Goal: Use online tool/utility: Utilize a website feature to perform a specific function

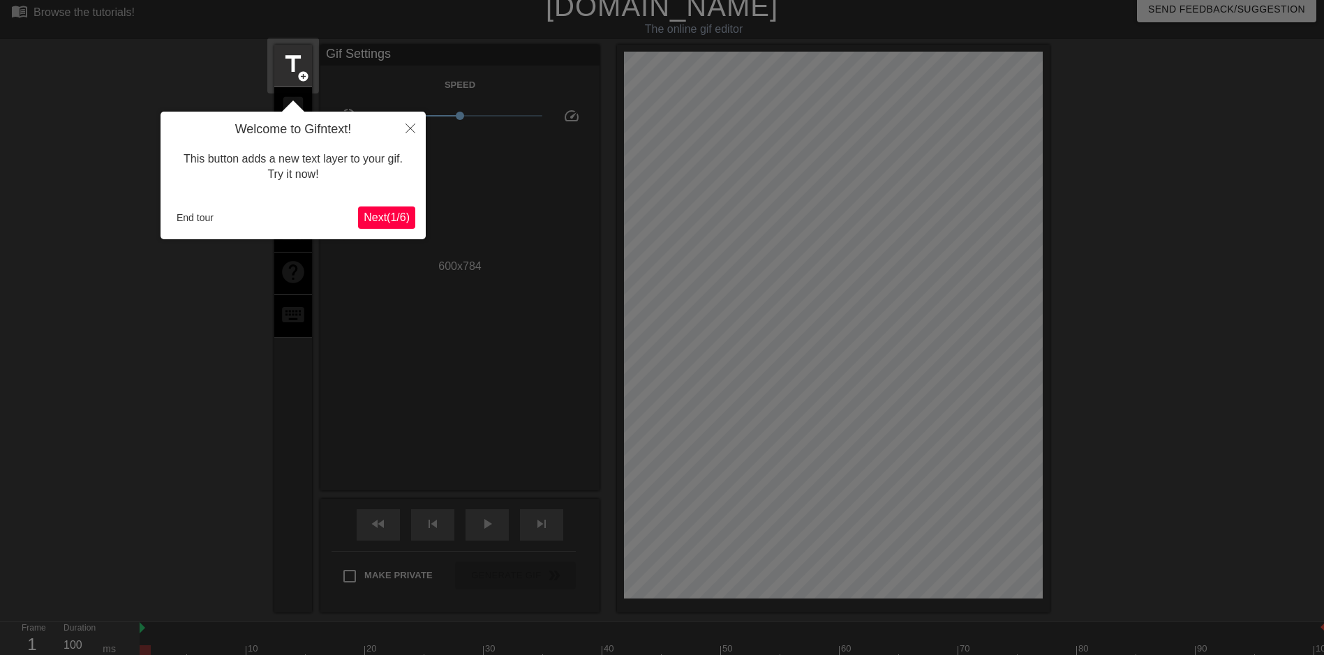
scroll to position [34, 0]
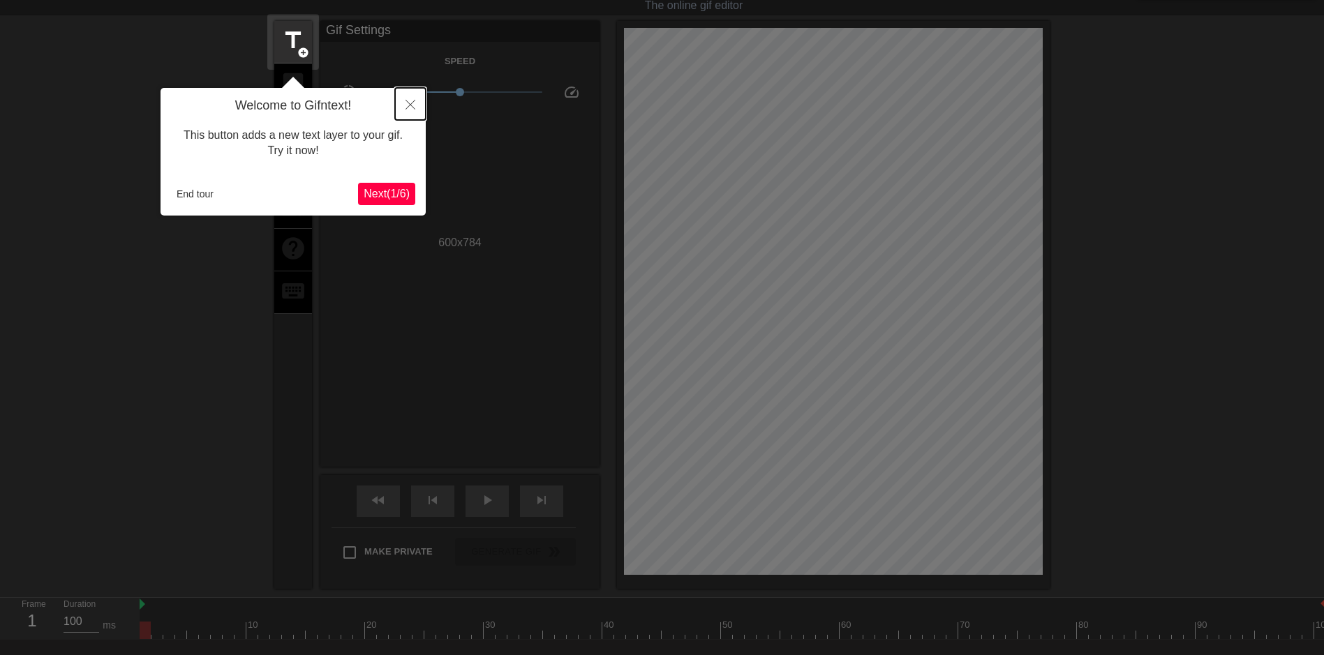
click at [402, 98] on button "Close" at bounding box center [410, 104] width 31 height 32
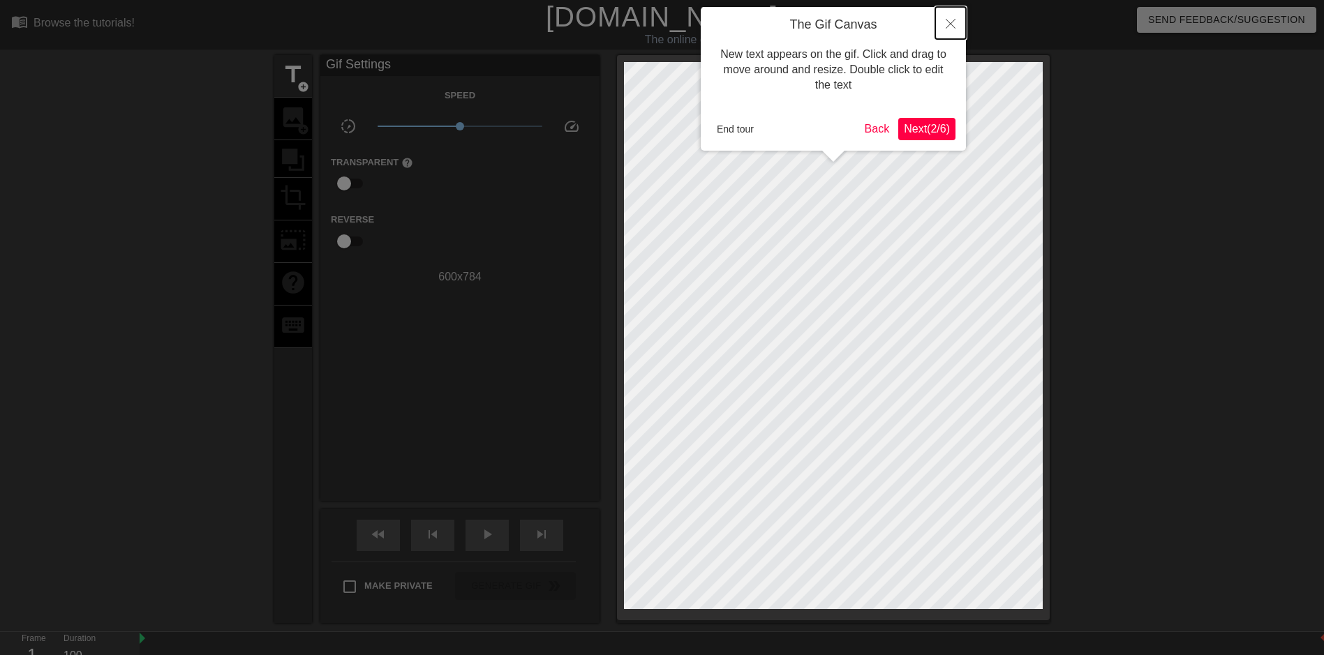
click at [951, 26] on icon "Close" at bounding box center [951, 24] width 10 height 10
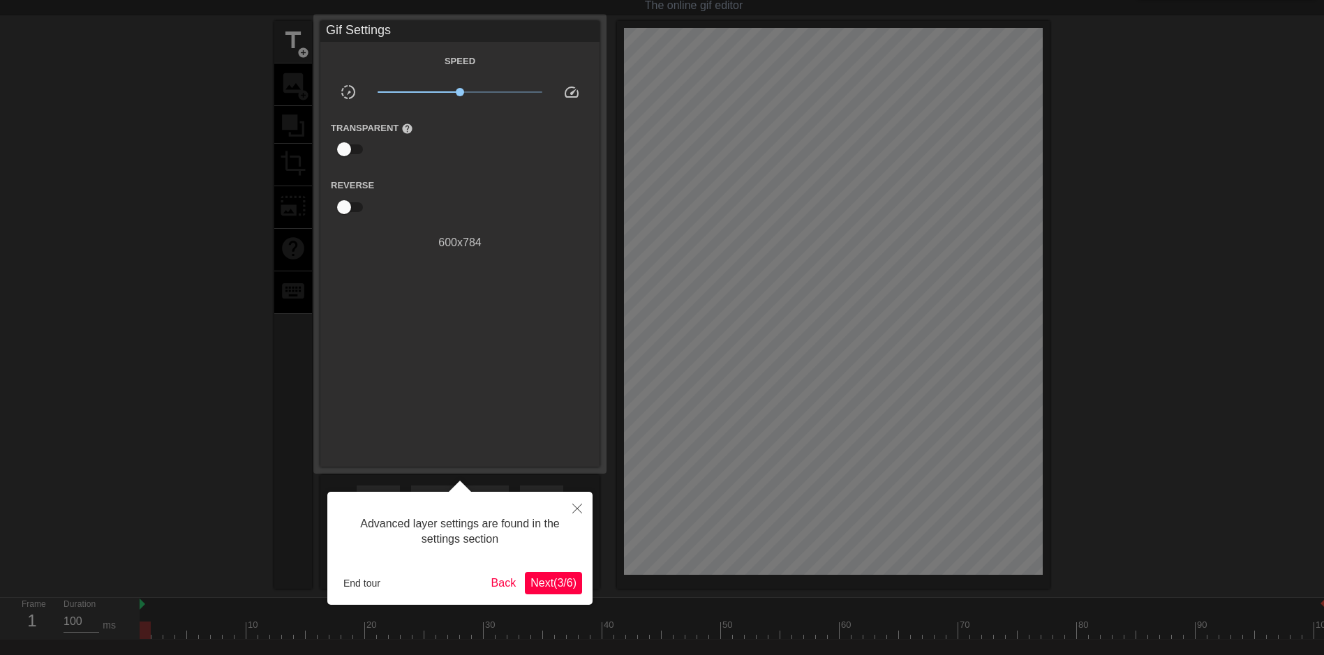
click at [546, 592] on button "Next ( 3 / 6 )" at bounding box center [553, 583] width 57 height 22
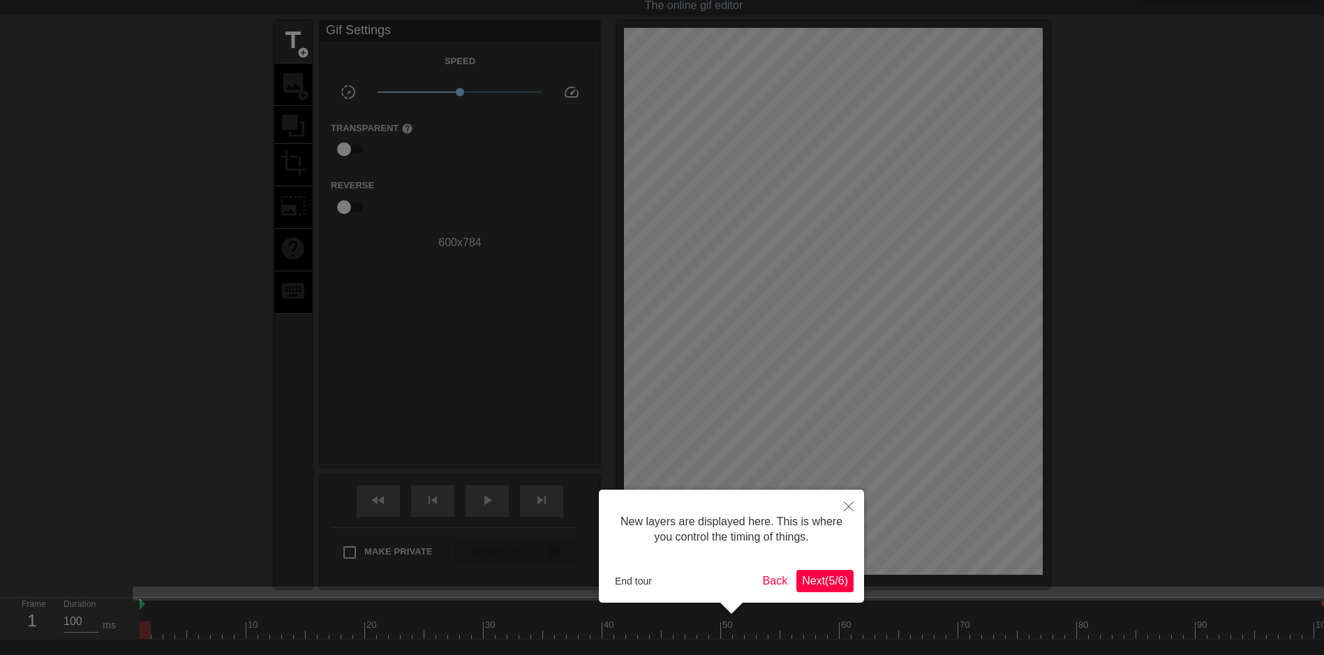
click at [833, 579] on span "Next ( 5 / 6 )" at bounding box center [825, 581] width 46 height 12
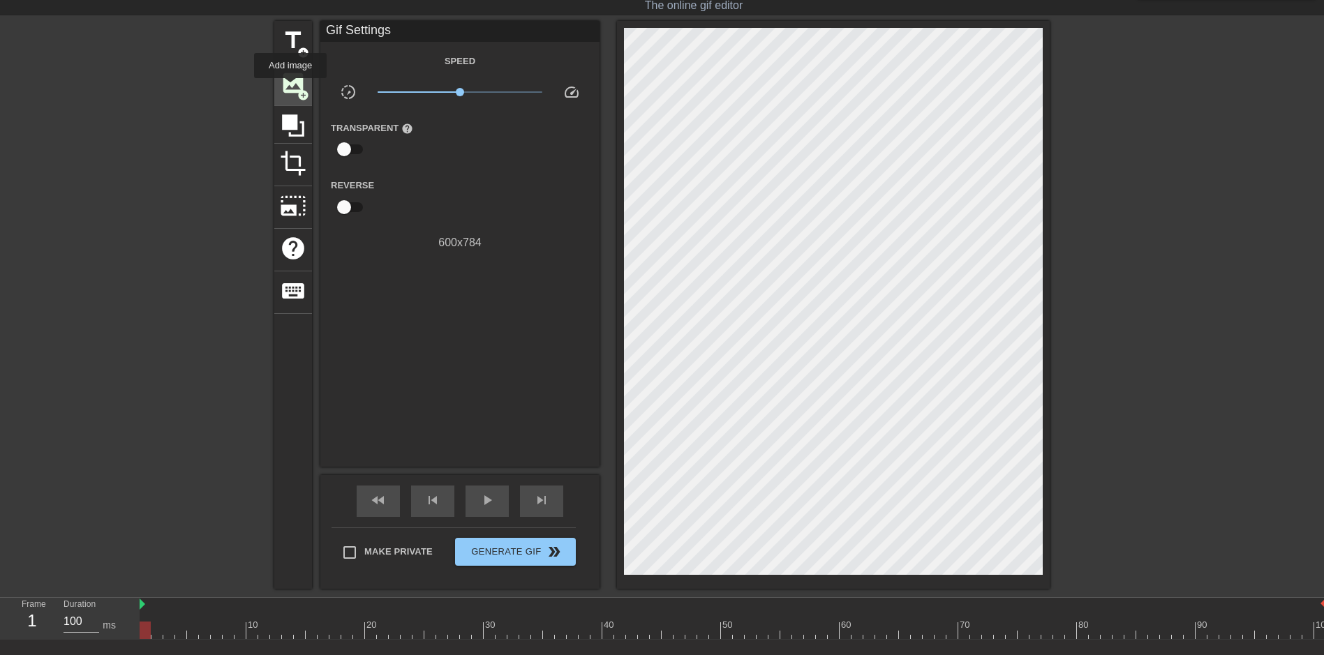
click at [290, 88] on span "image" at bounding box center [293, 83] width 27 height 27
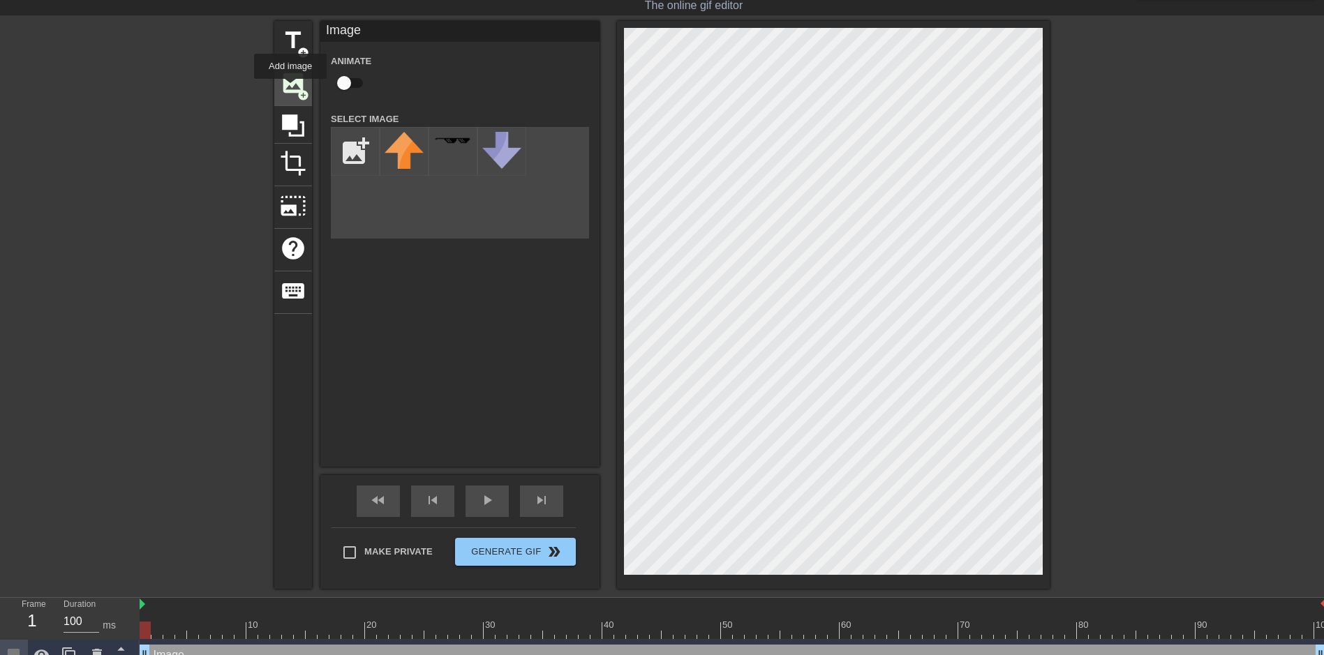
scroll to position [0, 0]
click at [357, 147] on input "file" at bounding box center [355, 151] width 47 height 47
type input "C:\fakepath\ffd7c097-5ef5-4bb5-b5da-e06e164c12ff.png"
click at [405, 148] on img at bounding box center [404, 154] width 39 height 45
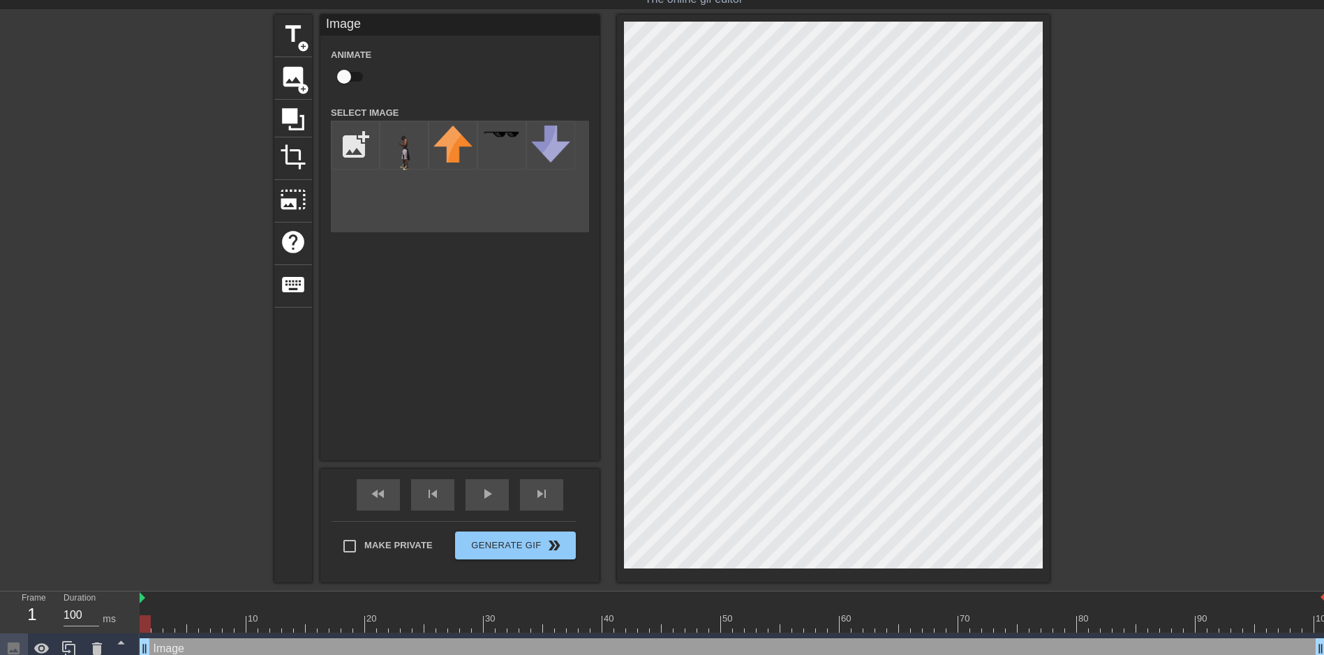
scroll to position [53, 0]
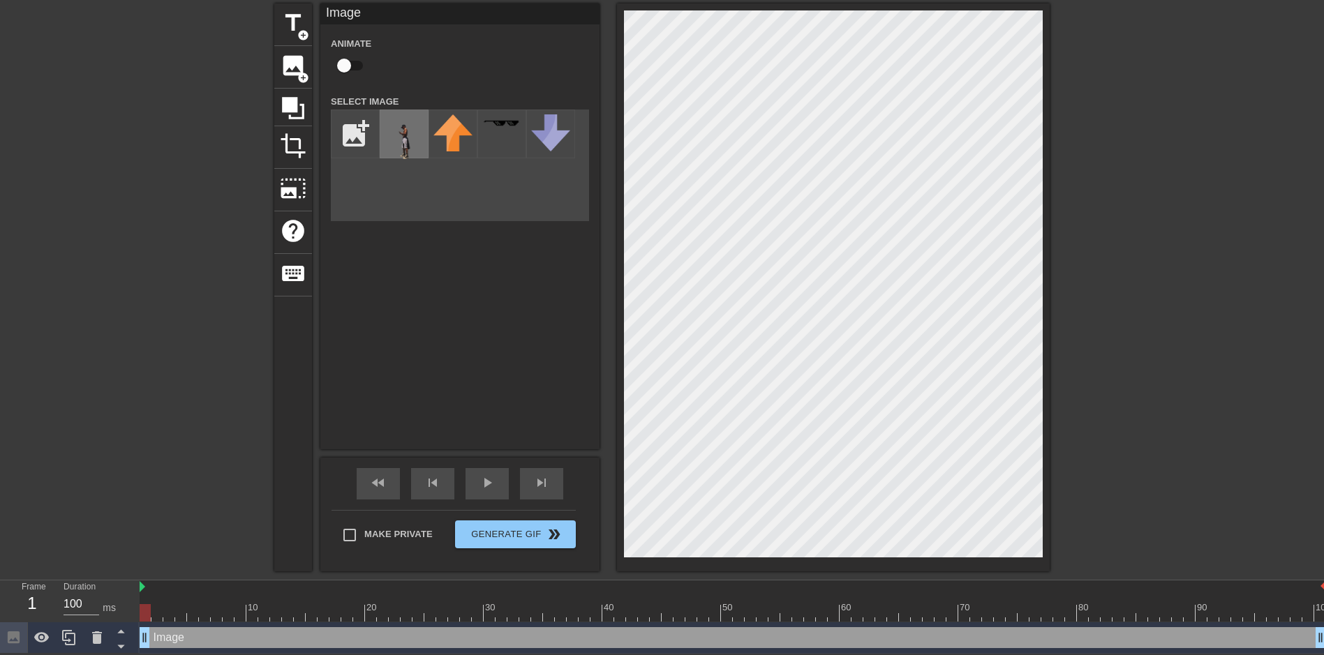
click at [413, 132] on img at bounding box center [404, 136] width 39 height 45
click at [392, 473] on div "fast_rewind" at bounding box center [378, 483] width 43 height 31
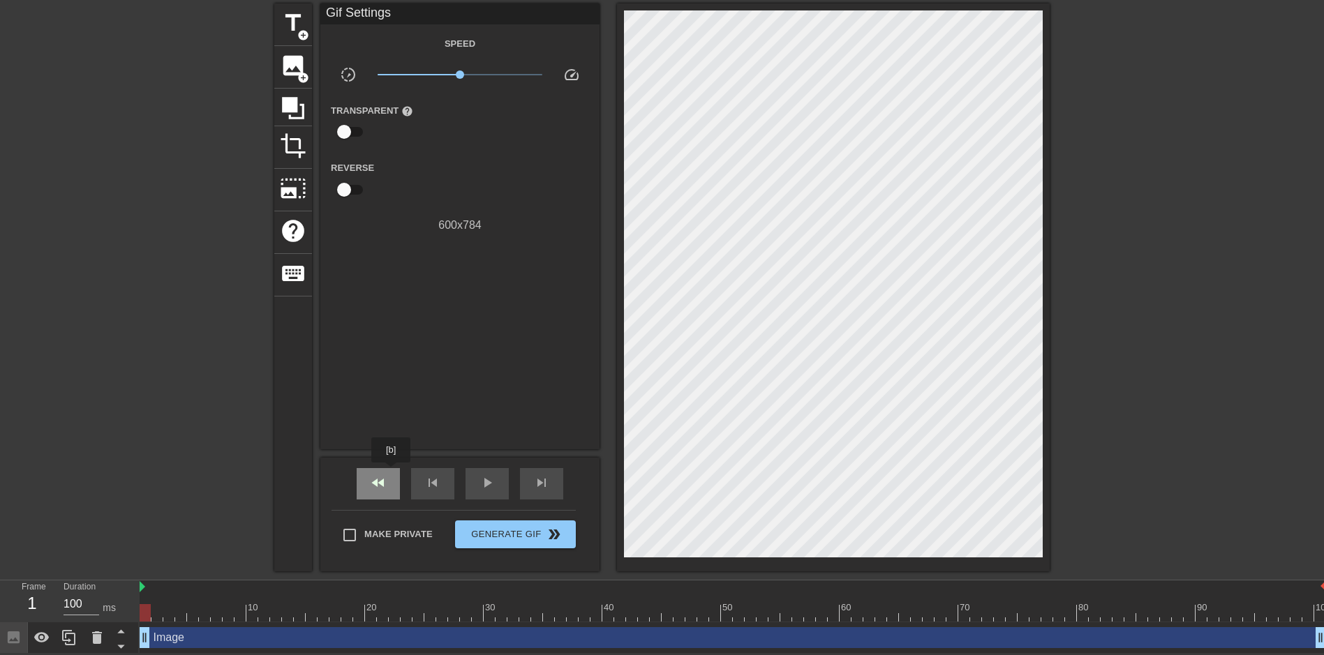
click at [392, 473] on div "fast_rewind" at bounding box center [378, 483] width 43 height 31
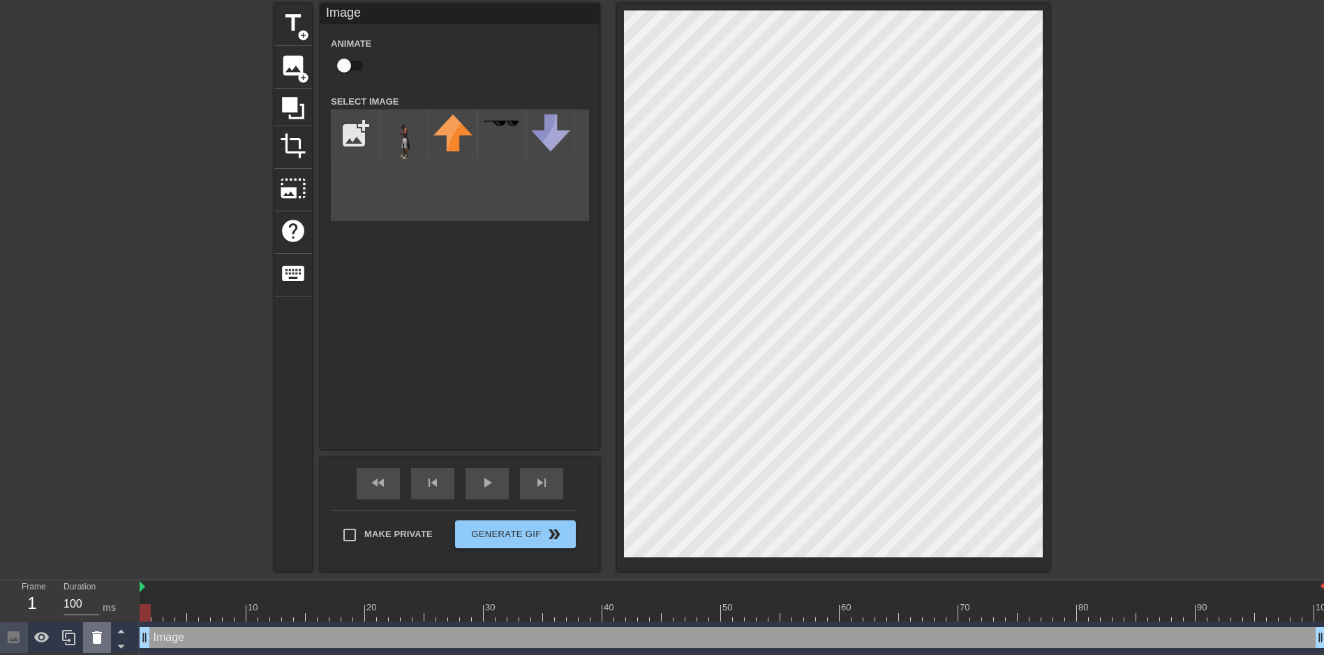
click at [94, 642] on icon at bounding box center [97, 638] width 10 height 13
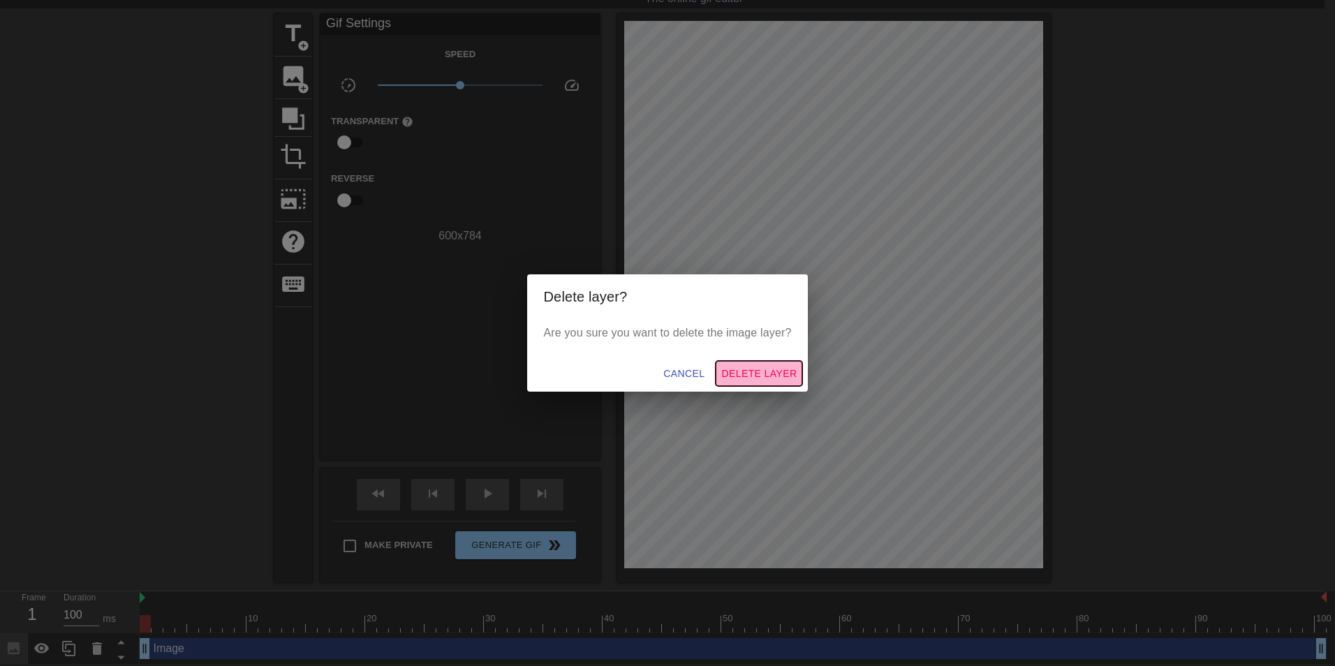
click at [782, 374] on span "Delete Layer" at bounding box center [758, 373] width 75 height 17
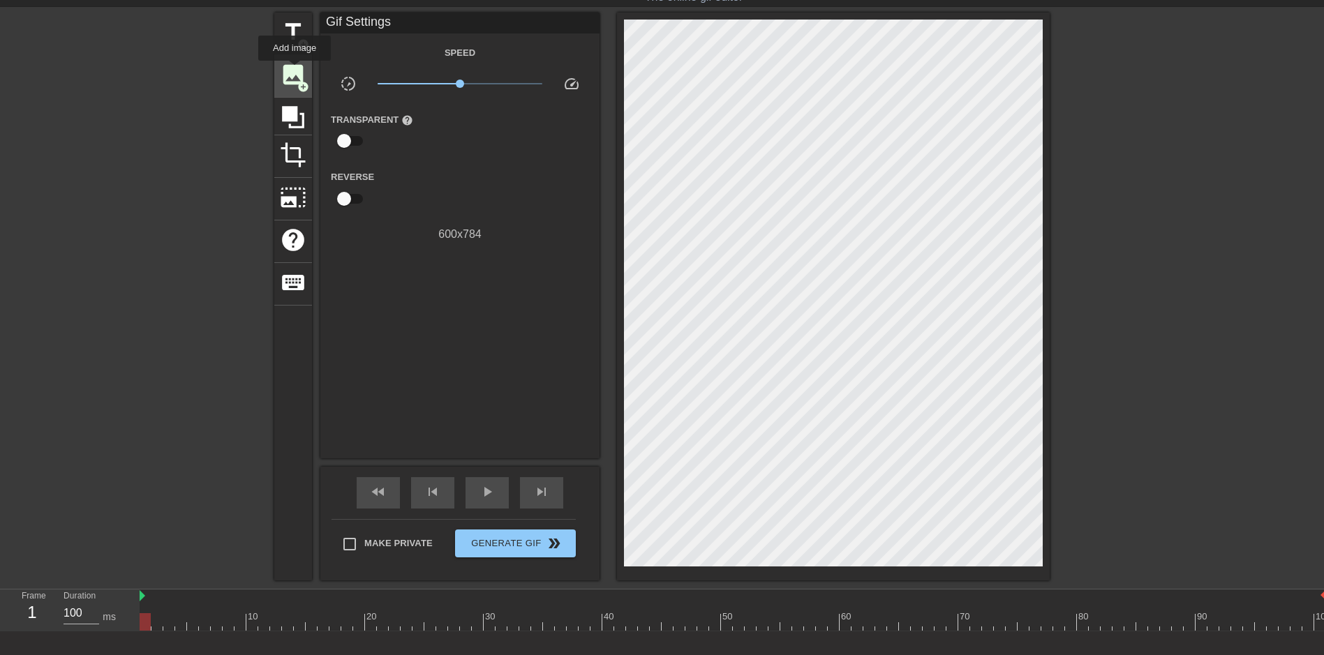
click at [295, 71] on span "image" at bounding box center [293, 74] width 27 height 27
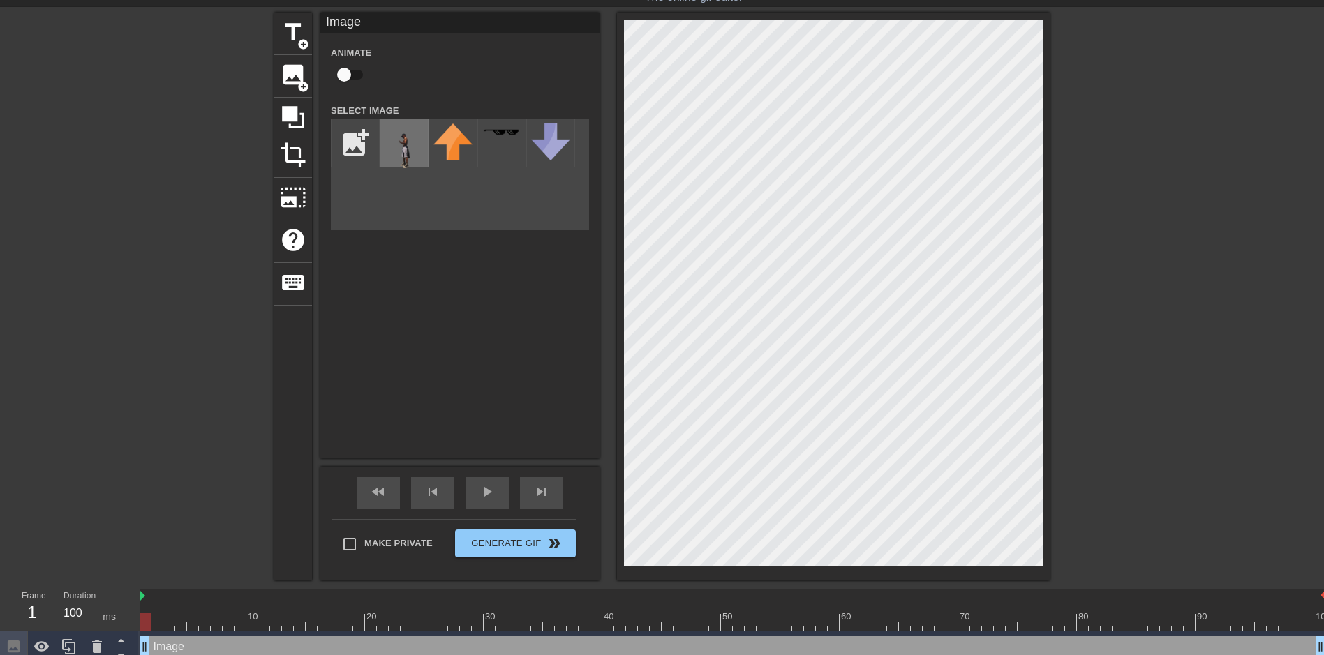
click at [407, 139] on img at bounding box center [404, 146] width 39 height 45
click at [382, 0] on html "menu_book Browse the tutorials! [DOMAIN_NAME] The online gif editor Send Feedba…" at bounding box center [662, 310] width 1324 height 706
click at [572, 16] on div "title add_circle image add_circle crop photo_size_select_large help keyboard Im…" at bounding box center [662, 297] width 776 height 568
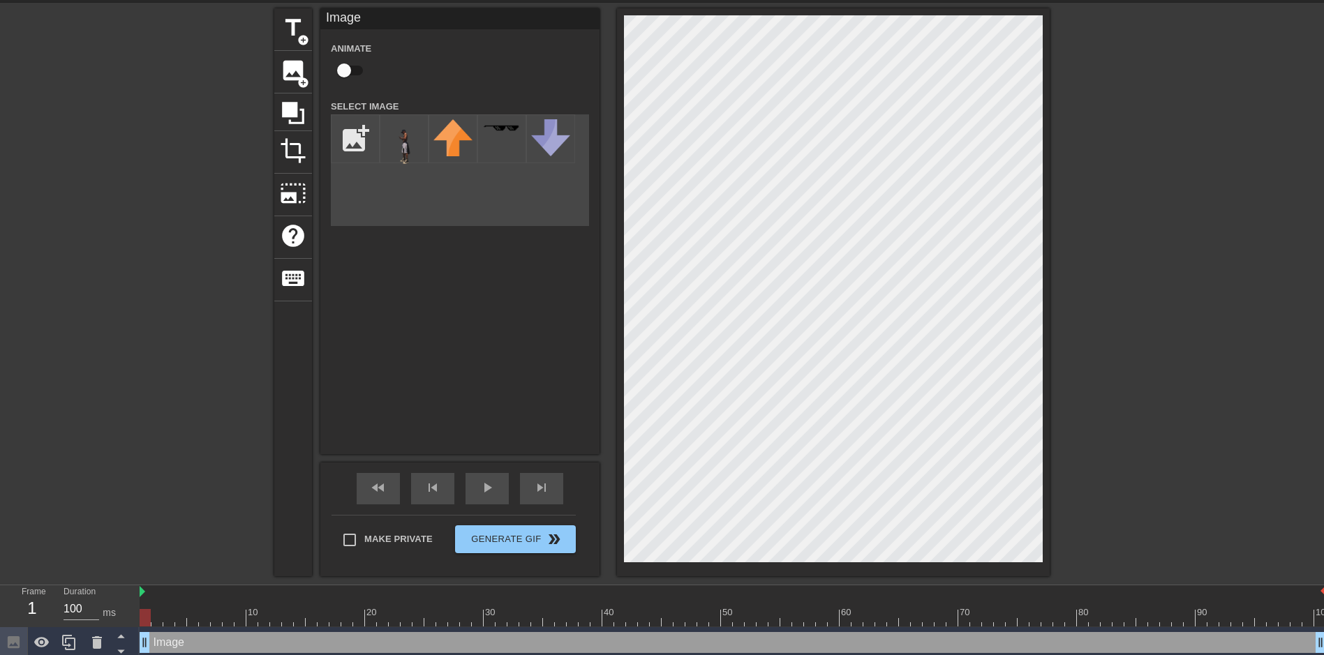
scroll to position [53, 0]
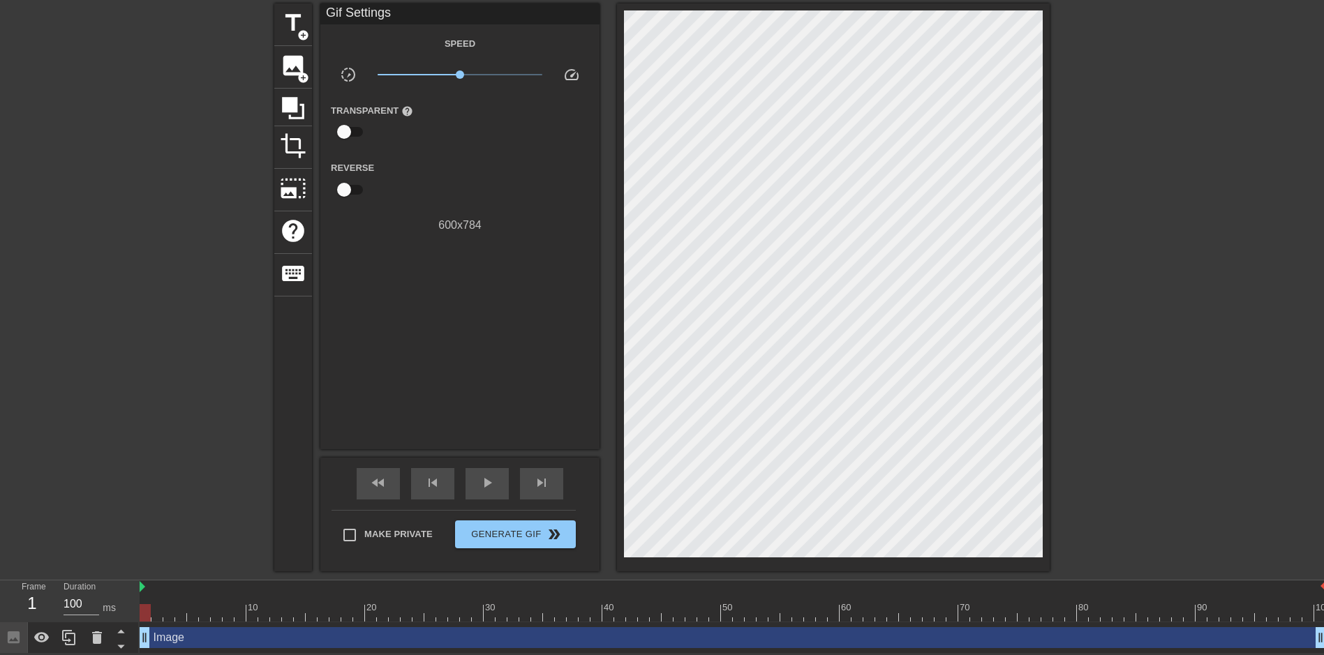
click at [126, 502] on div "title add_circle image add_circle crop photo_size_select_large help keyboard Gi…" at bounding box center [662, 287] width 1324 height 568
click at [186, 642] on div "Image drag_handle drag_handle" at bounding box center [733, 638] width 1187 height 21
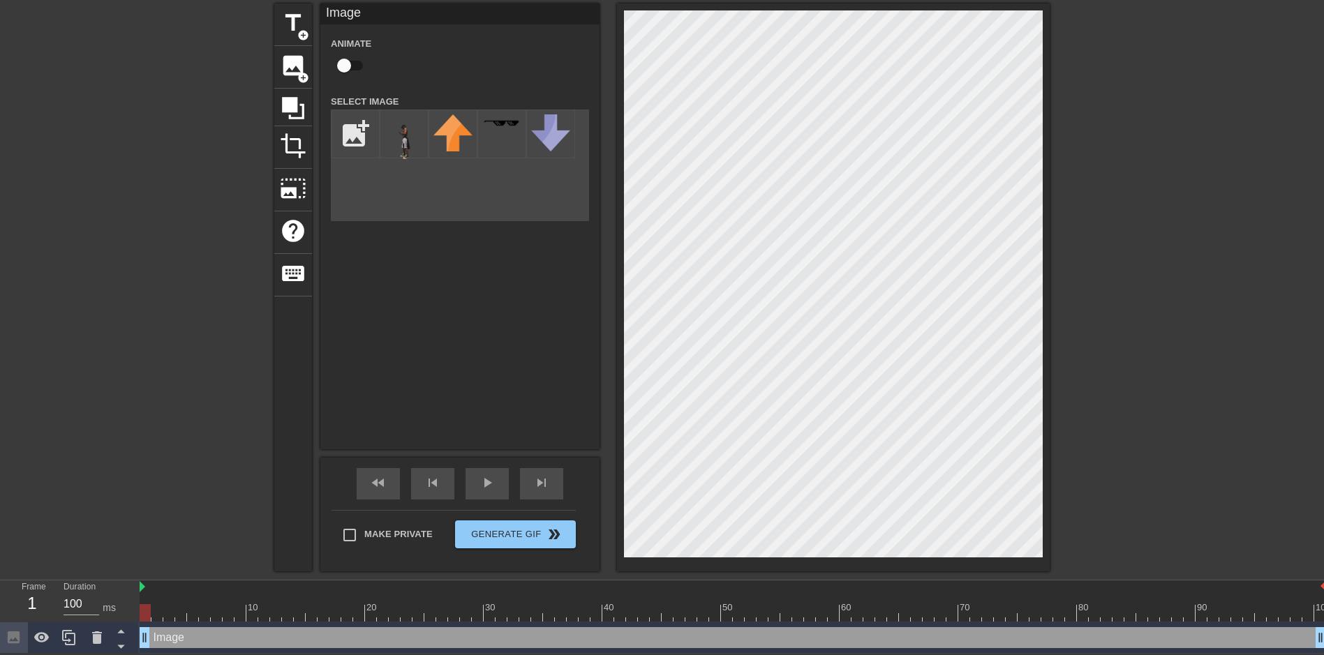
click at [225, 611] on div at bounding box center [733, 613] width 1187 height 17
click at [283, 607] on div at bounding box center [733, 613] width 1187 height 17
click at [337, 644] on div "Image drag_handle drag_handle" at bounding box center [733, 638] width 1187 height 21
click at [45, 637] on icon at bounding box center [41, 637] width 15 height 10
click at [45, 637] on icon at bounding box center [41, 638] width 15 height 13
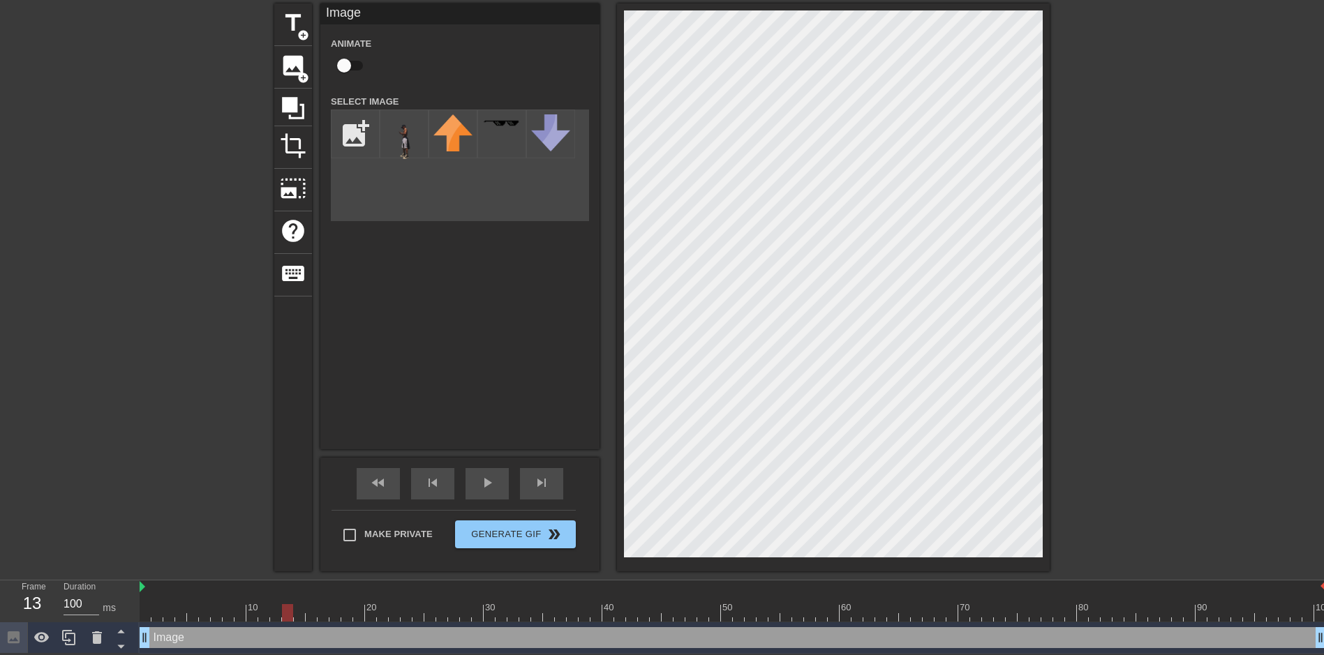
click at [13, 637] on icon at bounding box center [14, 638] width 12 height 12
drag, startPoint x: 145, startPoint y: 636, endPoint x: 126, endPoint y: 637, distance: 18.9
click at [126, 637] on div "Frame 1 Duration 100 ms 10 20 30 40 50 60 70 80 90 100 Image drag_handle drag_h…" at bounding box center [662, 617] width 1324 height 73
drag, startPoint x: 1321, startPoint y: 640, endPoint x: 1337, endPoint y: 638, distance: 16.2
click at [1324, 638] on html "menu_book Browse the tutorials! [DOMAIN_NAME] The online gif editor Send Feedba…" at bounding box center [662, 301] width 1324 height 706
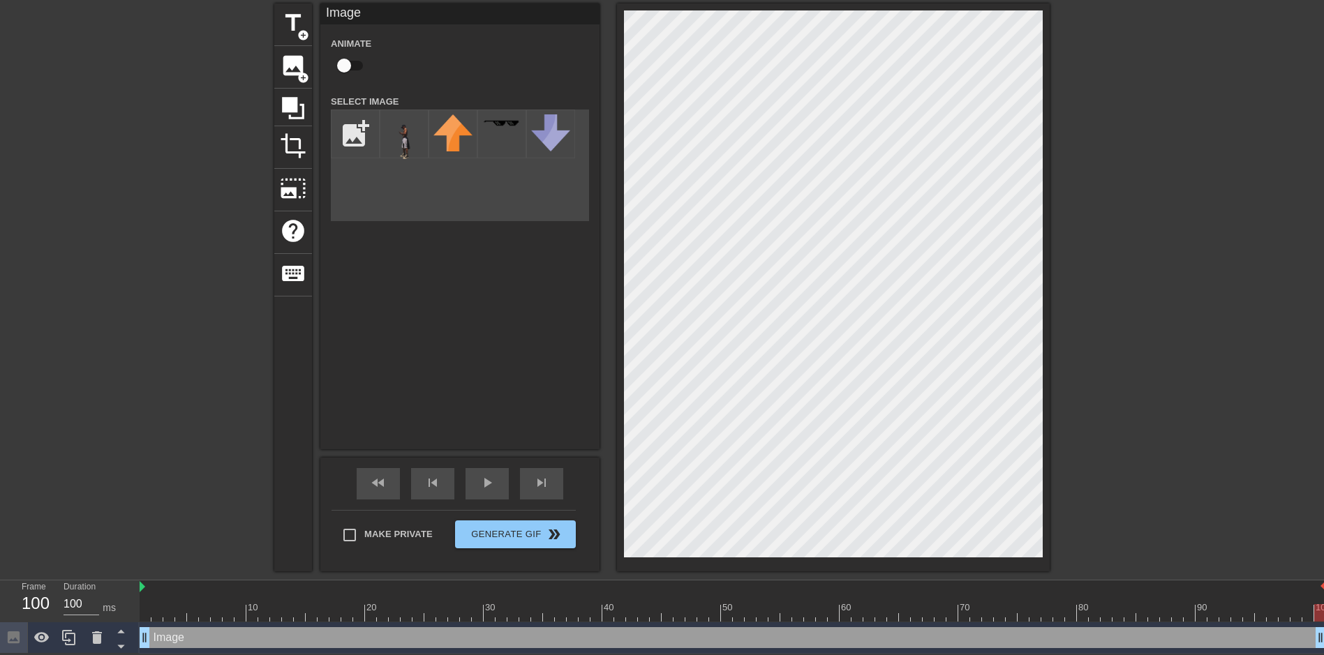
click at [162, 639] on div "Image drag_handle drag_handle" at bounding box center [733, 638] width 1187 height 21
click at [175, 639] on div "Image drag_handle drag_handle" at bounding box center [733, 638] width 1187 height 21
click at [121, 632] on icon at bounding box center [120, 631] width 7 height 3
click at [123, 642] on icon at bounding box center [120, 646] width 17 height 17
click at [99, 459] on div "title add_circle image add_circle crop photo_size_select_large help keyboard Im…" at bounding box center [662, 287] width 1324 height 568
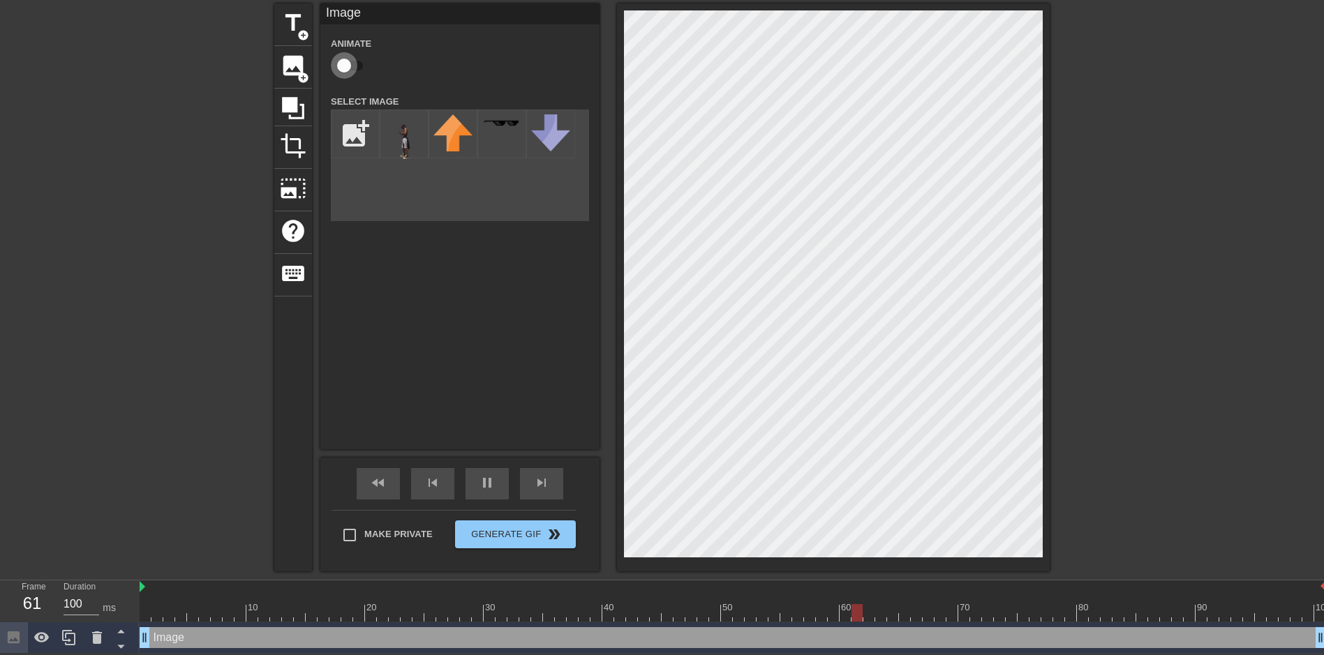
click at [347, 61] on input "checkbox" at bounding box center [344, 65] width 80 height 27
click at [351, 64] on input "checkbox" at bounding box center [358, 65] width 80 height 27
checkbox input "false"
click at [50, 634] on div at bounding box center [42, 638] width 28 height 31
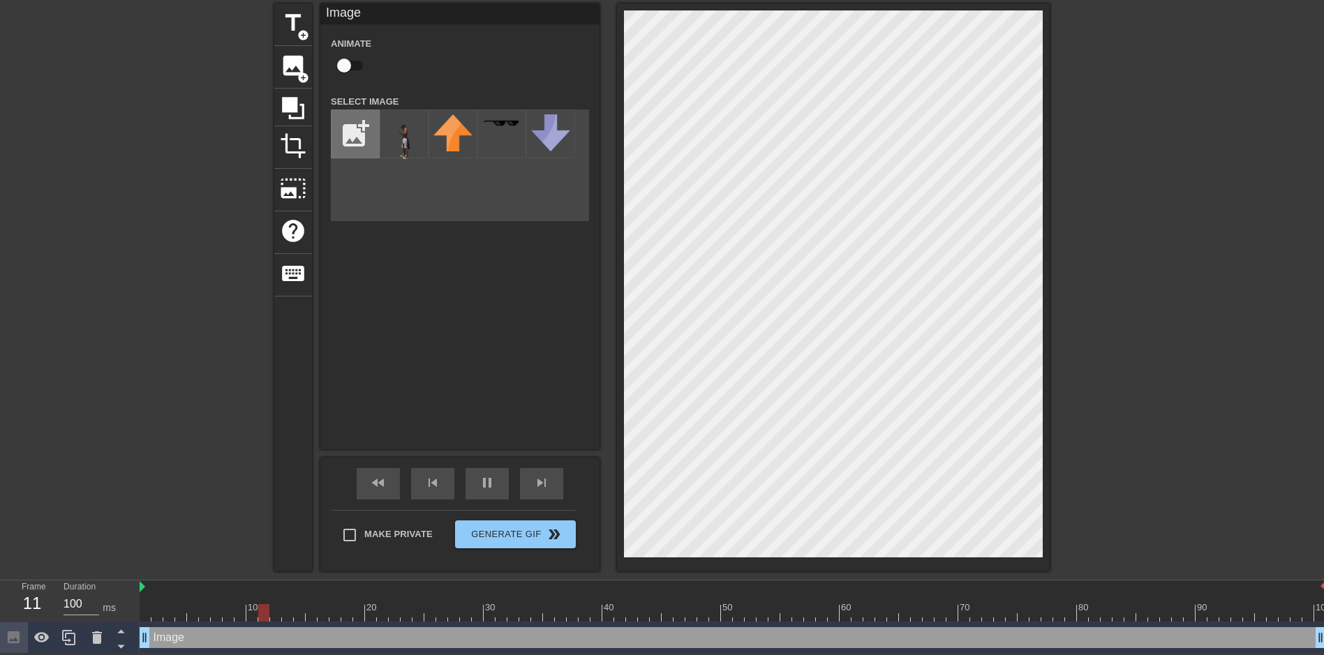
click at [357, 131] on input "file" at bounding box center [355, 133] width 47 height 47
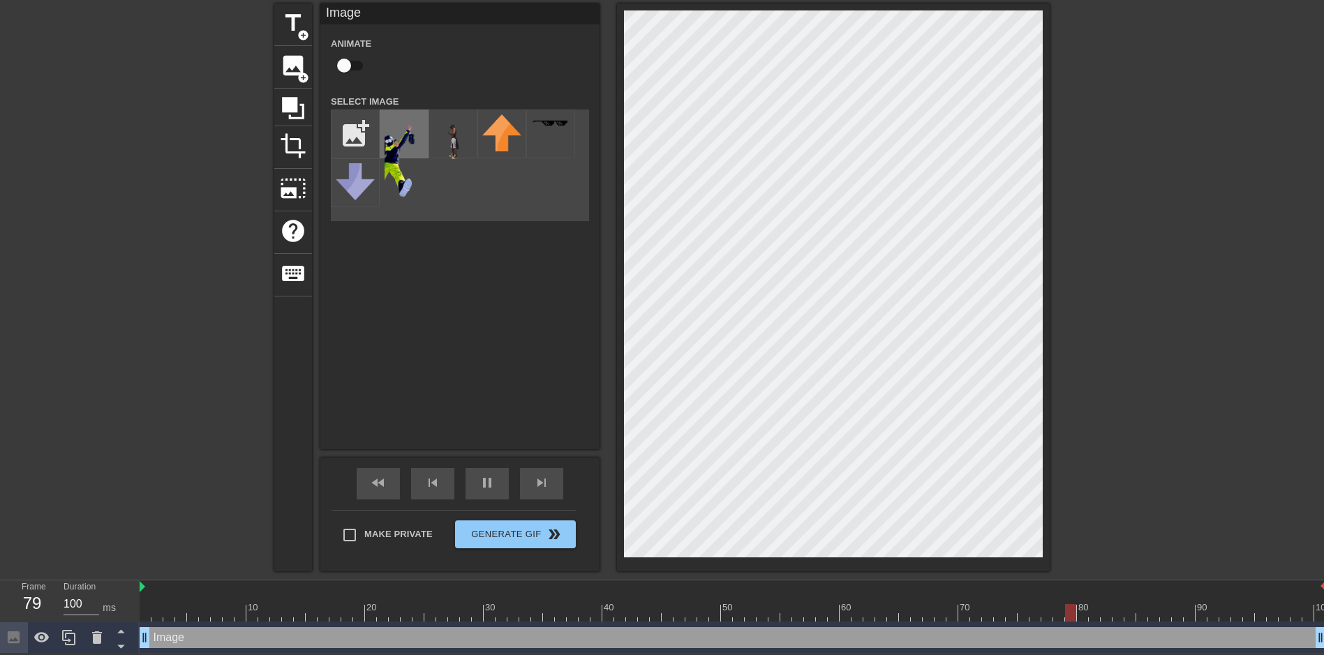
click at [401, 140] on img at bounding box center [404, 156] width 39 height 84
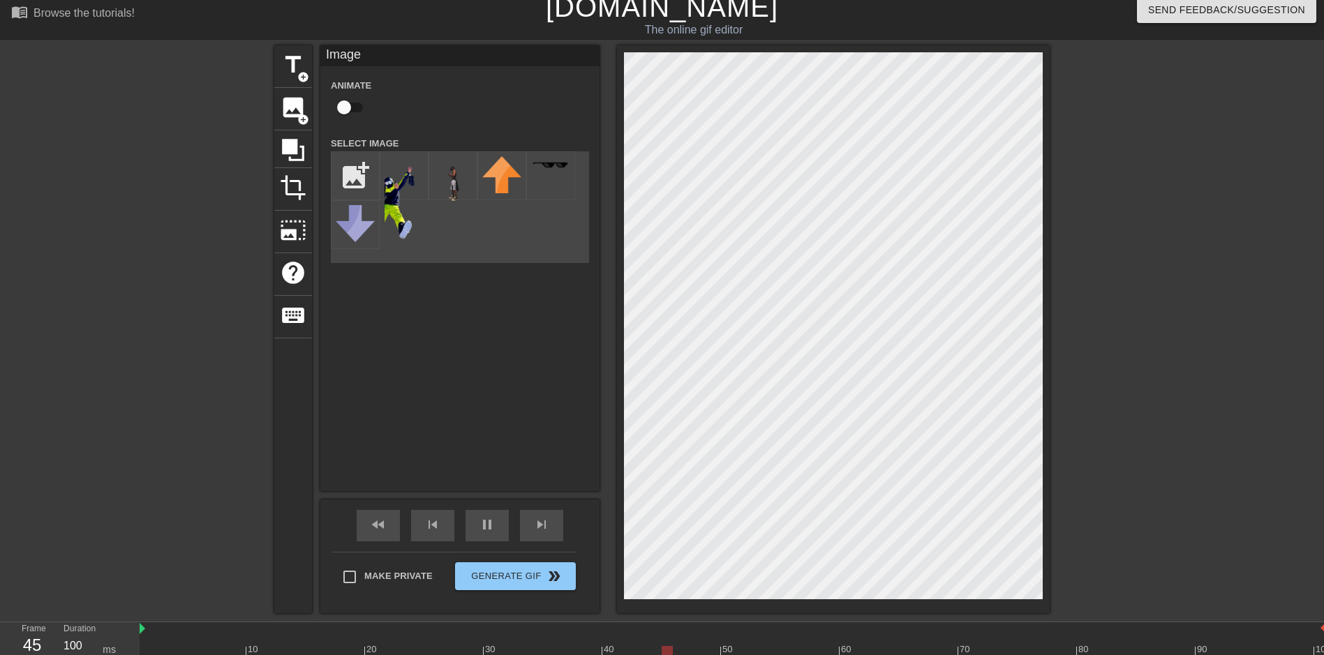
scroll to position [0, 0]
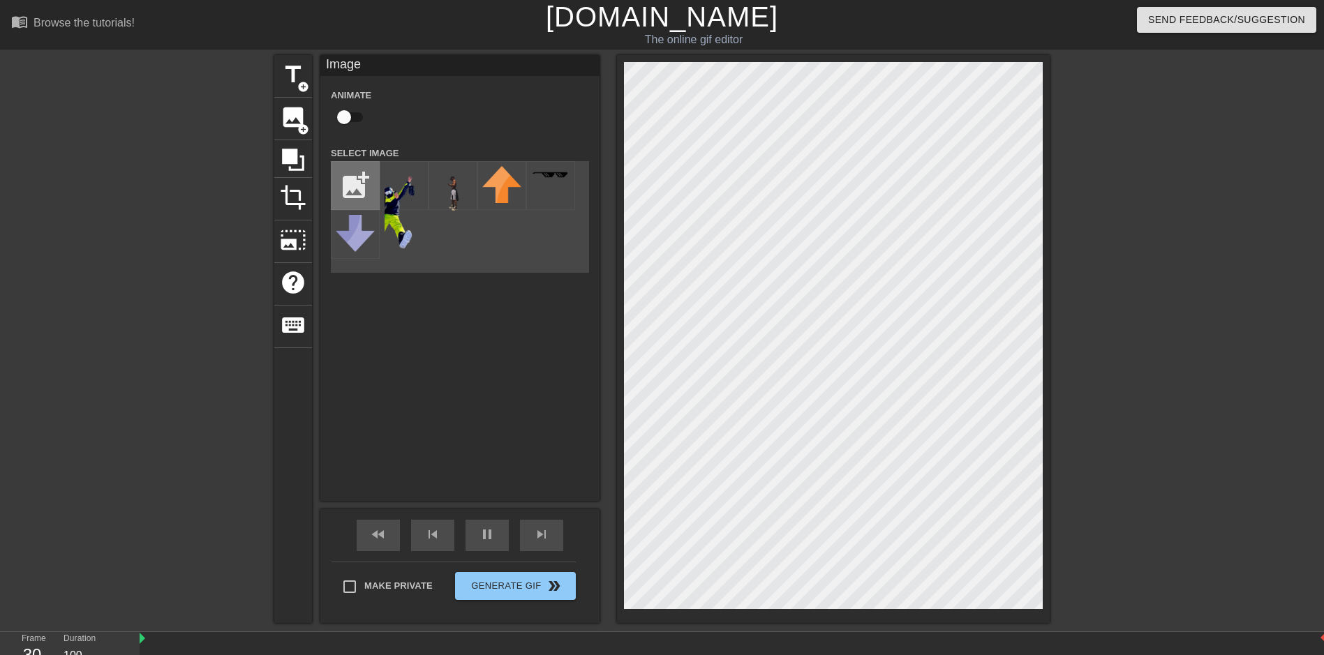
click at [357, 181] on input "file" at bounding box center [355, 185] width 47 height 47
click at [347, 184] on input "file" at bounding box center [355, 185] width 47 height 47
type input "C:\fakepath\0c8ccbe2-4cbb-46a2-b7de-90c925084e45.png"
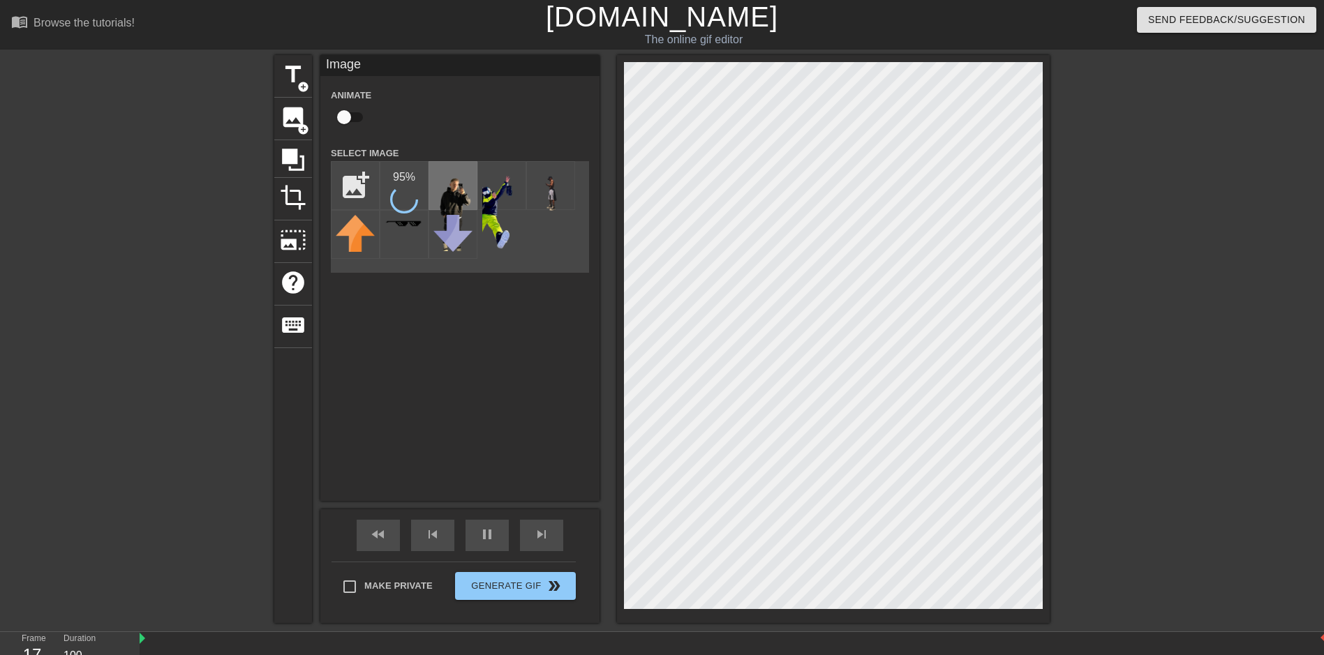
click at [447, 196] on img at bounding box center [452, 208] width 39 height 85
click at [397, 188] on img at bounding box center [404, 192] width 39 height 52
click at [1192, 246] on div at bounding box center [1171, 264] width 209 height 419
click at [1136, 294] on div at bounding box center [1171, 264] width 209 height 419
click at [445, 195] on img at bounding box center [452, 208] width 39 height 85
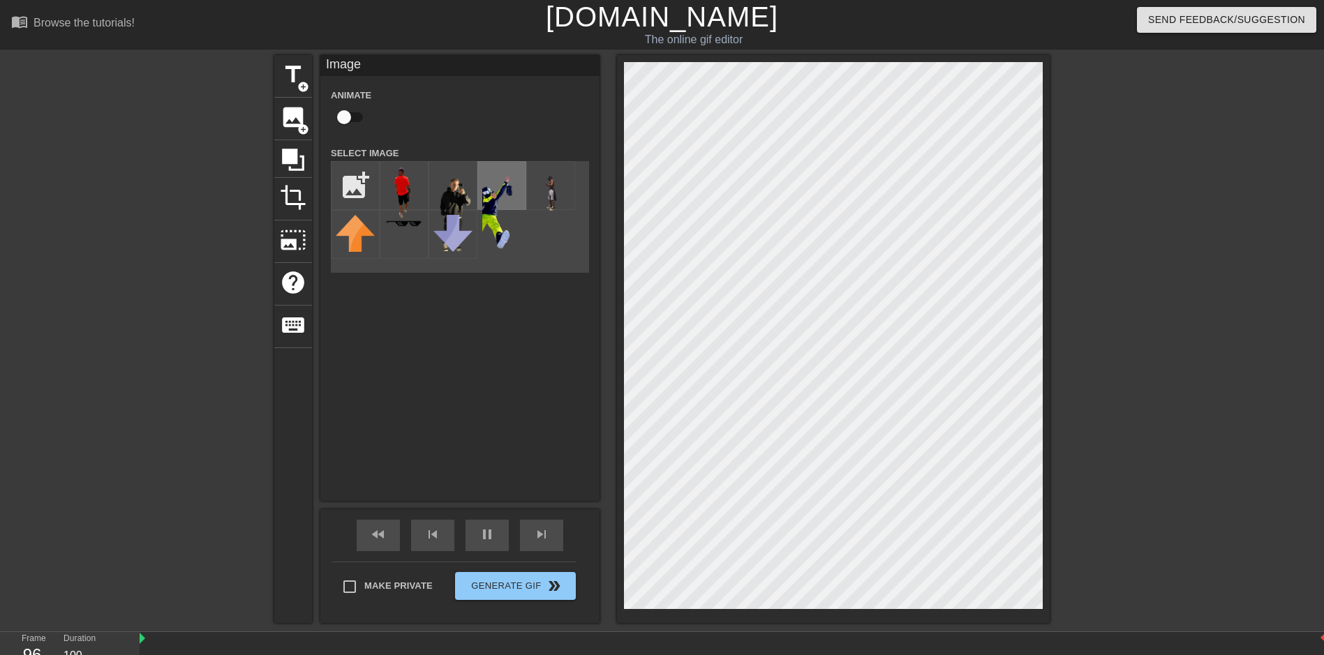
click at [510, 191] on img at bounding box center [501, 208] width 39 height 84
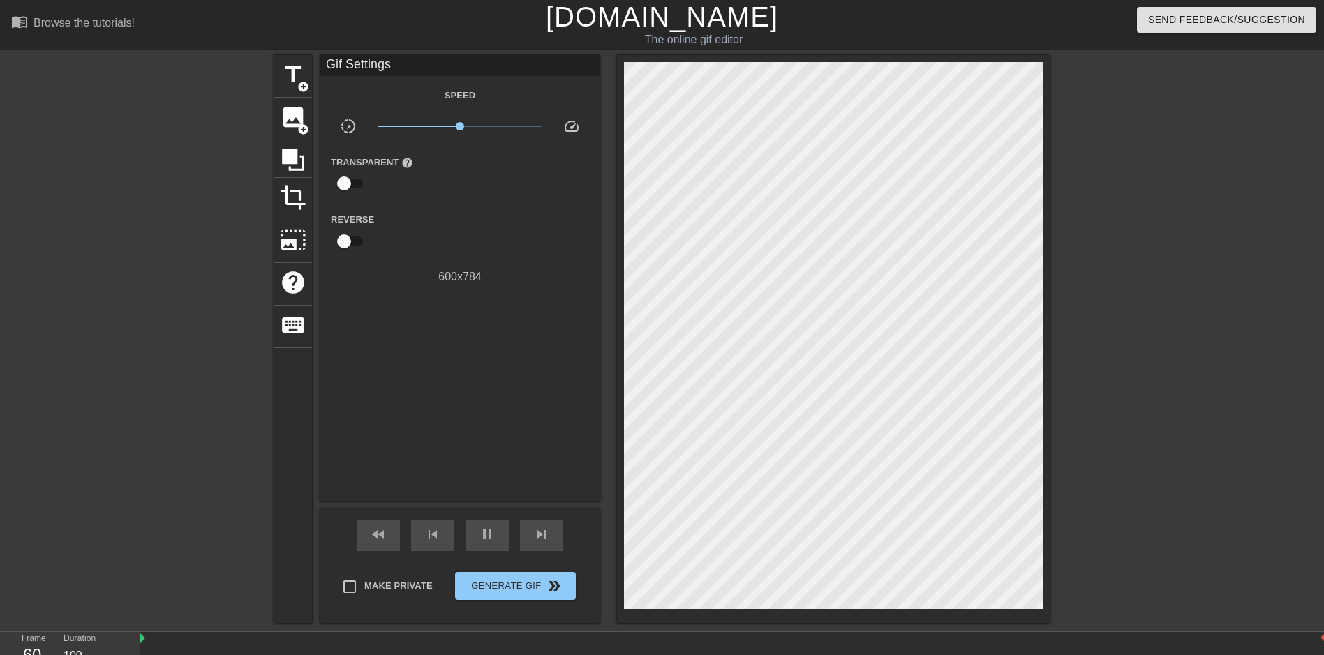
click at [1187, 302] on div at bounding box center [1171, 264] width 209 height 419
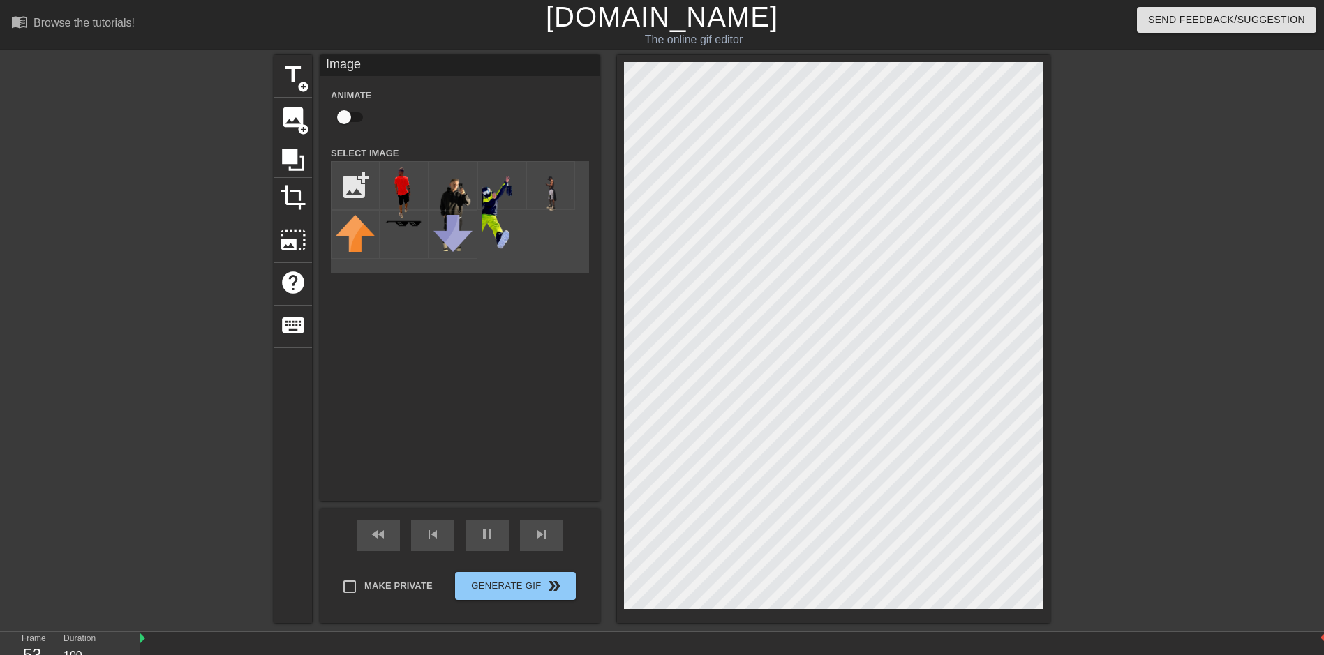
click at [1102, 223] on div at bounding box center [1171, 264] width 209 height 419
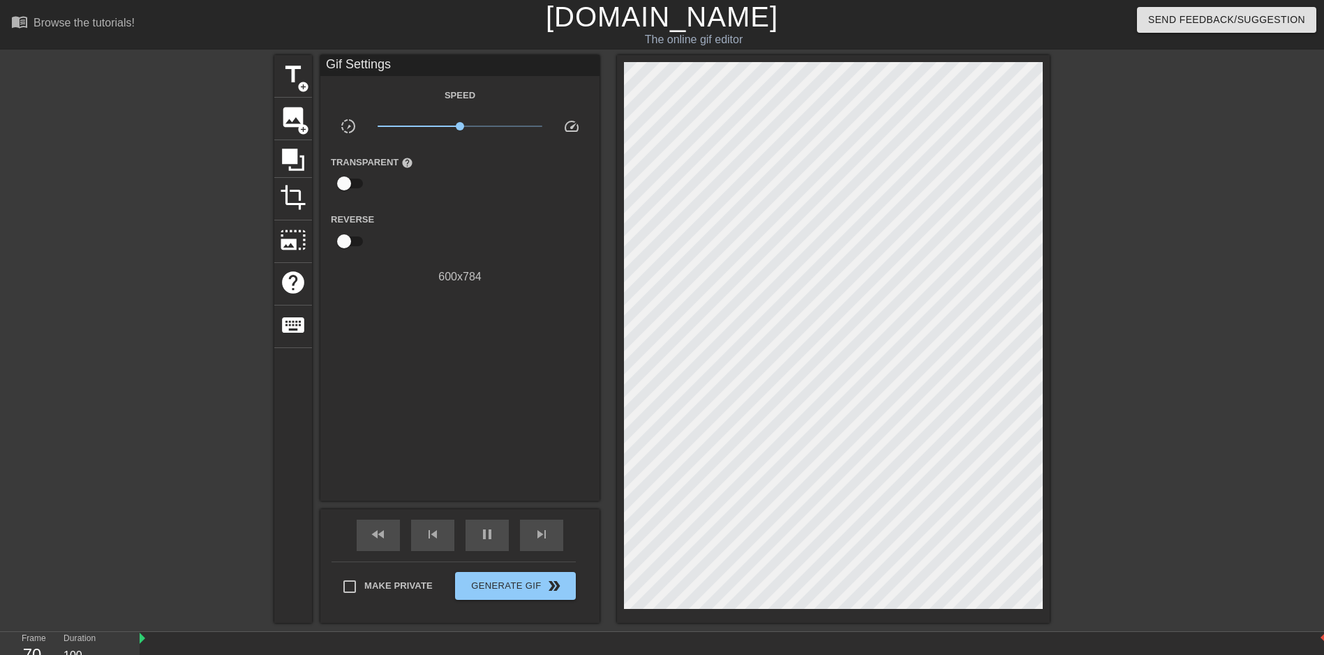
click at [343, 180] on input "checkbox" at bounding box center [344, 183] width 80 height 27
checkbox input "true"
click at [466, 184] on div at bounding box center [461, 184] width 28 height 28
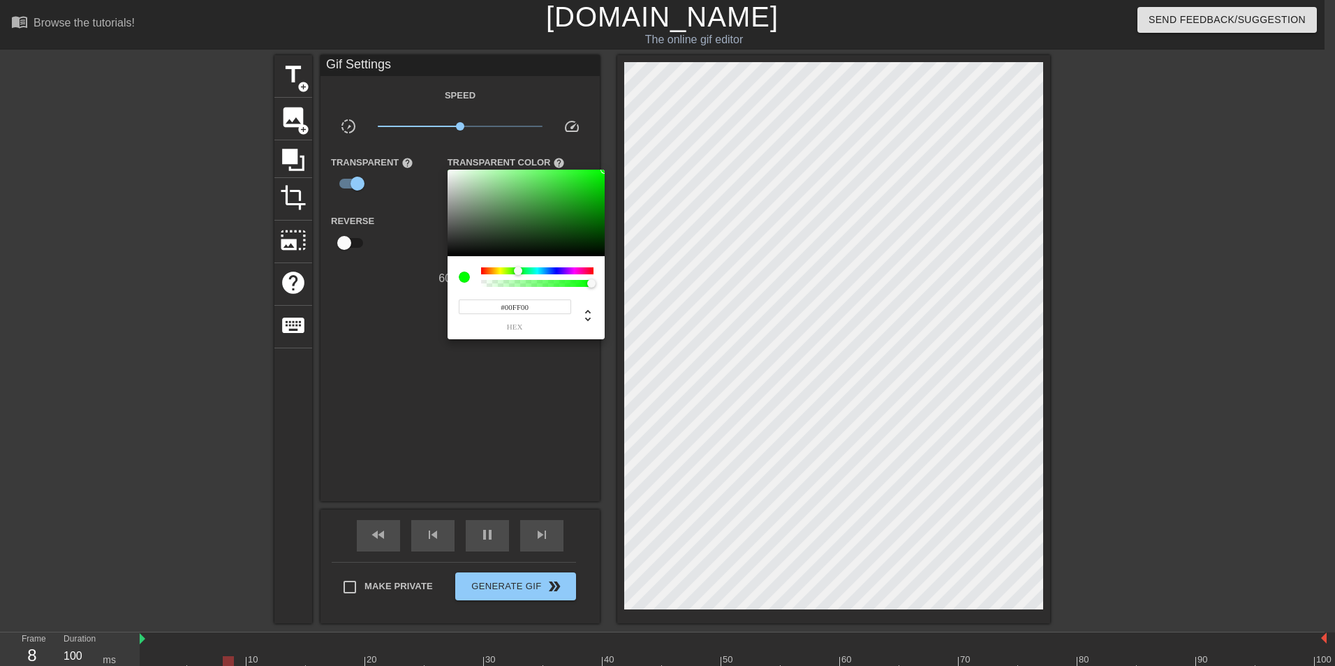
type input "0"
drag, startPoint x: 561, startPoint y: 281, endPoint x: 465, endPoint y: 283, distance: 95.6
click at [465, 283] on div at bounding box center [526, 277] width 135 height 20
click at [360, 329] on div at bounding box center [667, 333] width 1335 height 666
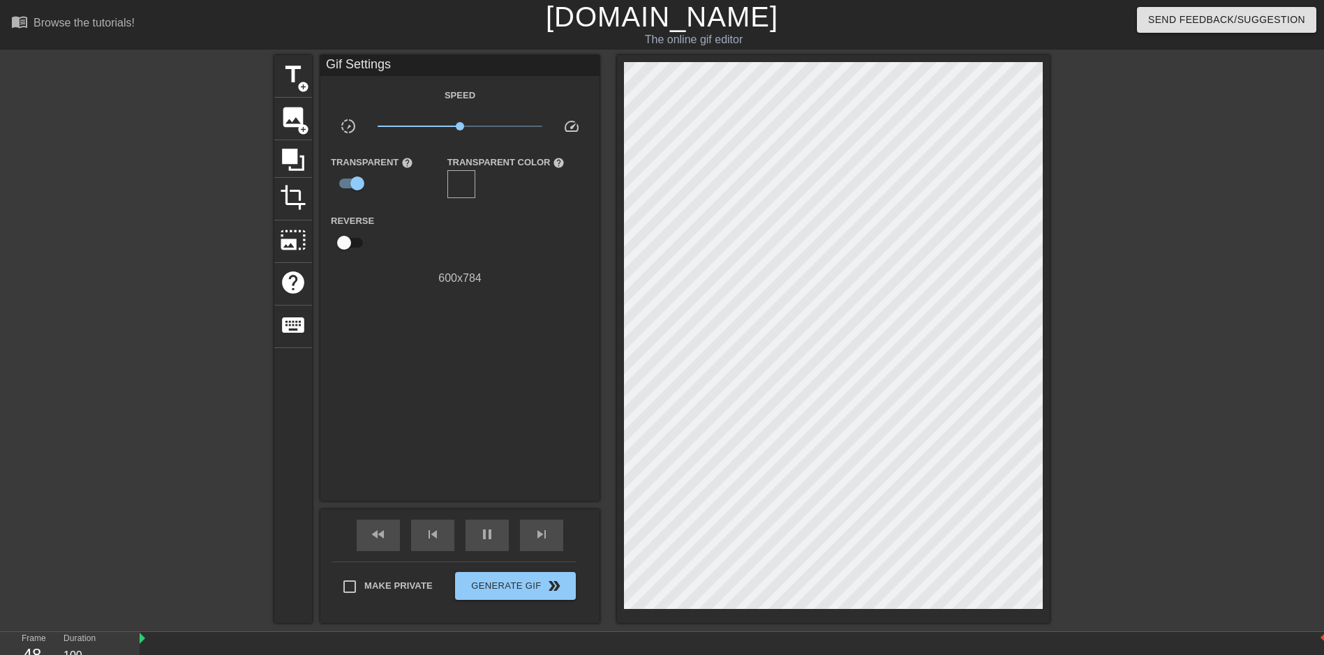
click at [461, 179] on div at bounding box center [461, 184] width 28 height 28
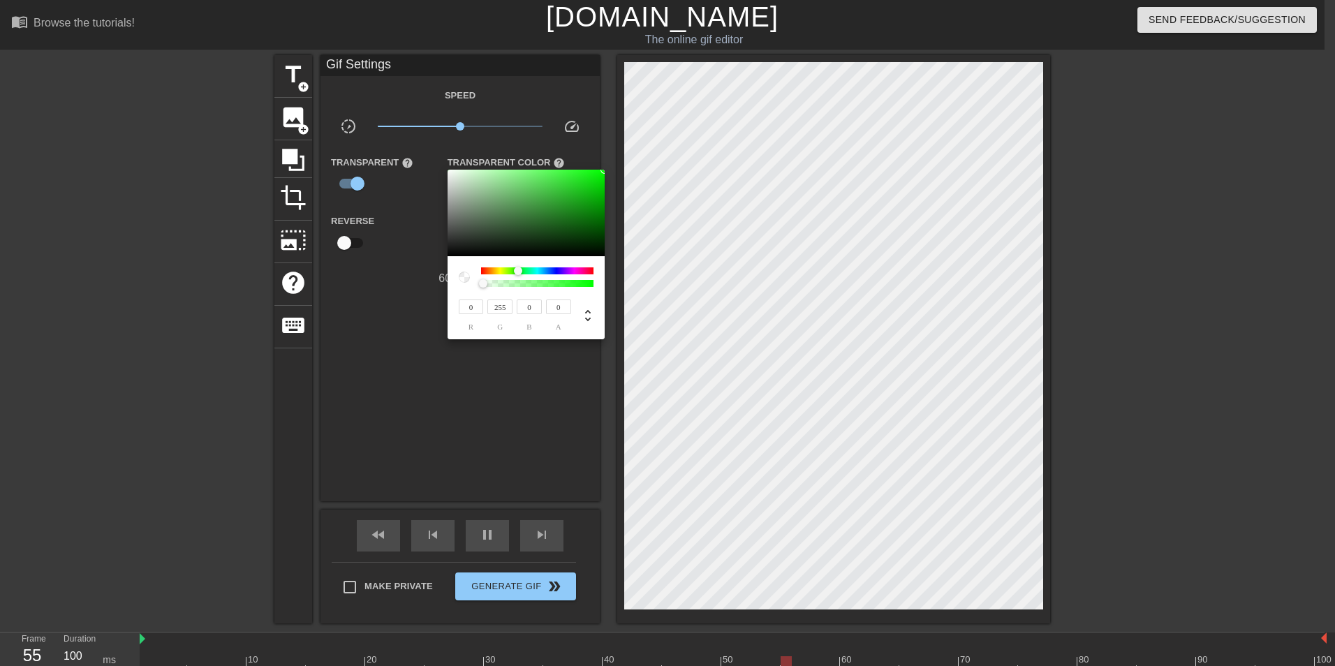
click at [403, 293] on div at bounding box center [667, 333] width 1335 height 666
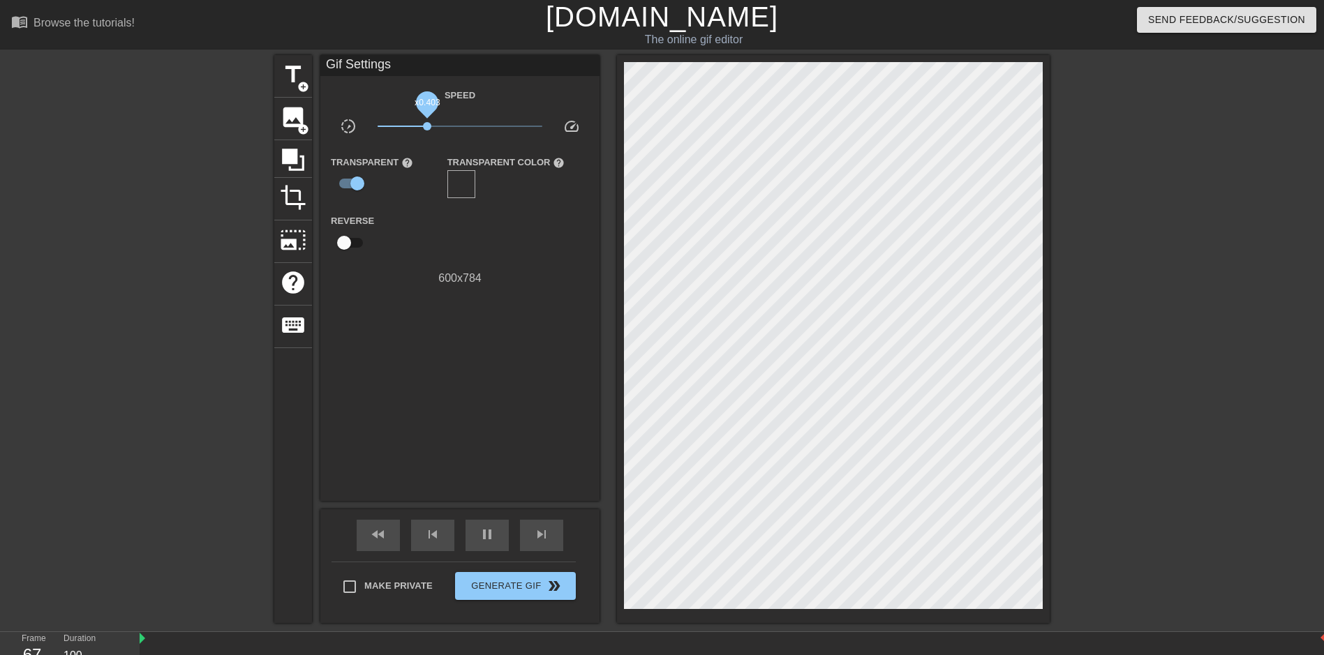
drag, startPoint x: 461, startPoint y: 124, endPoint x: 427, endPoint y: 129, distance: 34.6
click at [427, 129] on span "x0.403" at bounding box center [427, 126] width 8 height 8
drag, startPoint x: 427, startPoint y: 129, endPoint x: 465, endPoint y: 134, distance: 38.0
click at [465, 134] on span "x1.08" at bounding box center [460, 126] width 165 height 17
click at [497, 296] on div "Gif Settings Speed slow_motion_video x1.15 speed Transparent help Transparent C…" at bounding box center [459, 278] width 279 height 446
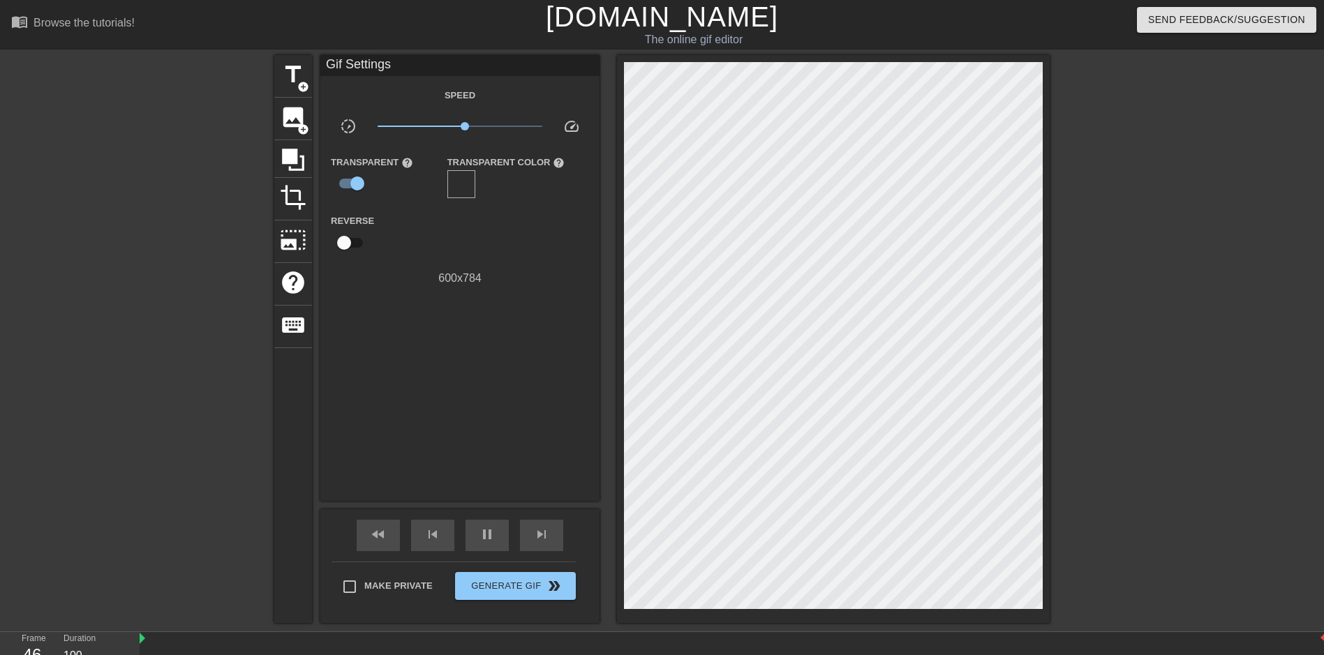
click at [348, 129] on span "slow_motion_video" at bounding box center [348, 126] width 17 height 17
click at [357, 186] on input "checkbox" at bounding box center [358, 183] width 80 height 27
checkbox input "false"
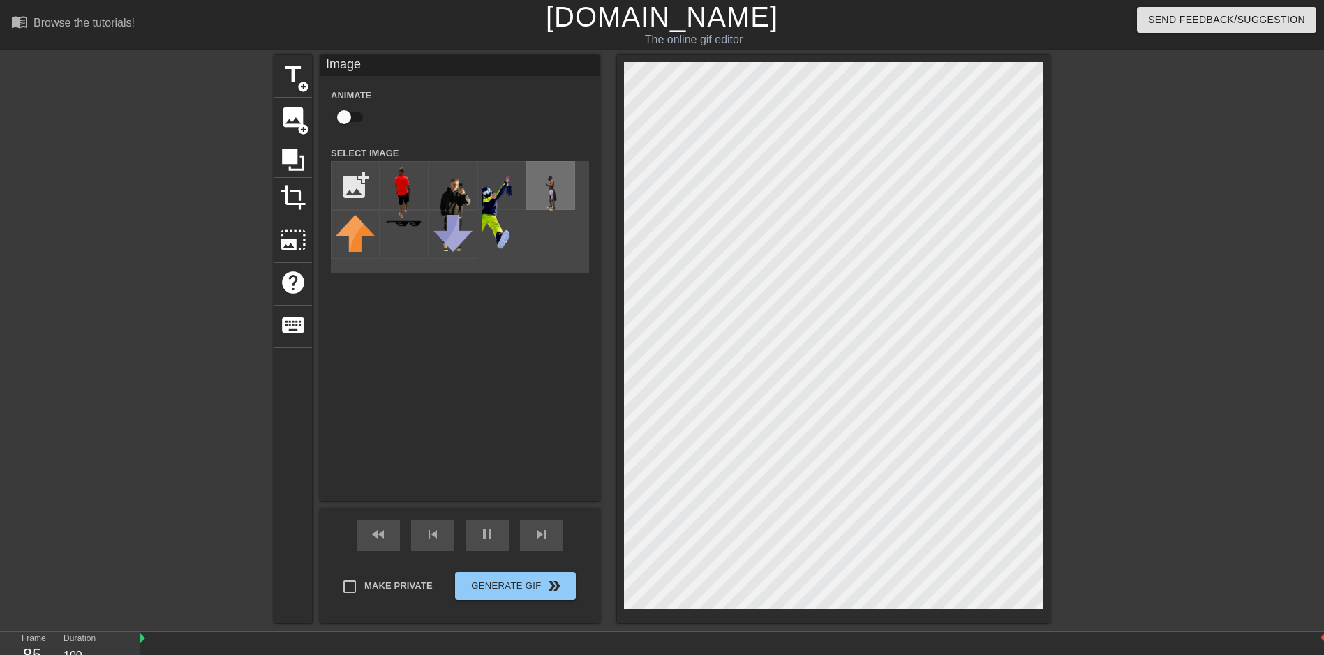
click at [546, 181] on img at bounding box center [550, 188] width 39 height 45
click at [406, 181] on img at bounding box center [404, 192] width 39 height 52
click at [509, 201] on img at bounding box center [501, 208] width 39 height 84
click at [1237, 296] on div at bounding box center [1171, 264] width 209 height 419
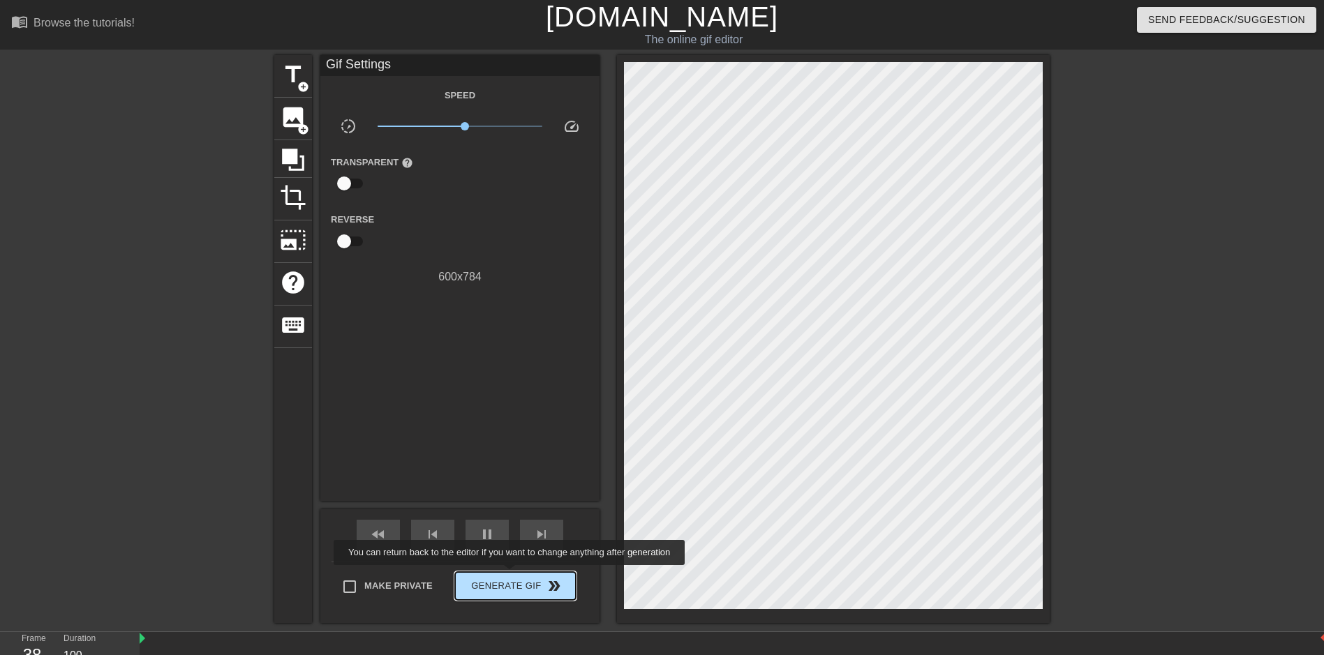
click at [511, 575] on button "Generate Gif double_arrow" at bounding box center [515, 586] width 121 height 28
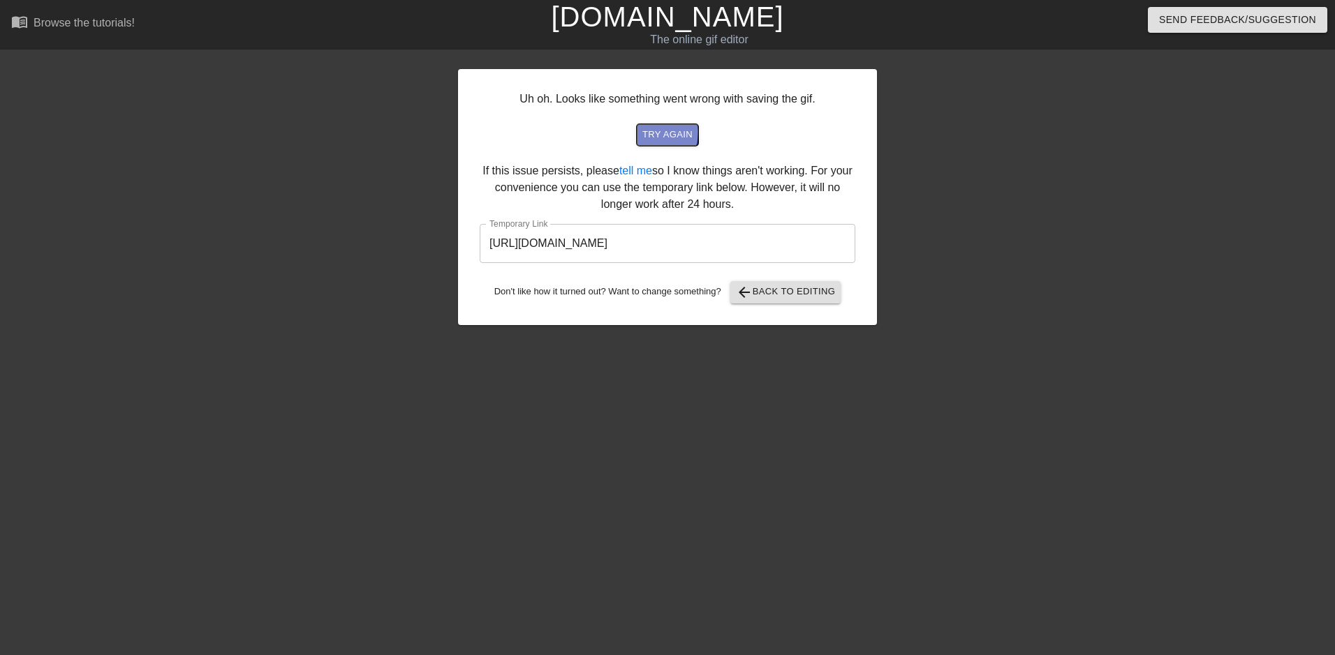
click at [655, 132] on span "try again" at bounding box center [667, 135] width 50 height 16
drag, startPoint x: 799, startPoint y: 241, endPoint x: 459, endPoint y: 246, distance: 340.0
click at [459, 246] on div "Uh oh. Looks like something went wrong with saving the gif. try again If this i…" at bounding box center [667, 197] width 419 height 256
click at [625, 173] on link "tell me" at bounding box center [635, 171] width 33 height 12
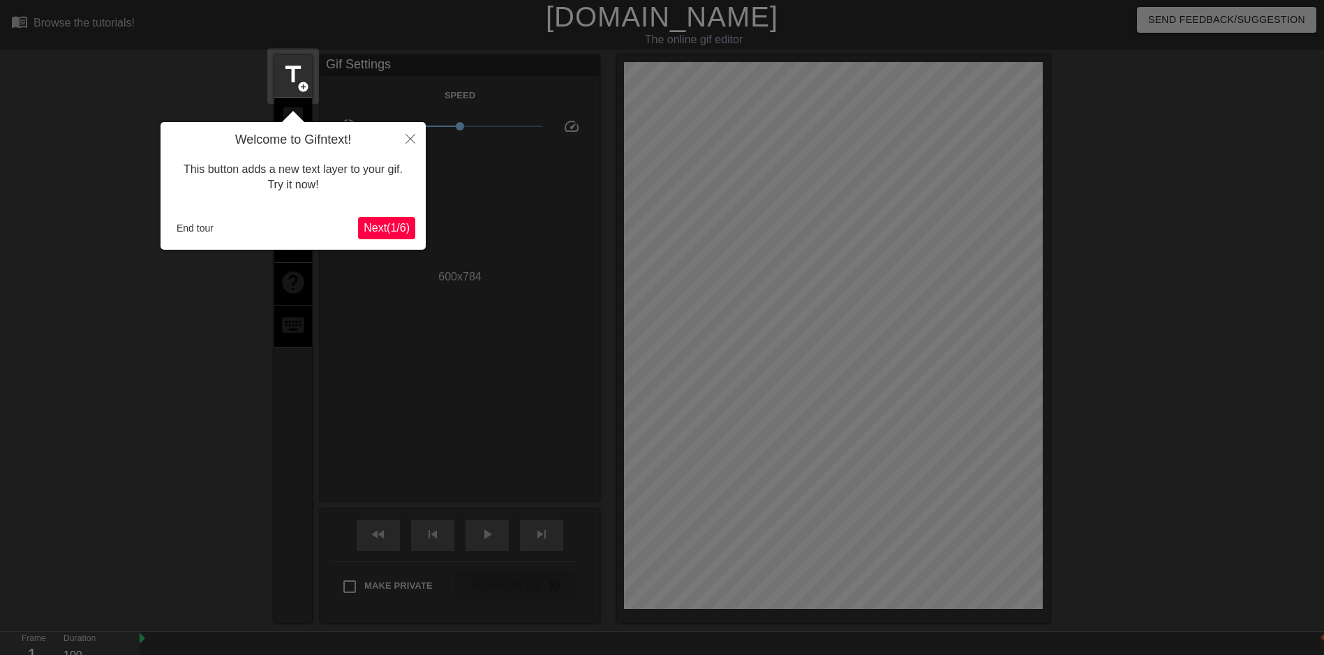
scroll to position [34, 0]
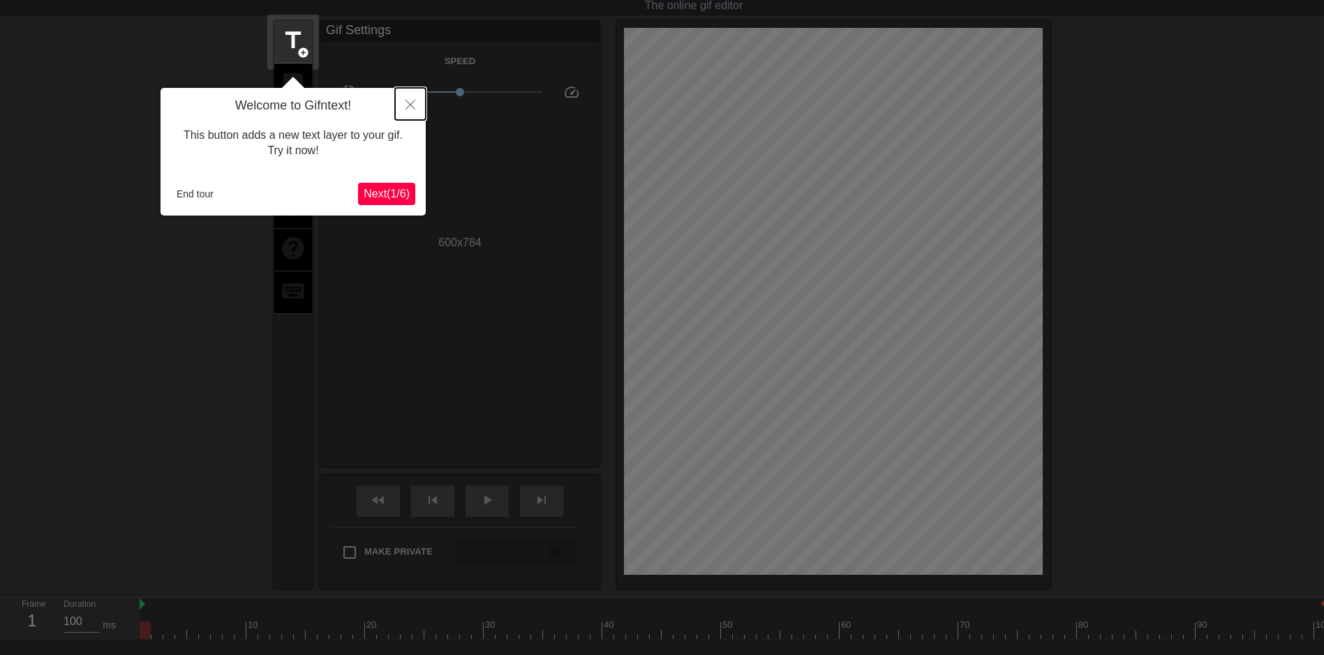
click at [413, 99] on button "Close" at bounding box center [410, 104] width 31 height 32
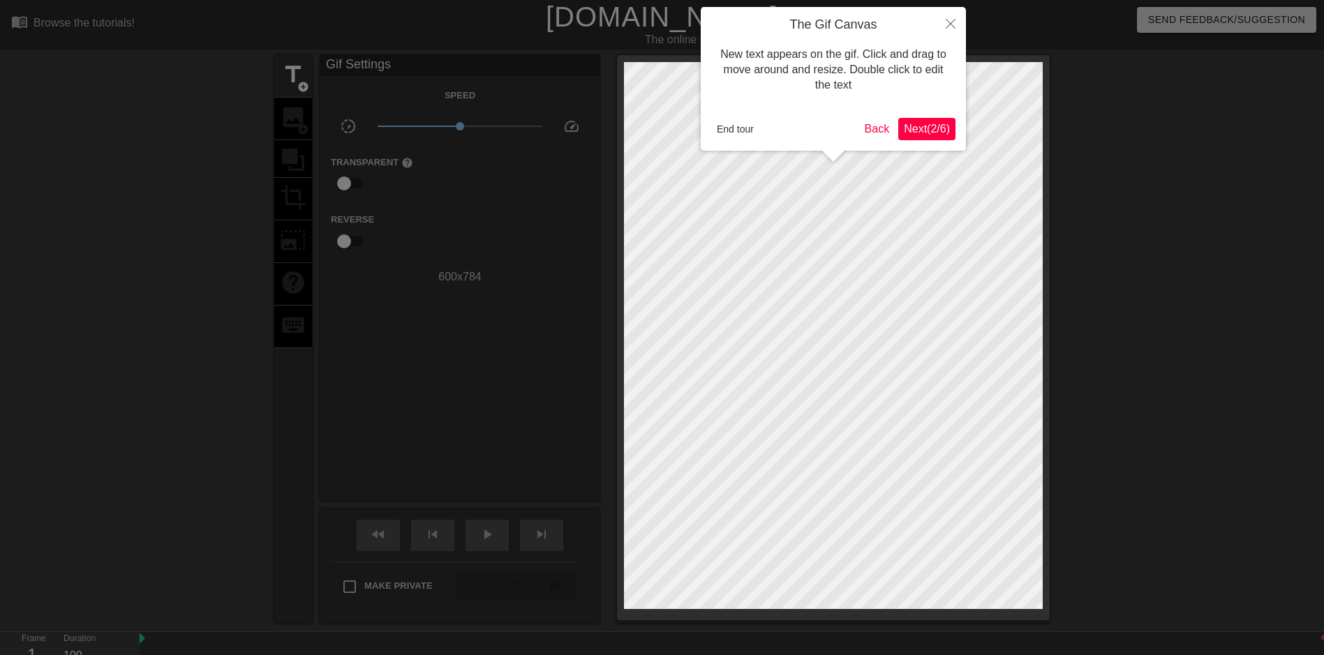
click at [917, 126] on span "Next ( 2 / 6 )" at bounding box center [927, 129] width 46 height 12
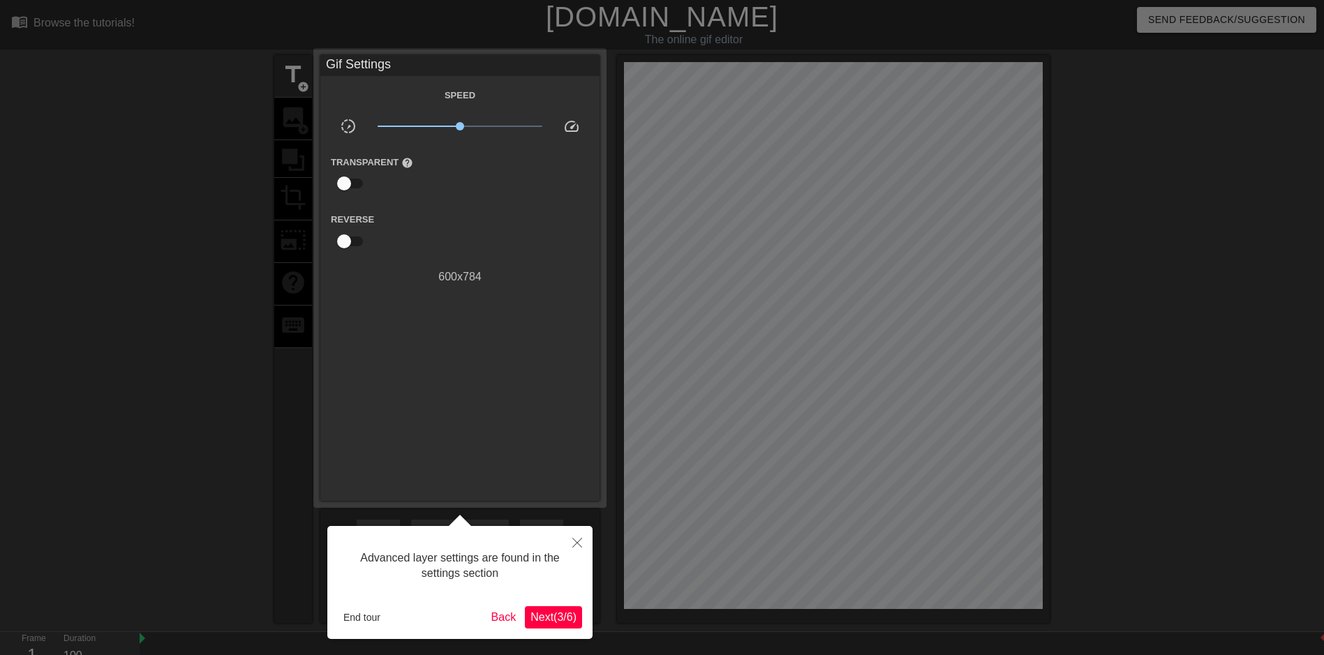
scroll to position [34, 0]
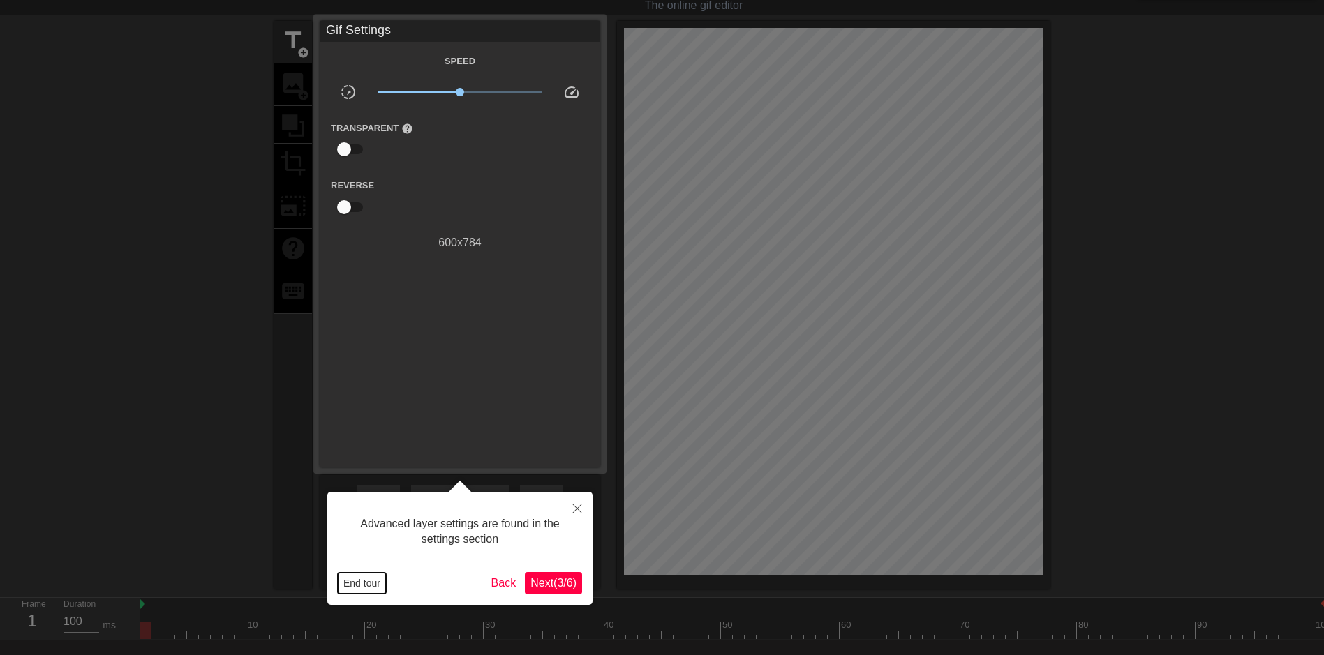
click at [357, 581] on button "End tour" at bounding box center [362, 583] width 48 height 21
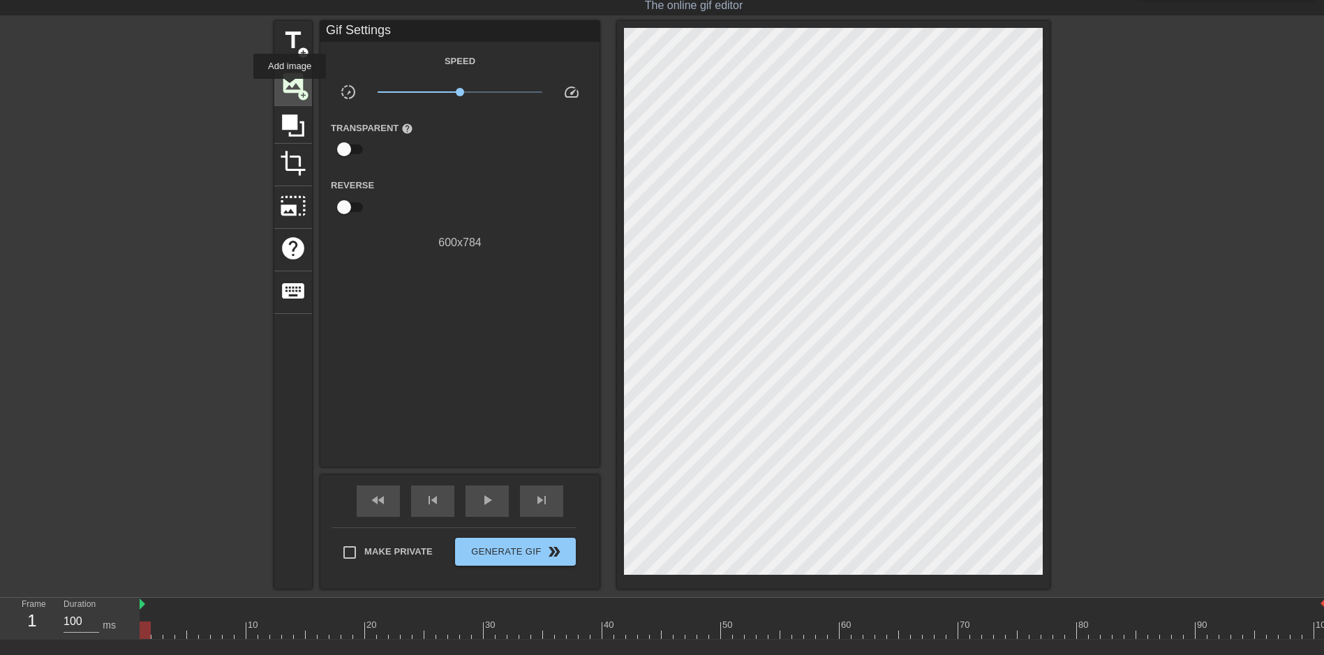
click at [290, 89] on span "image" at bounding box center [293, 83] width 27 height 27
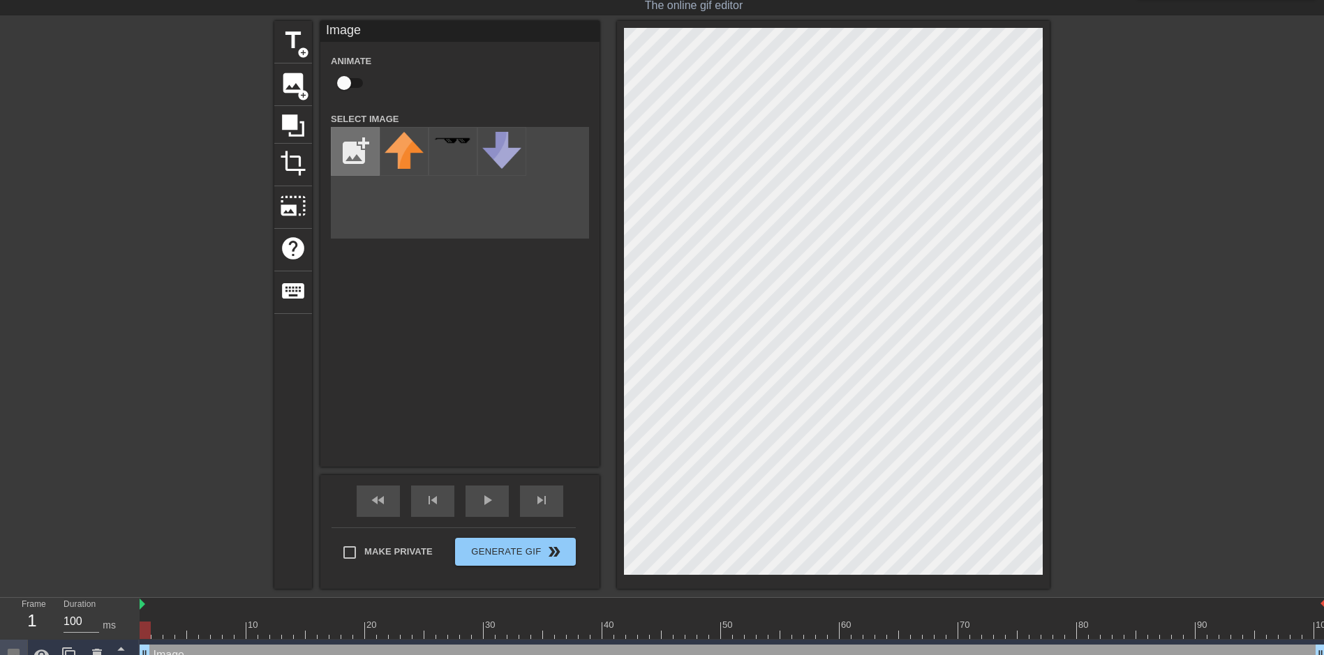
click at [357, 146] on input "file" at bounding box center [355, 151] width 47 height 47
type input "C:\fakepath\2107d999-5b7a-462f-8755-91340bc94150.png"
click at [404, 155] on img at bounding box center [404, 149] width 39 height 34
click at [1085, 494] on div "title add_circle image add_circle crop photo_size_select_large help keyboard Im…" at bounding box center [662, 305] width 1324 height 568
click at [568, 202] on div "title add_circle image add_circle crop photo_size_select_large help keyboard Im…" at bounding box center [662, 305] width 776 height 568
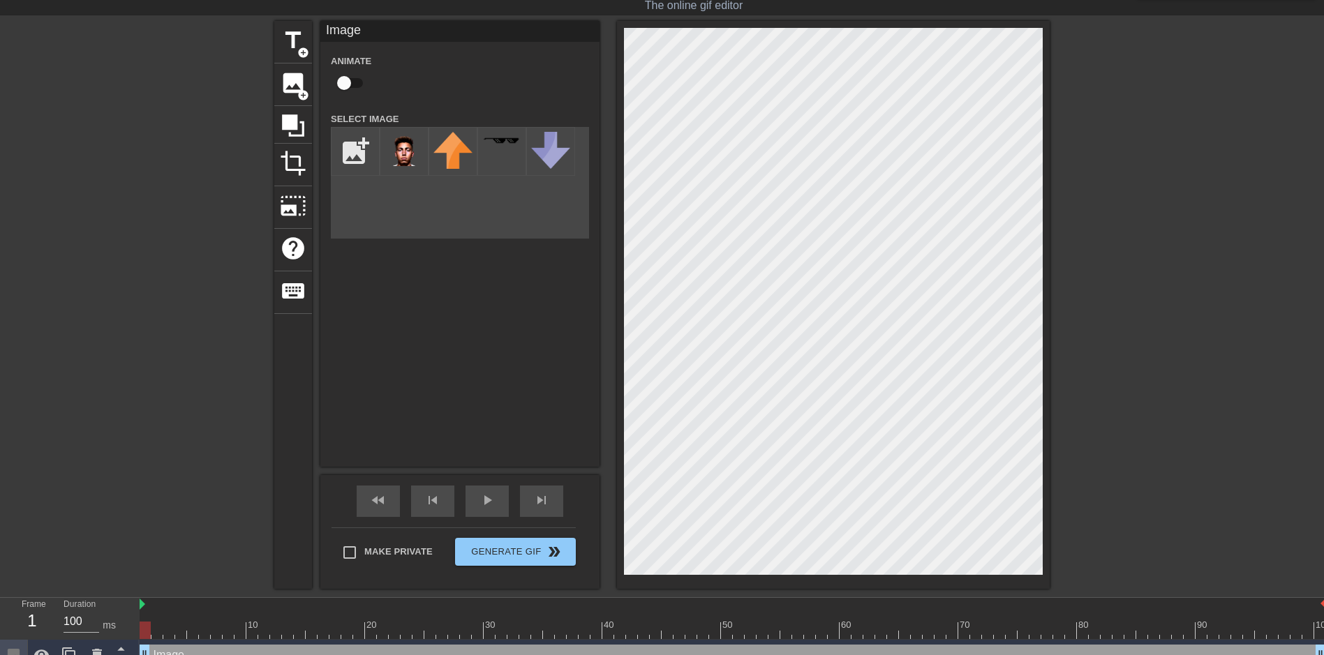
click at [1048, 186] on div at bounding box center [833, 305] width 433 height 568
click at [297, 32] on span "title" at bounding box center [293, 40] width 27 height 27
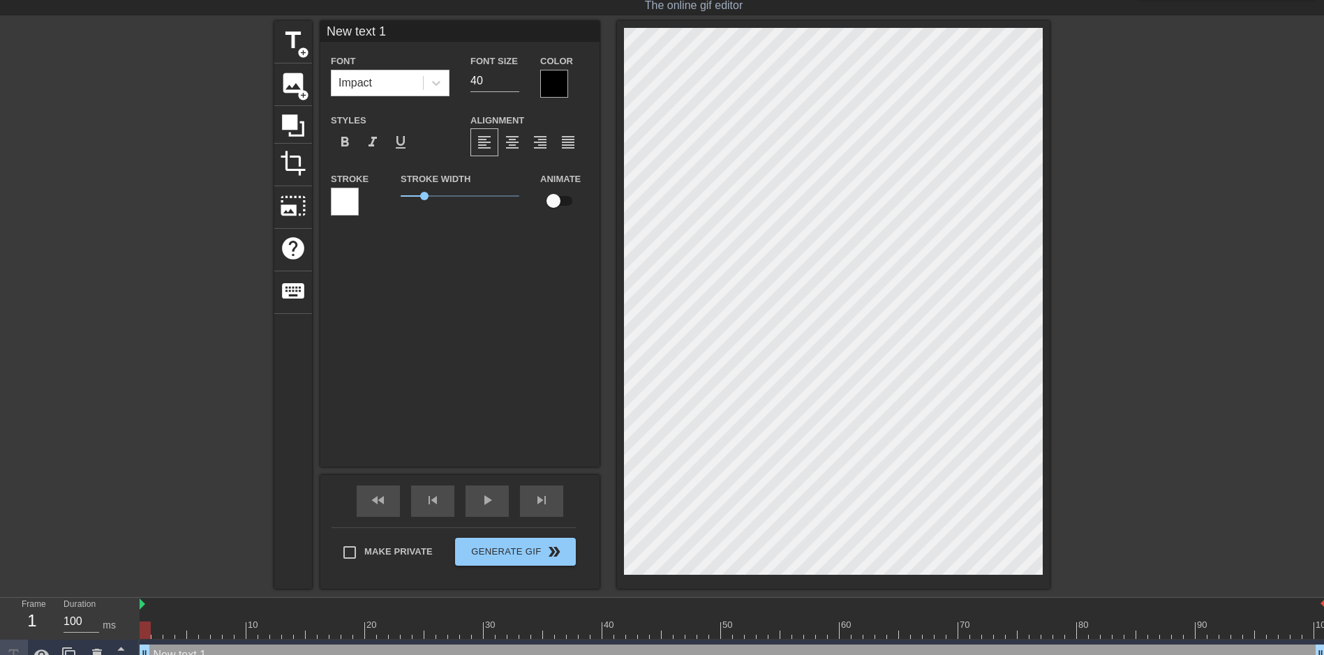
drag, startPoint x: 378, startPoint y: 31, endPoint x: 133, endPoint y: 18, distance: 245.3
click at [171, 21] on div "title add_circle image add_circle crop photo_size_select_large help keyboard Ne…" at bounding box center [662, 305] width 1324 height 568
type input "R"
type input "TheOne"
click at [440, 80] on icon at bounding box center [436, 83] width 14 height 14
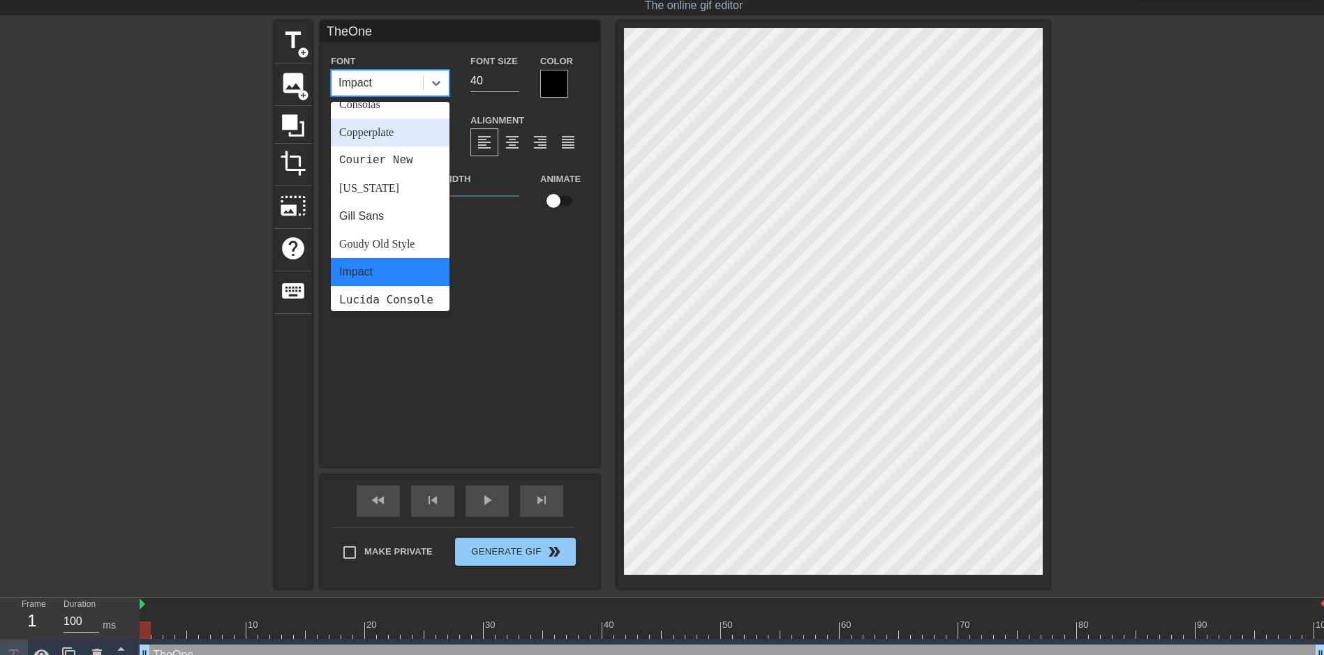
scroll to position [279, 0]
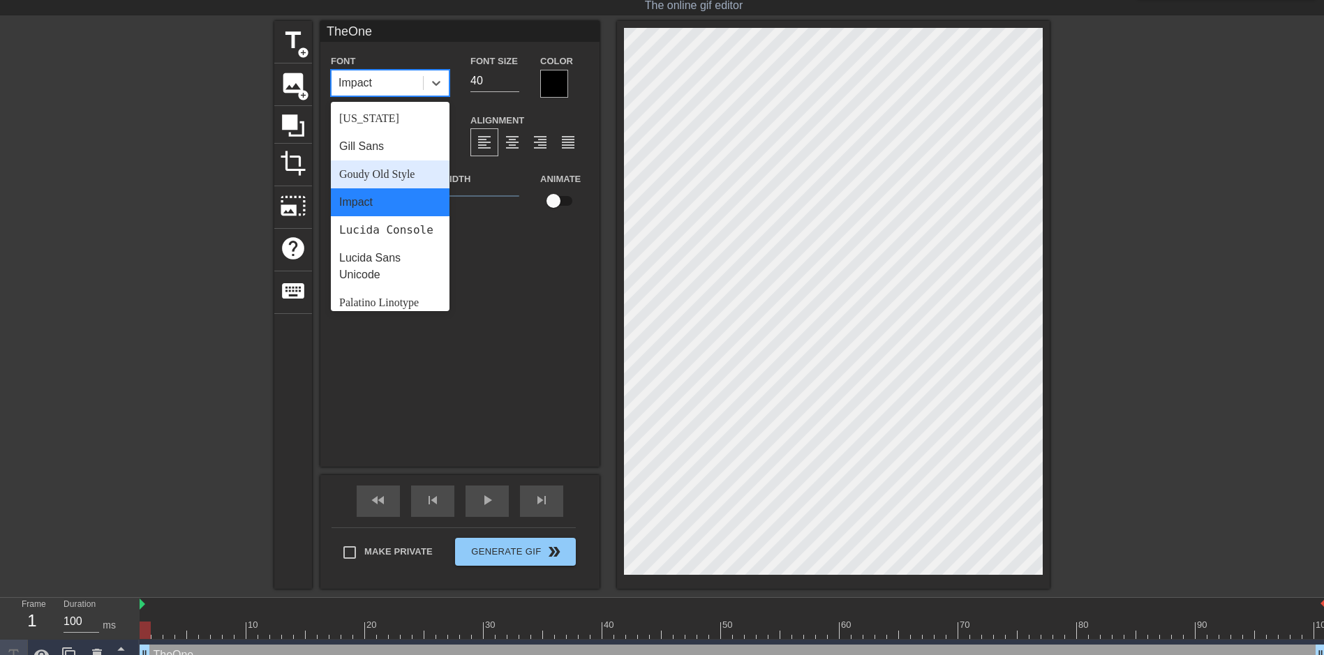
click at [401, 178] on div "Goudy Old Style" at bounding box center [390, 175] width 119 height 28
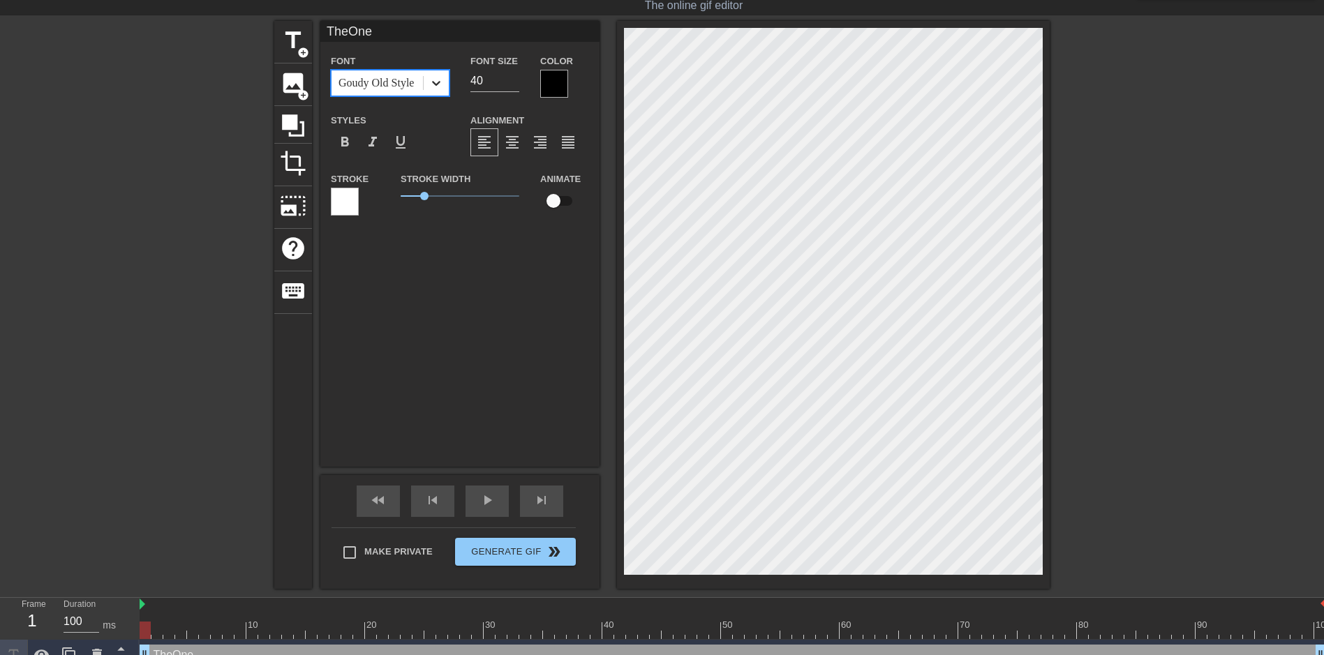
click at [438, 84] on icon at bounding box center [436, 83] width 14 height 14
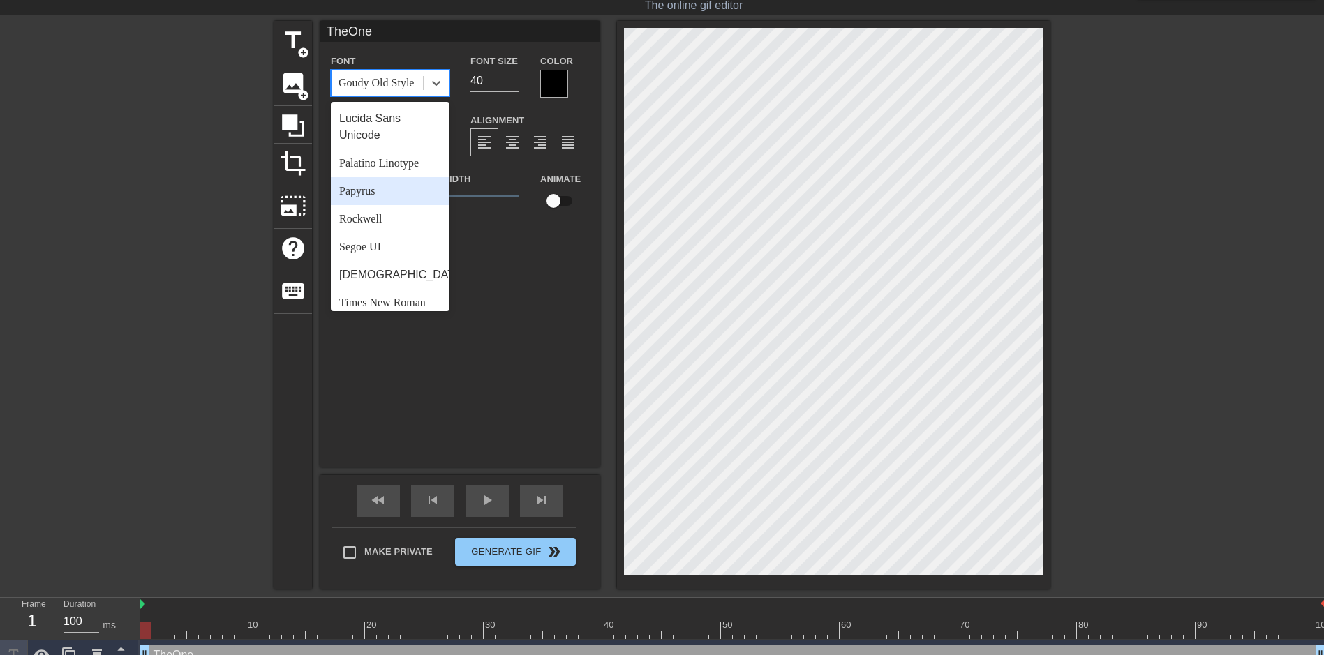
scroll to position [500, 0]
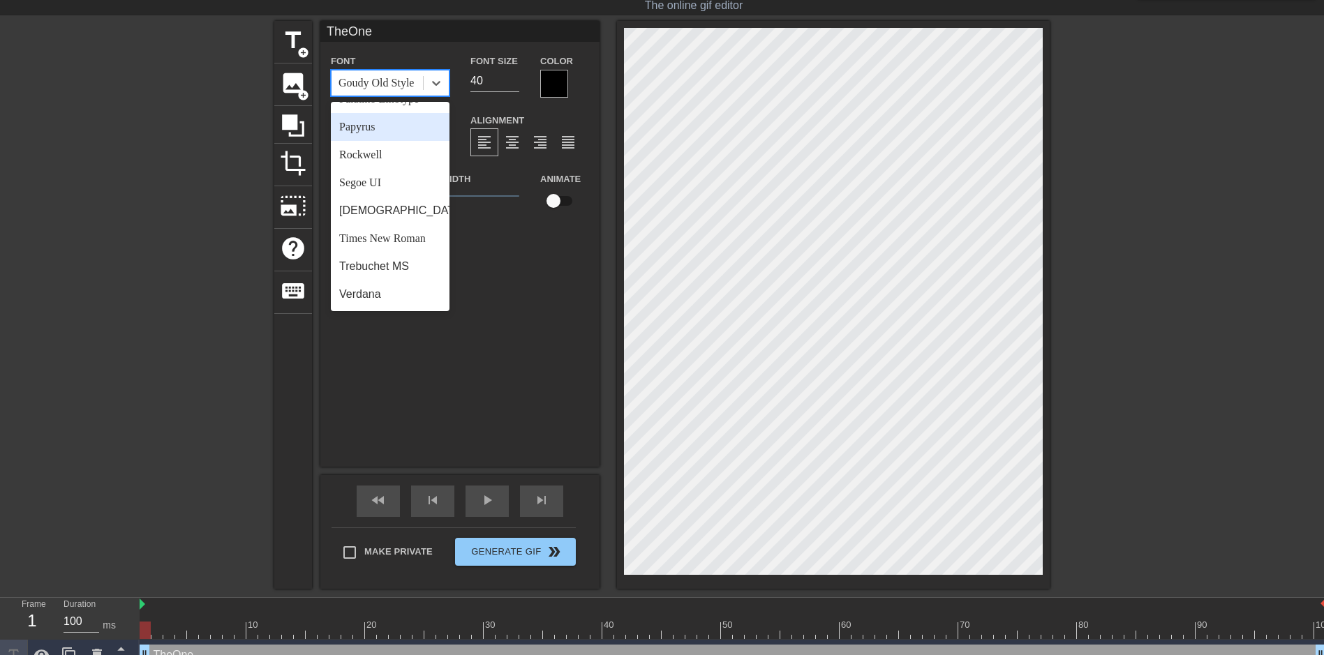
click at [387, 136] on div "Papyrus" at bounding box center [390, 127] width 119 height 28
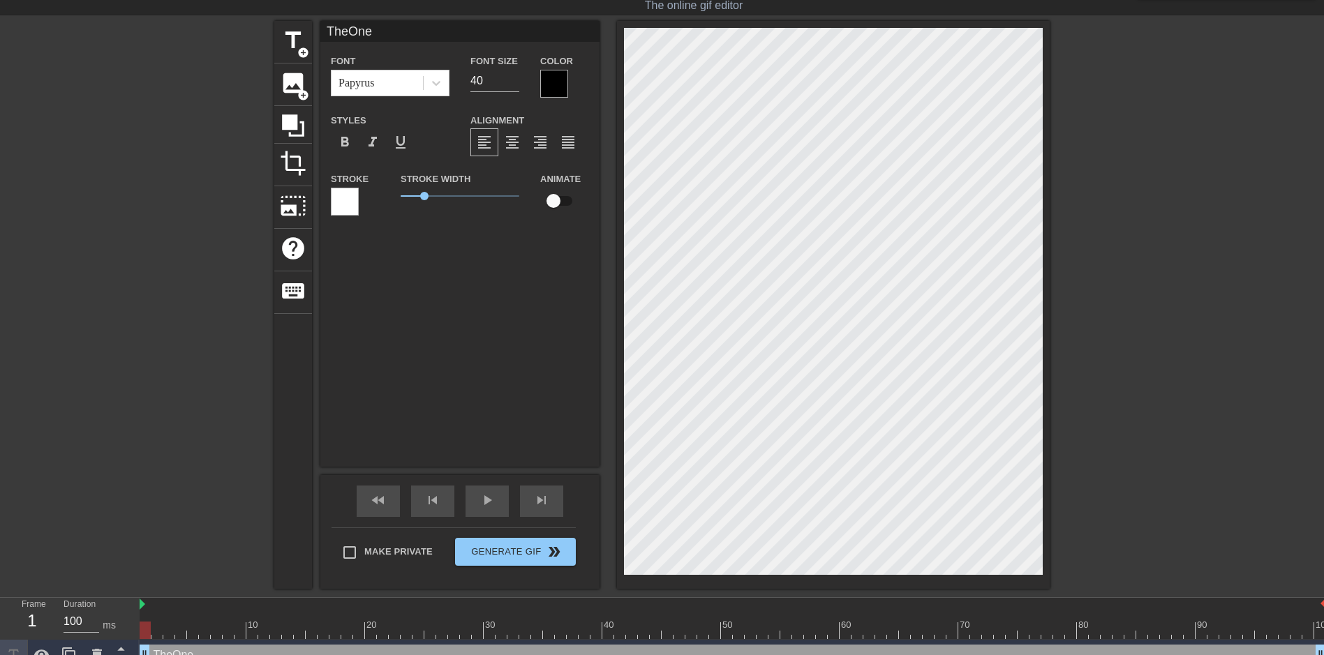
click at [557, 81] on div at bounding box center [554, 84] width 28 height 28
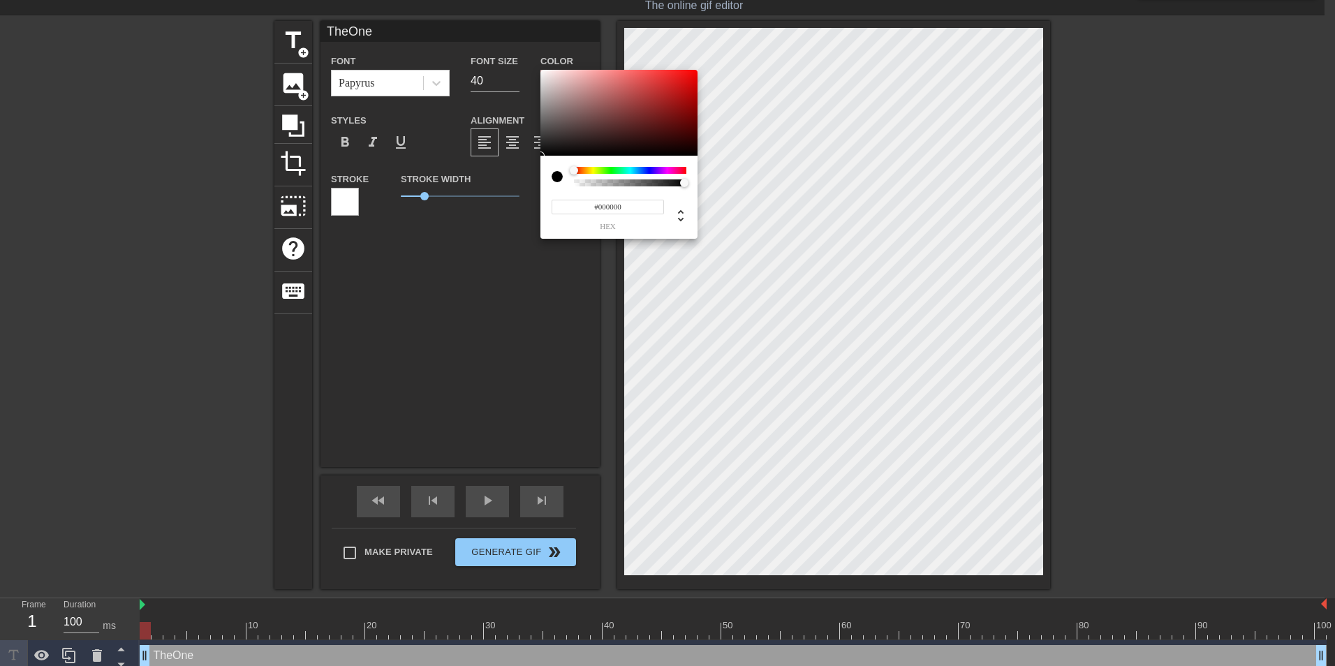
type input "0"
drag, startPoint x: 683, startPoint y: 181, endPoint x: 542, endPoint y: 181, distance: 140.3
click at [542, 181] on div "0 r 0 g 0 b 0 a" at bounding box center [618, 197] width 157 height 83
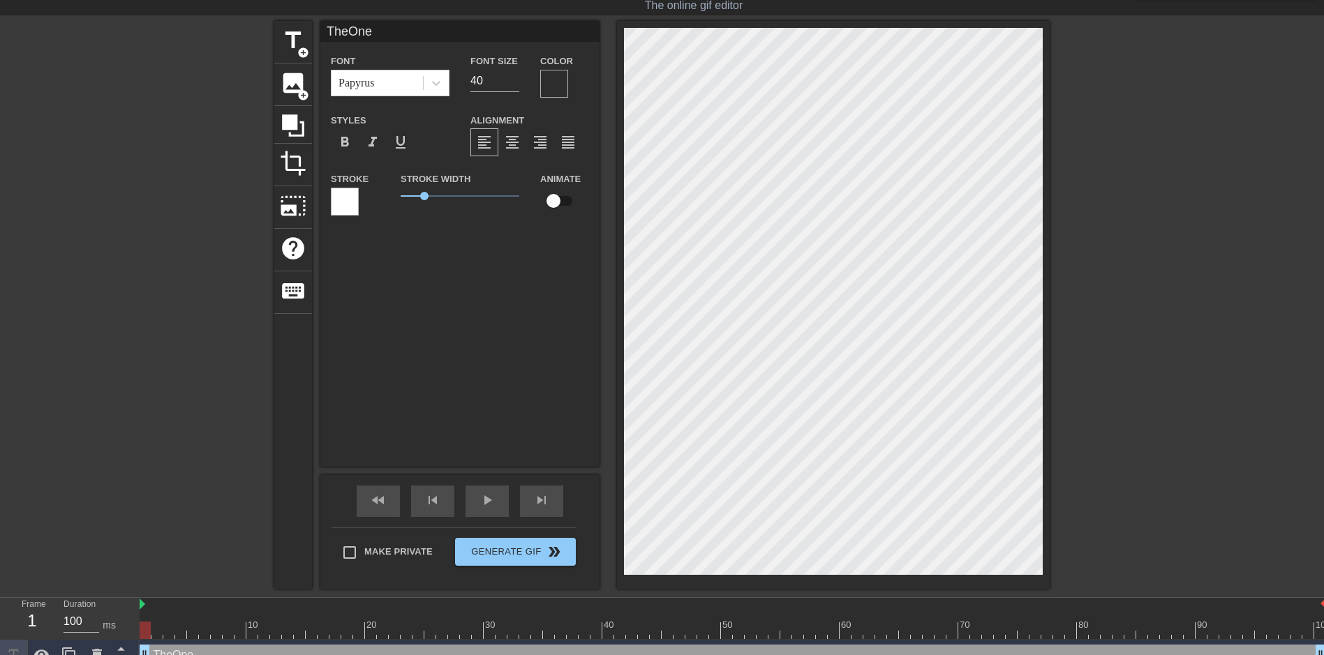
click at [352, 207] on div at bounding box center [345, 202] width 28 height 28
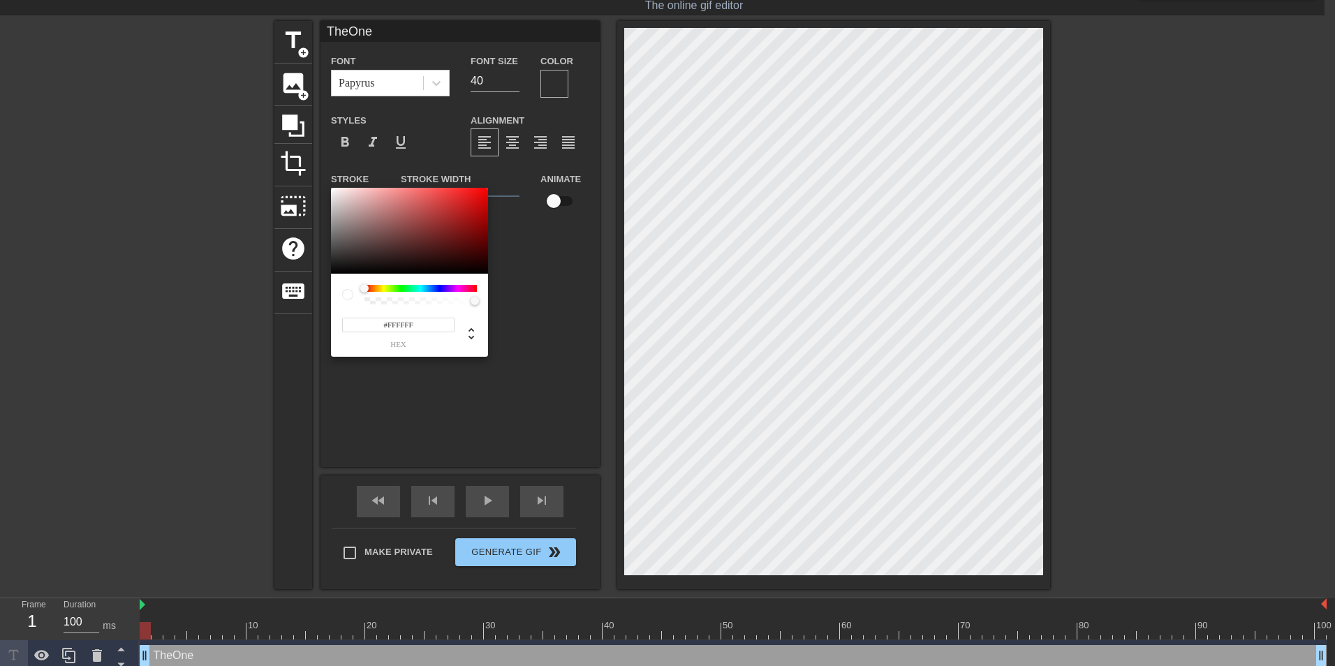
type input "255"
type input "0"
drag, startPoint x: 473, startPoint y: 300, endPoint x: 333, endPoint y: 290, distance: 140.6
click at [333, 290] on div "255 r 255 g 255 b 0 a" at bounding box center [409, 315] width 157 height 83
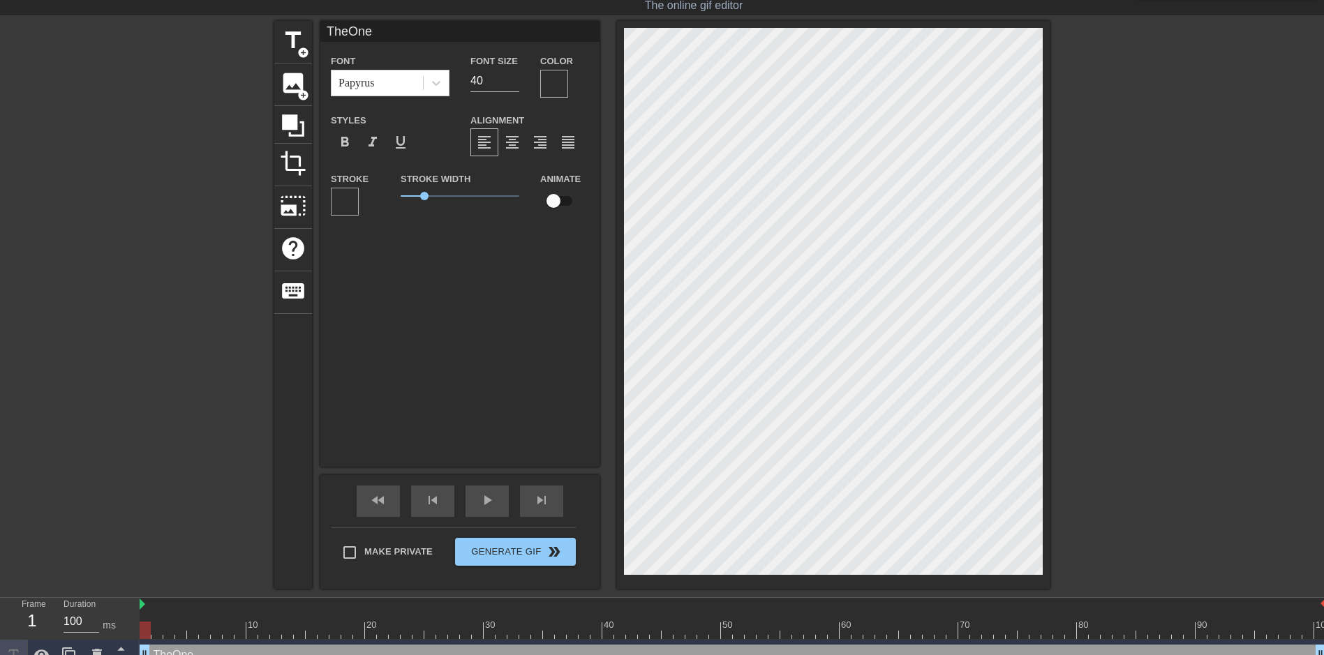
click at [560, 77] on div at bounding box center [554, 84] width 28 height 28
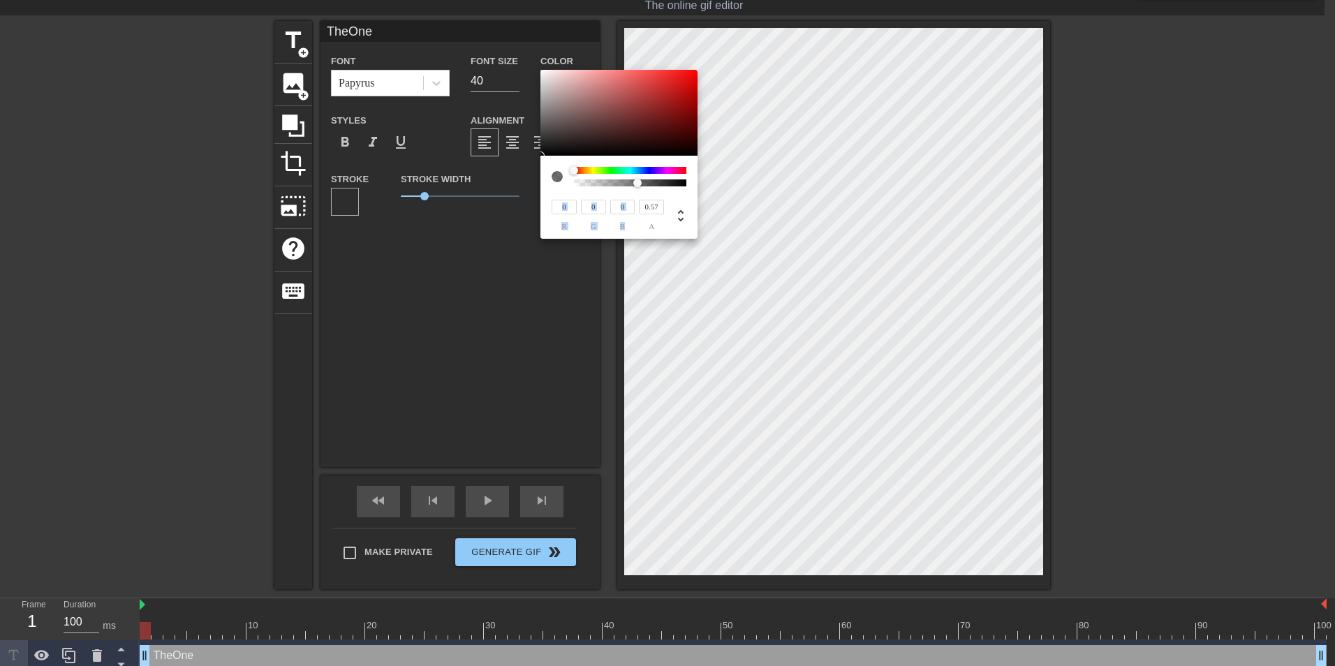
type input "0.58"
drag, startPoint x: 578, startPoint y: 184, endPoint x: 639, endPoint y: 189, distance: 60.9
click at [639, 189] on div "0 r 0 g 0 b 0.58 a" at bounding box center [618, 197] width 157 height 83
type input "27"
type input "26"
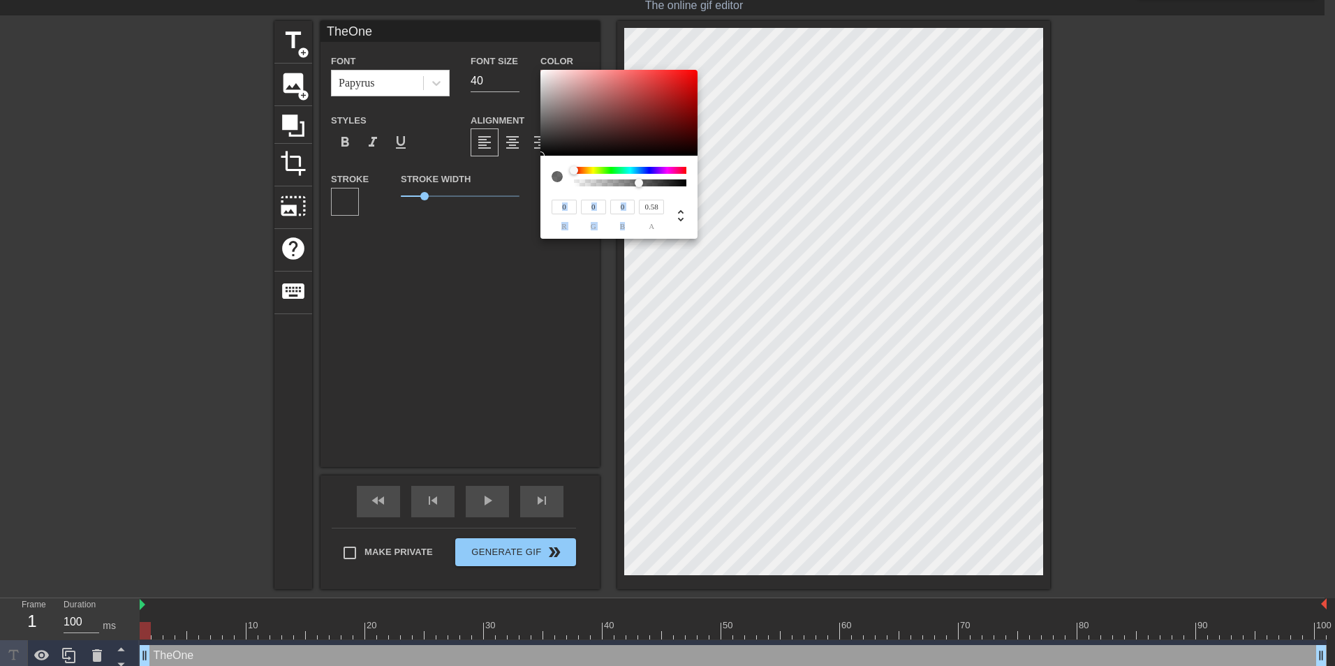
type input "26"
type input "40"
type input "36"
type input "64"
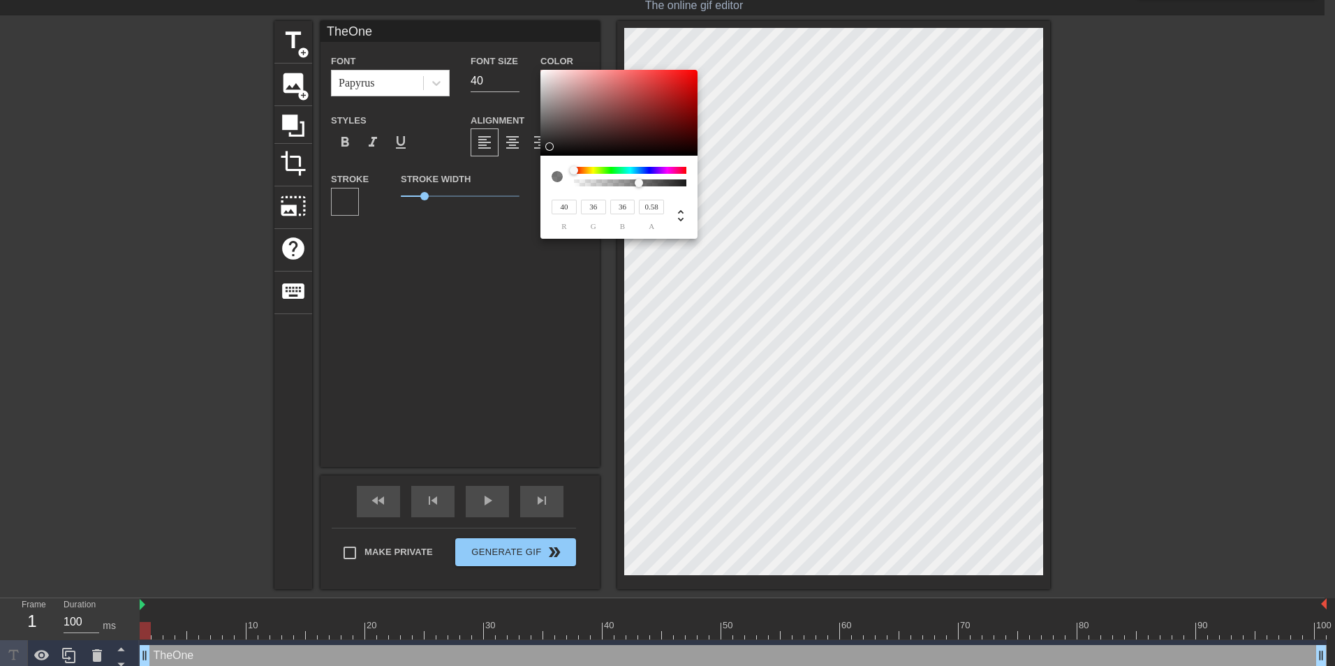
type input "55"
type input "81"
type input "65"
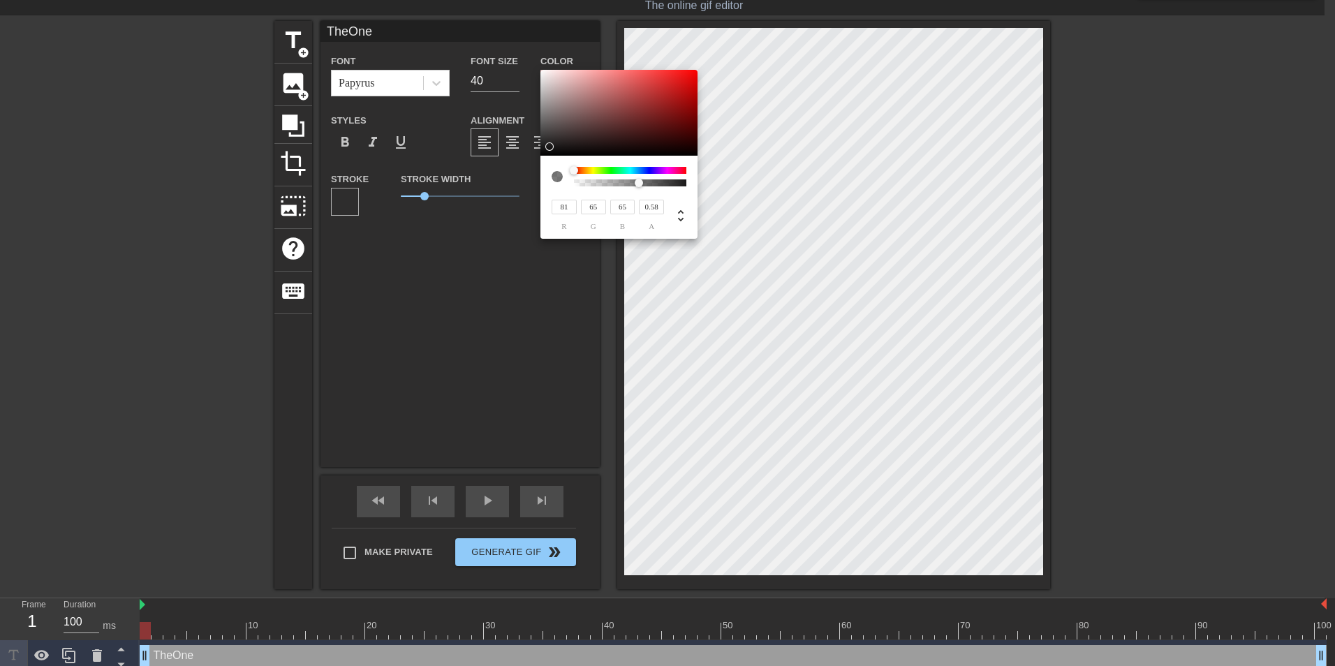
type input "95"
type input "74"
type input "108"
type input "80"
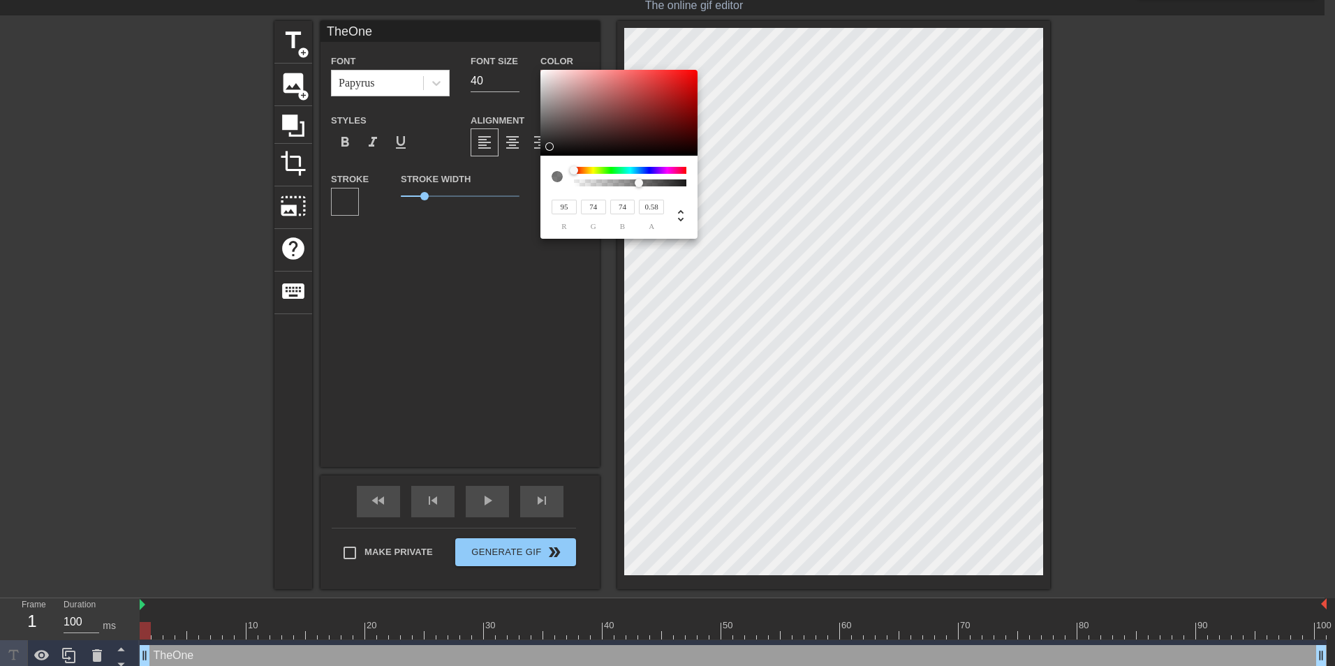
type input "80"
type input "122"
type input "87"
type input "134"
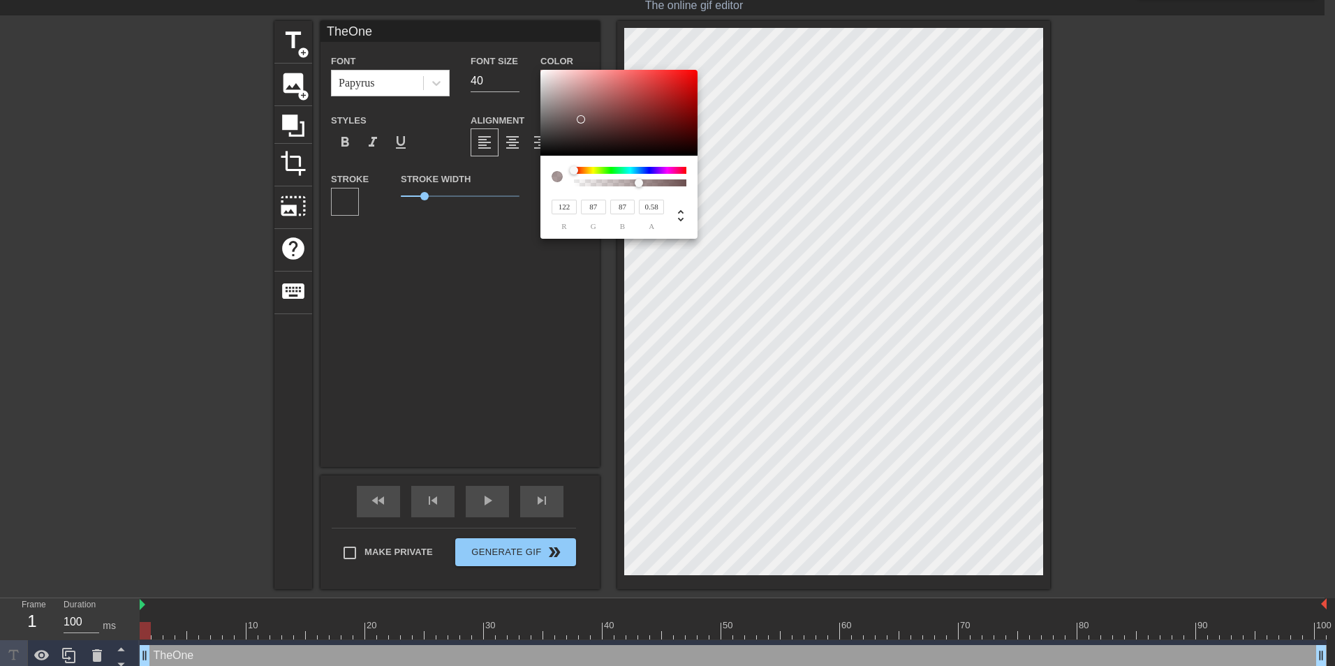
type input "93"
type input "139"
type input "95"
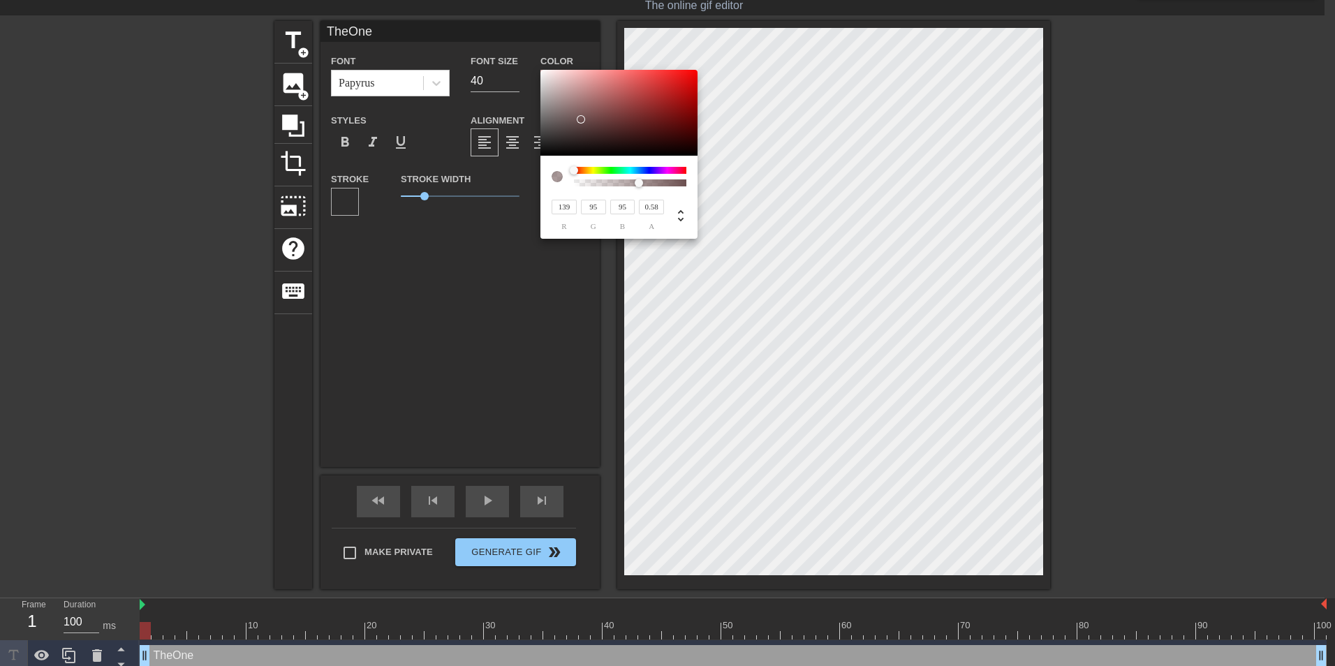
type input "141"
type input "96"
type input "143"
type input "98"
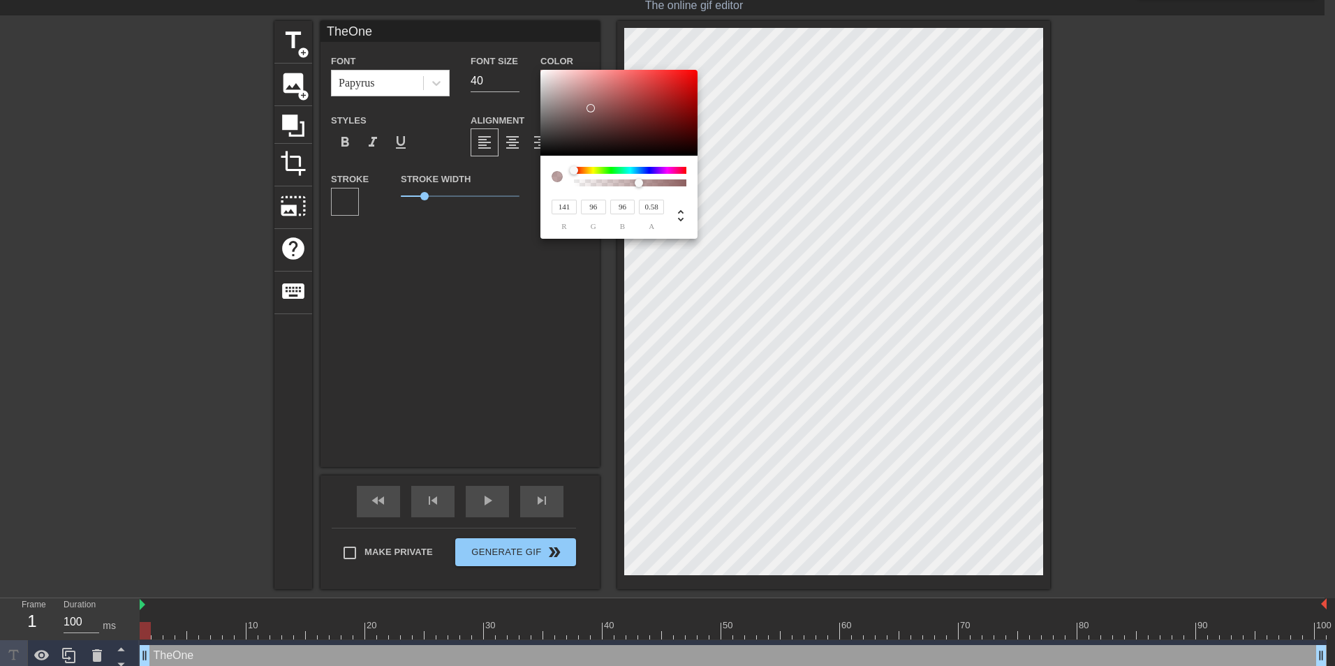
type input "98"
type input "151"
type input "103"
type input "161"
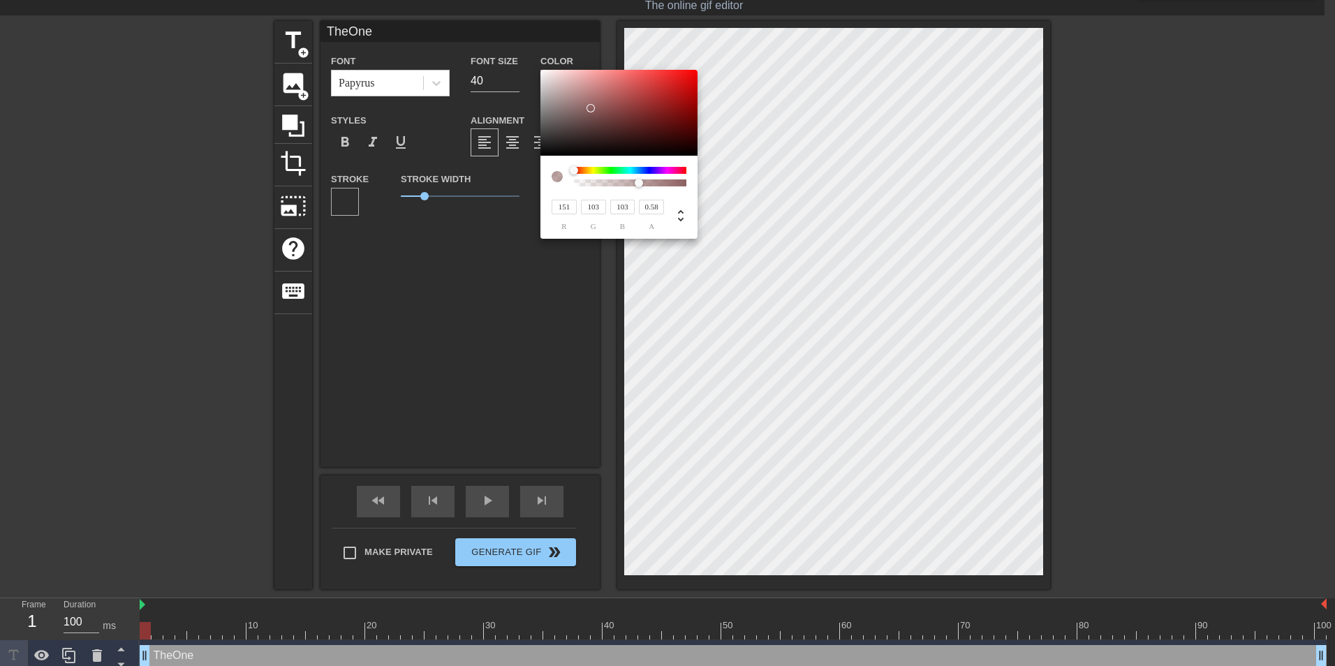
type input "107"
type input "172"
type input "112"
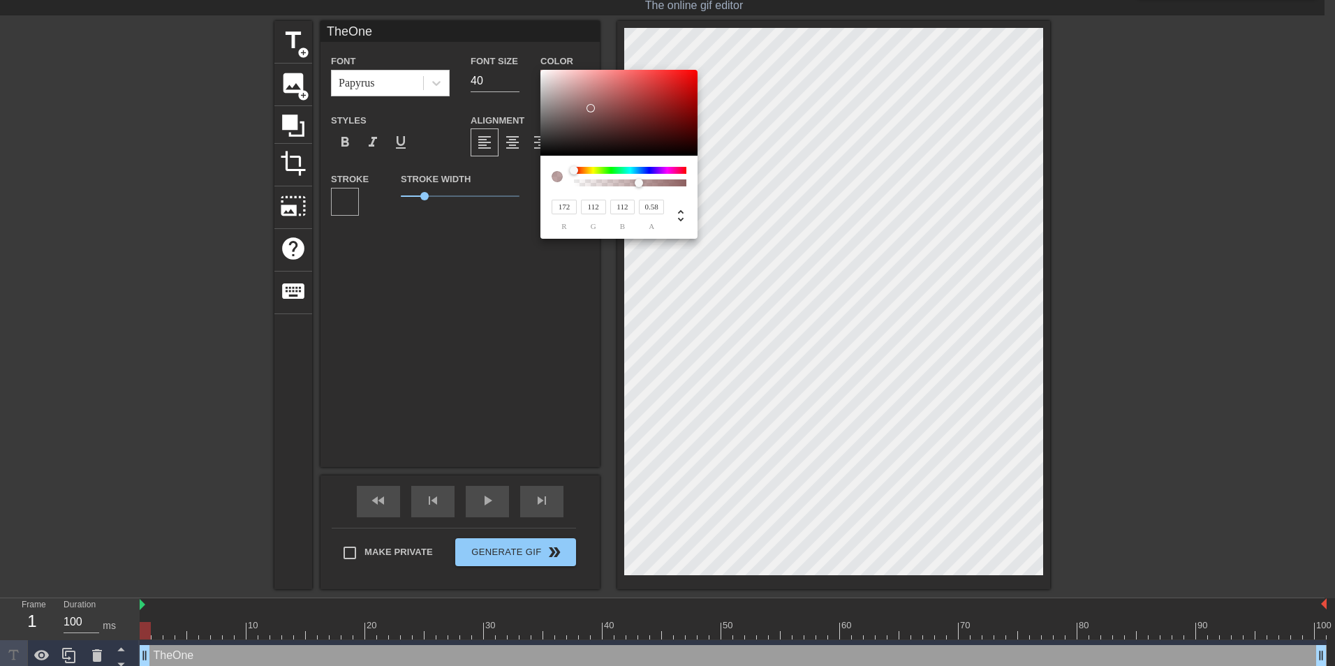
type input "182"
type input "117"
type input "194"
type input "123"
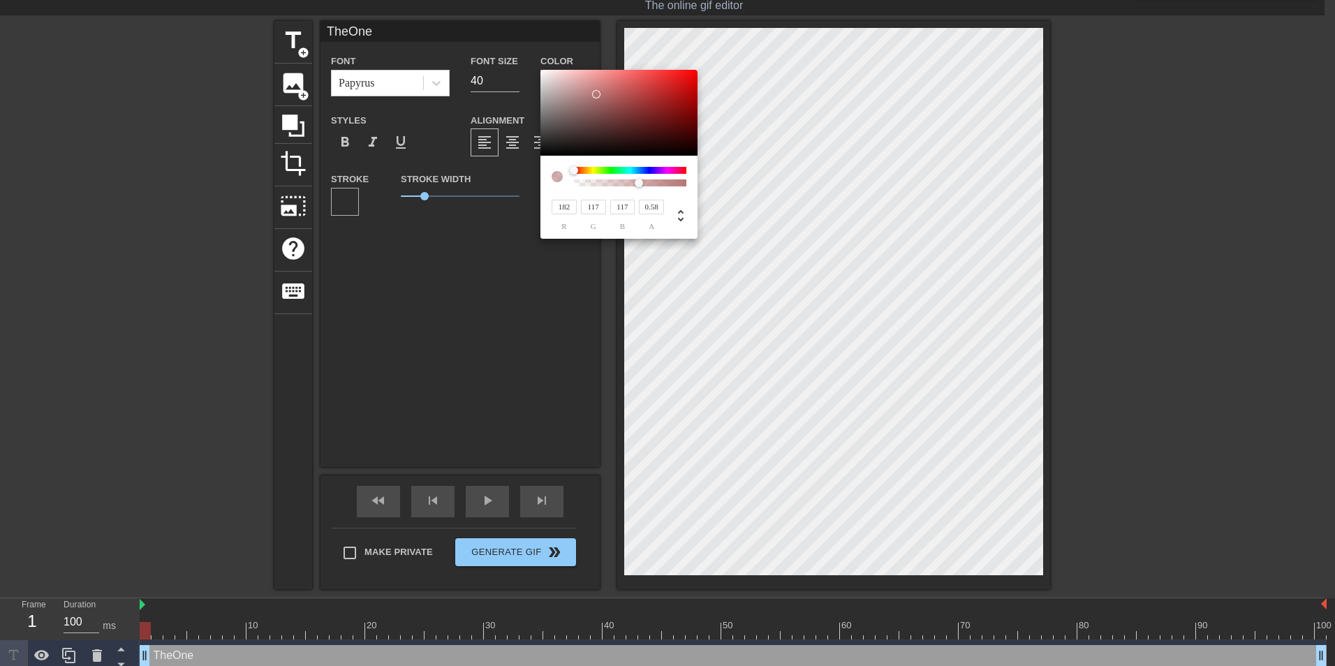
type input "123"
type input "205"
type input "130"
type input "207"
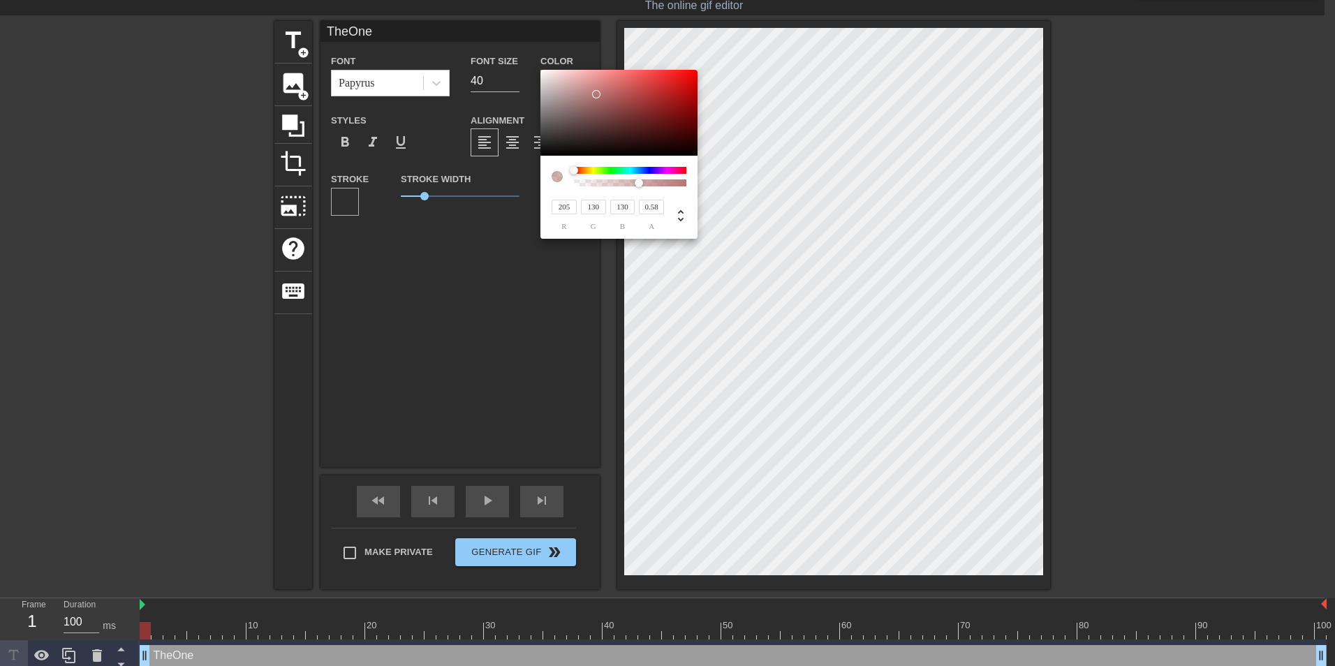
type input "131"
type input "130"
type input "202"
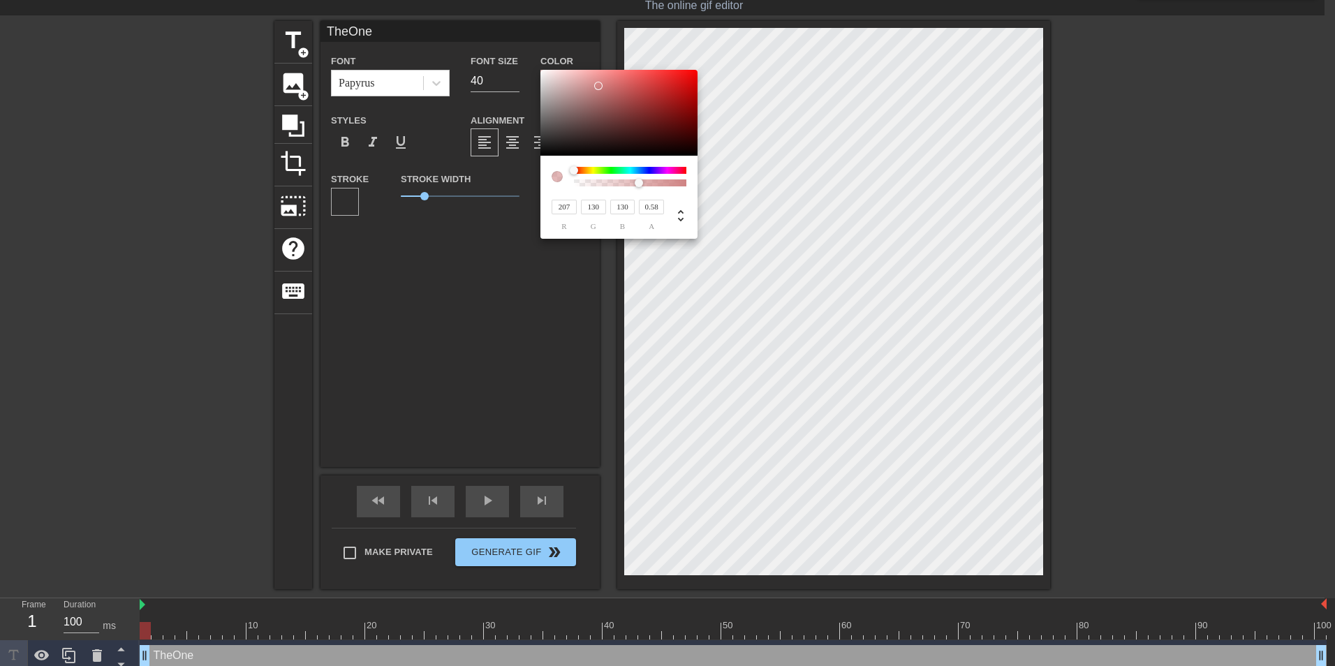
type input "125"
type input "196"
type input "116"
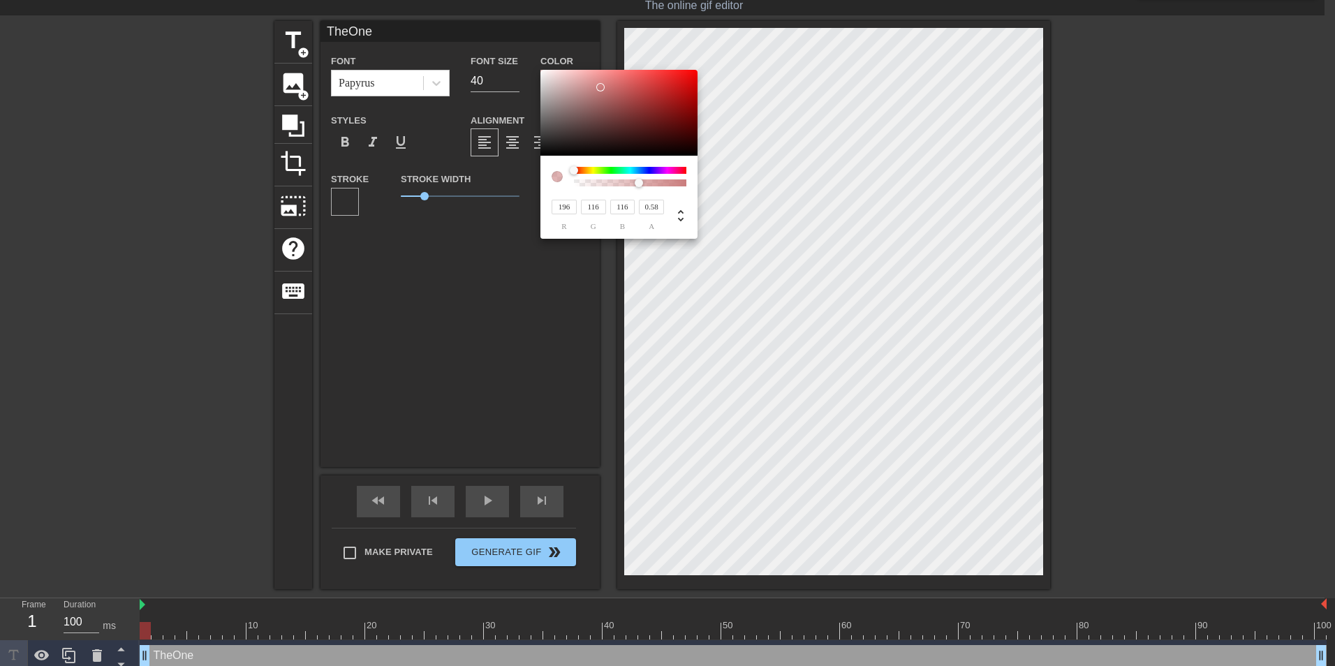
drag, startPoint x: 639, startPoint y: 189, endPoint x: 605, endPoint y: 89, distance: 105.5
click at [605, 89] on div at bounding box center [618, 113] width 157 height 87
type input "116"
type input "135"
type input "196"
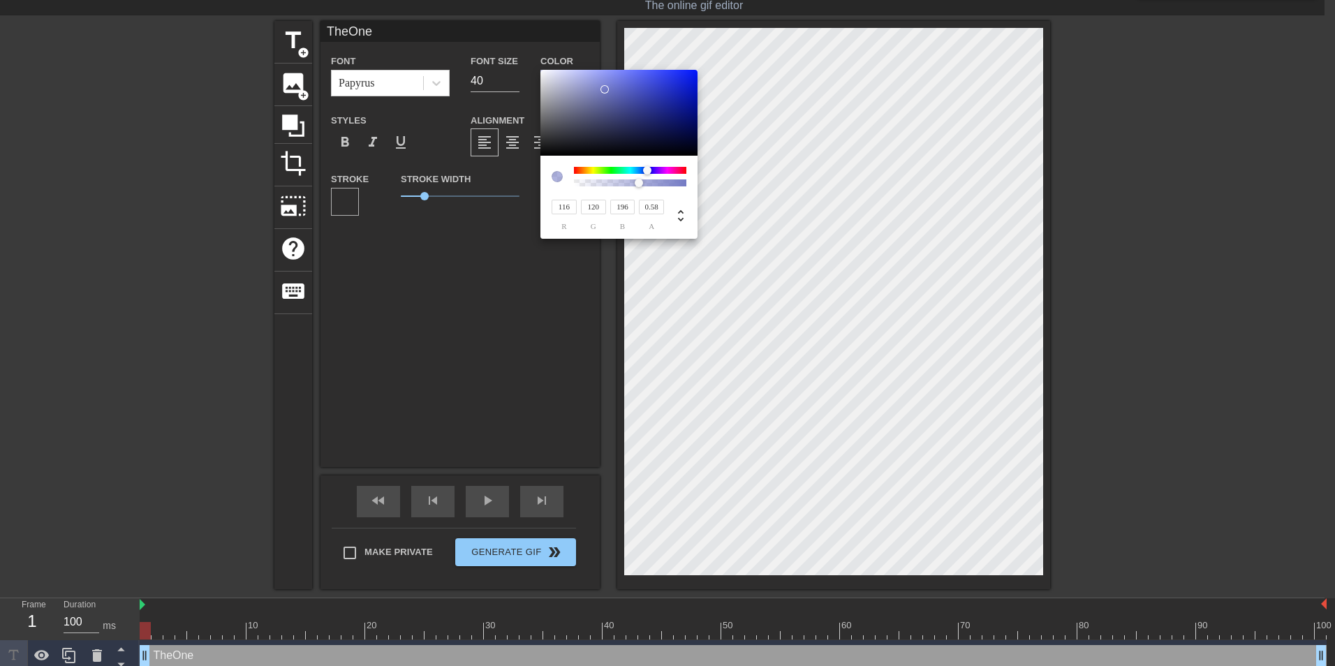
type input "117"
type input "118"
type input "116"
type input "157"
drag, startPoint x: 646, startPoint y: 168, endPoint x: 658, endPoint y: 170, distance: 12.6
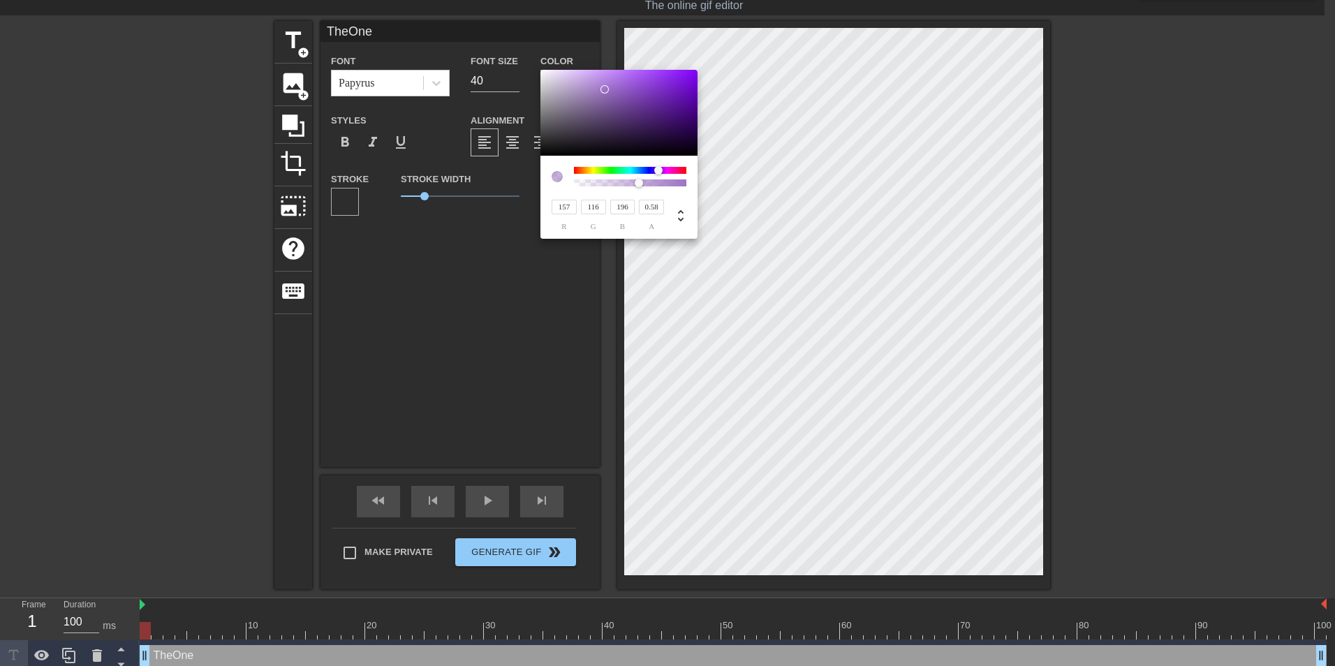
click at [658, 170] on div at bounding box center [630, 170] width 112 height 7
type input "0.11"
drag, startPoint x: 638, startPoint y: 184, endPoint x: 588, endPoint y: 182, distance: 50.3
click at [588, 182] on div at bounding box center [588, 183] width 8 height 8
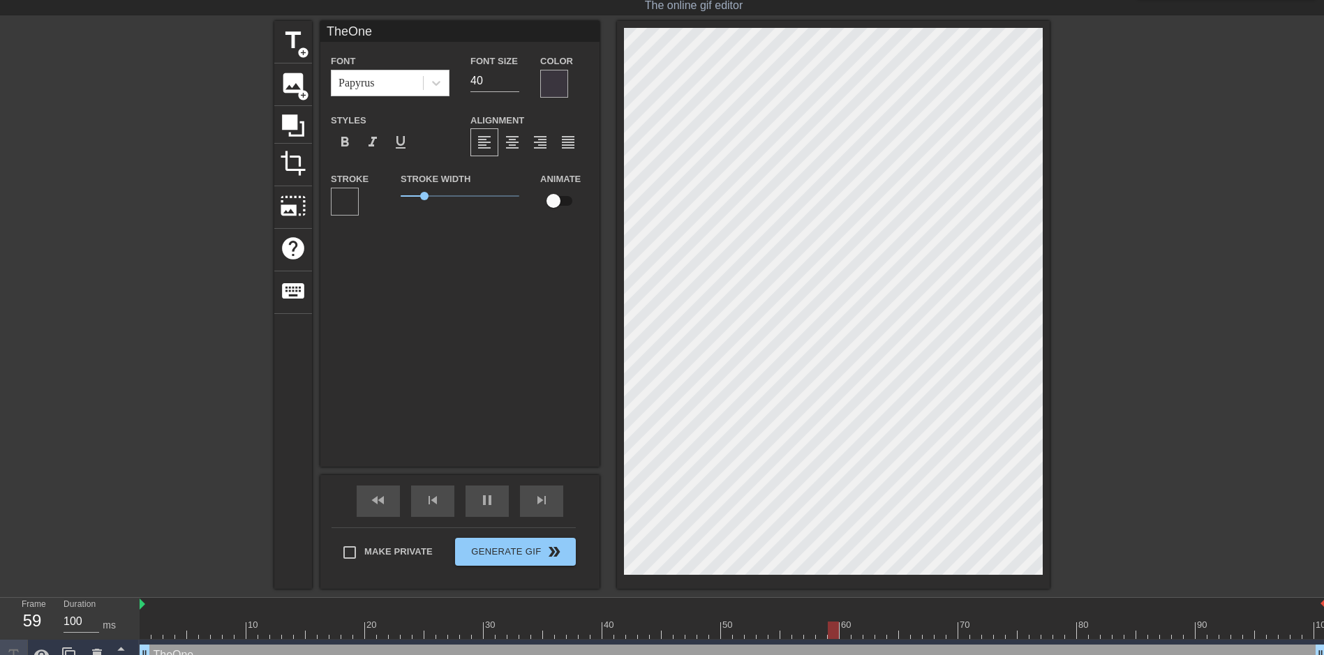
click at [547, 79] on div at bounding box center [554, 84] width 28 height 28
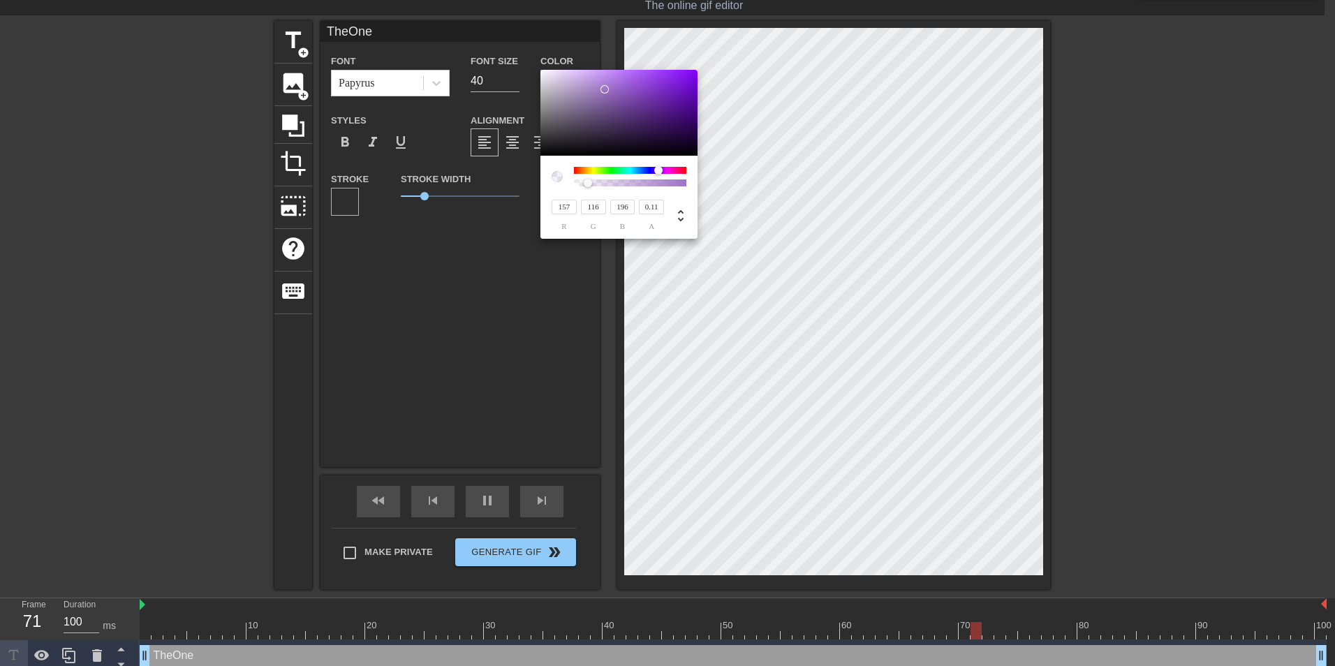
type input "142"
type input "101"
type input "182"
type input "111"
type input "79"
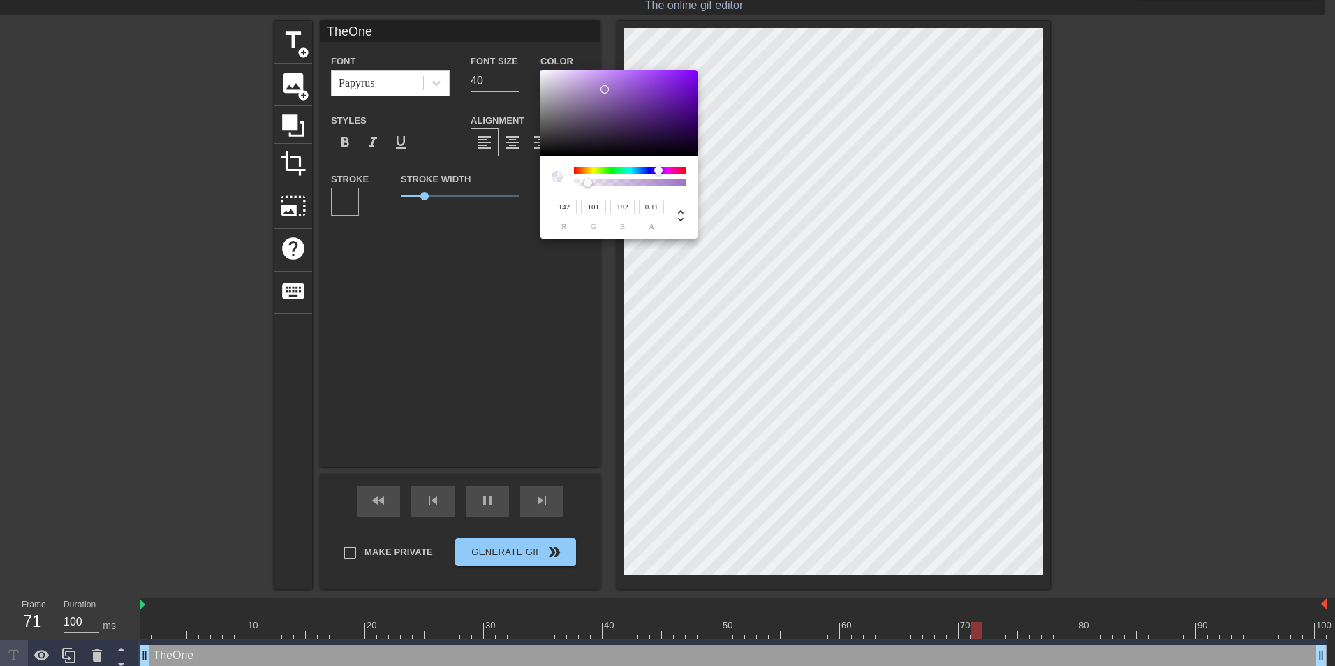
type input "143"
type input "76"
type input "57"
type input "95"
type input "49"
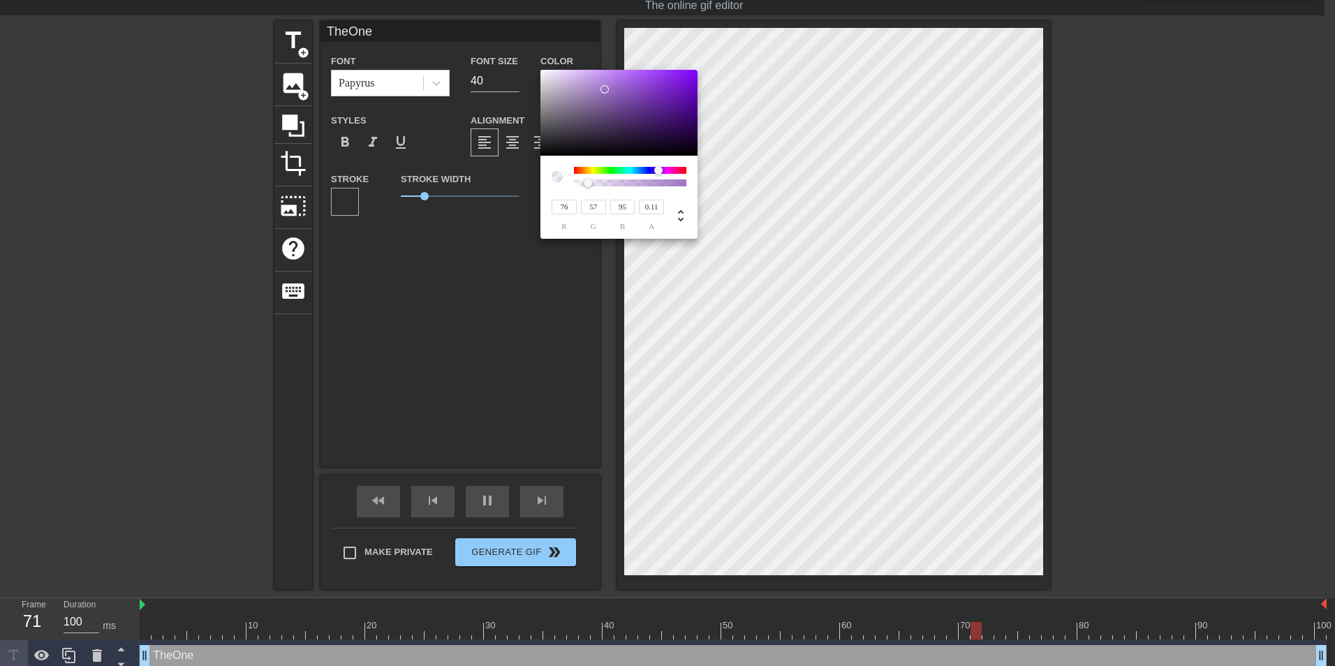
type input "39"
type input "58"
type input "13"
type input "11"
type input "15"
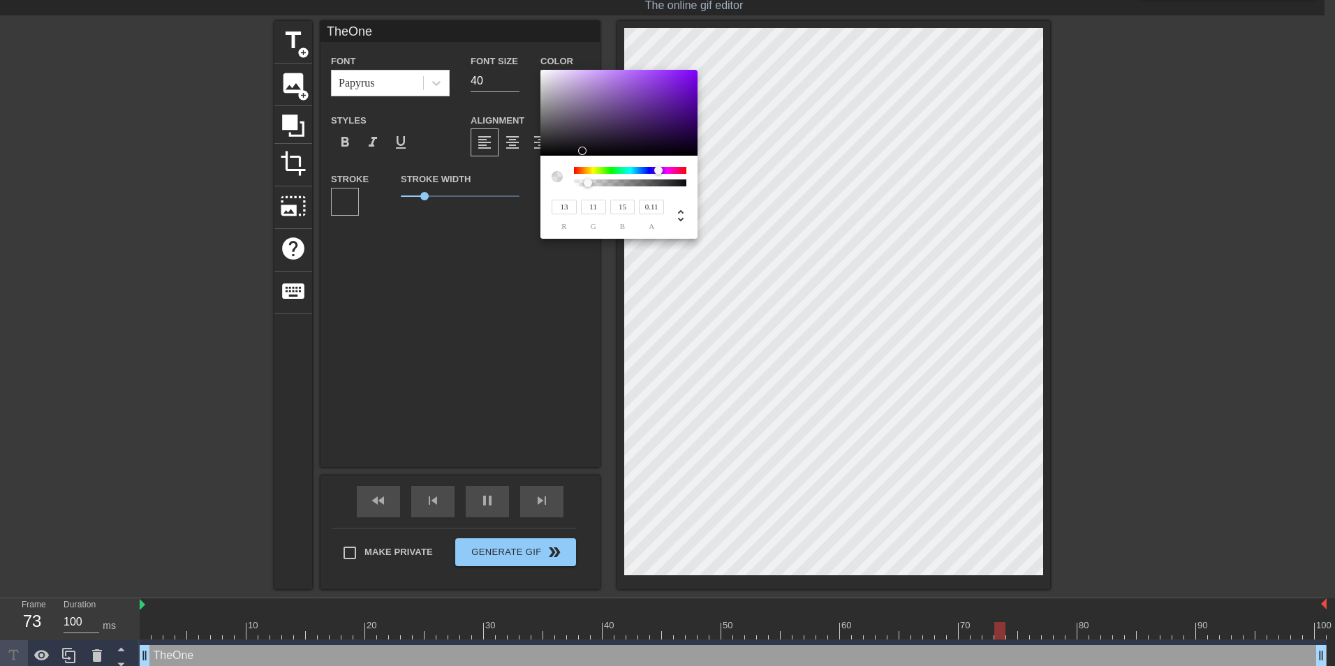
type input "0"
drag, startPoint x: 610, startPoint y: 94, endPoint x: 533, endPoint y: 183, distance: 117.7
click at [533, 183] on div "0 r 0 g 0 b 0.11 a" at bounding box center [667, 333] width 1335 height 666
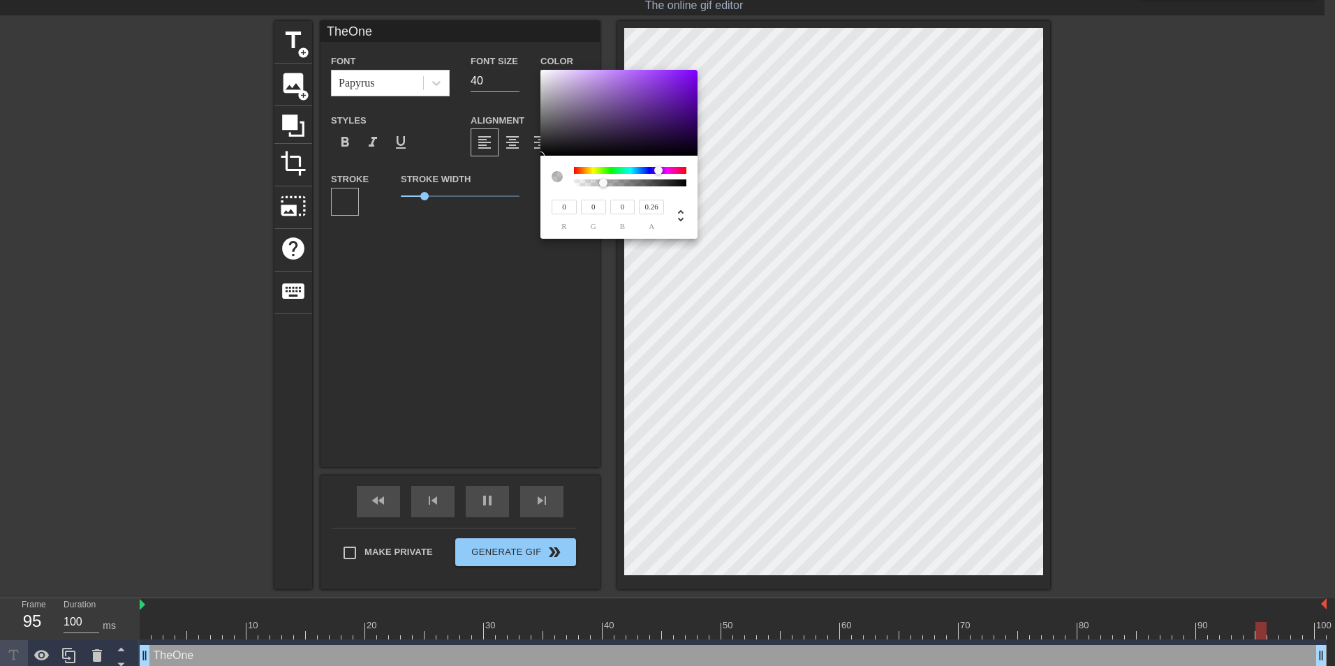
type input "0.27"
drag, startPoint x: 591, startPoint y: 182, endPoint x: 605, endPoint y: 181, distance: 14.7
click at [605, 181] on div at bounding box center [605, 183] width 8 height 8
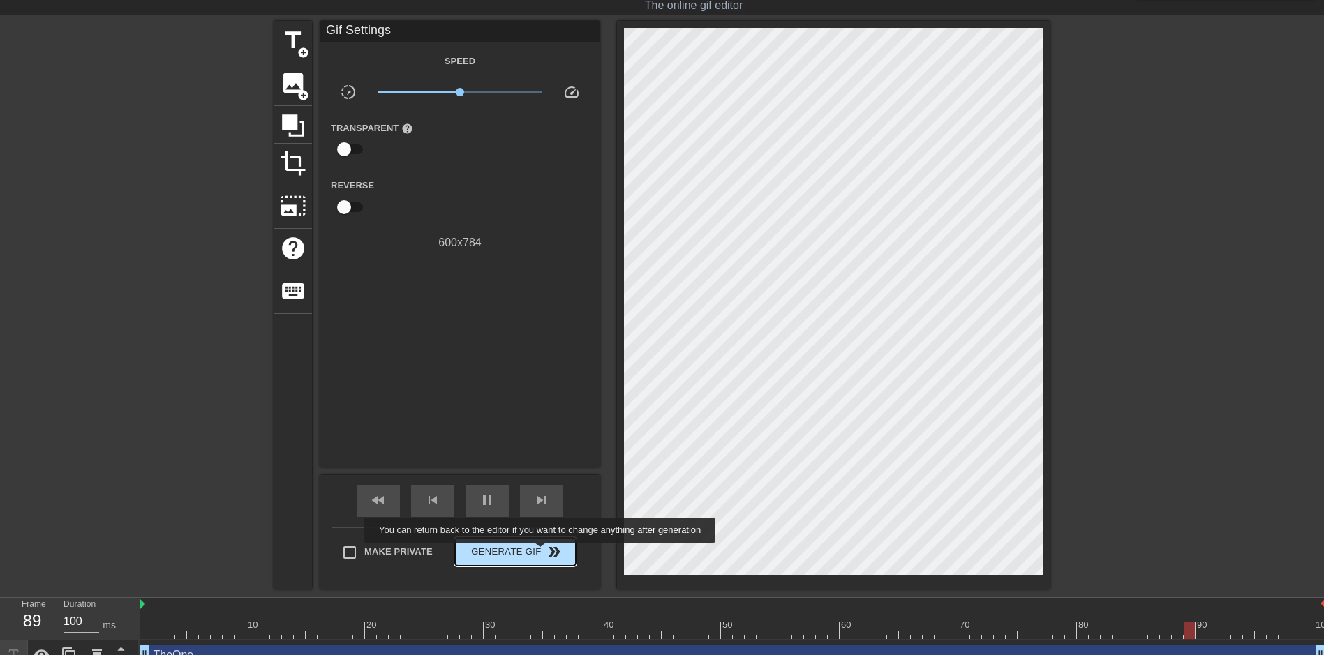
click at [546, 553] on span "double_arrow" at bounding box center [554, 552] width 17 height 17
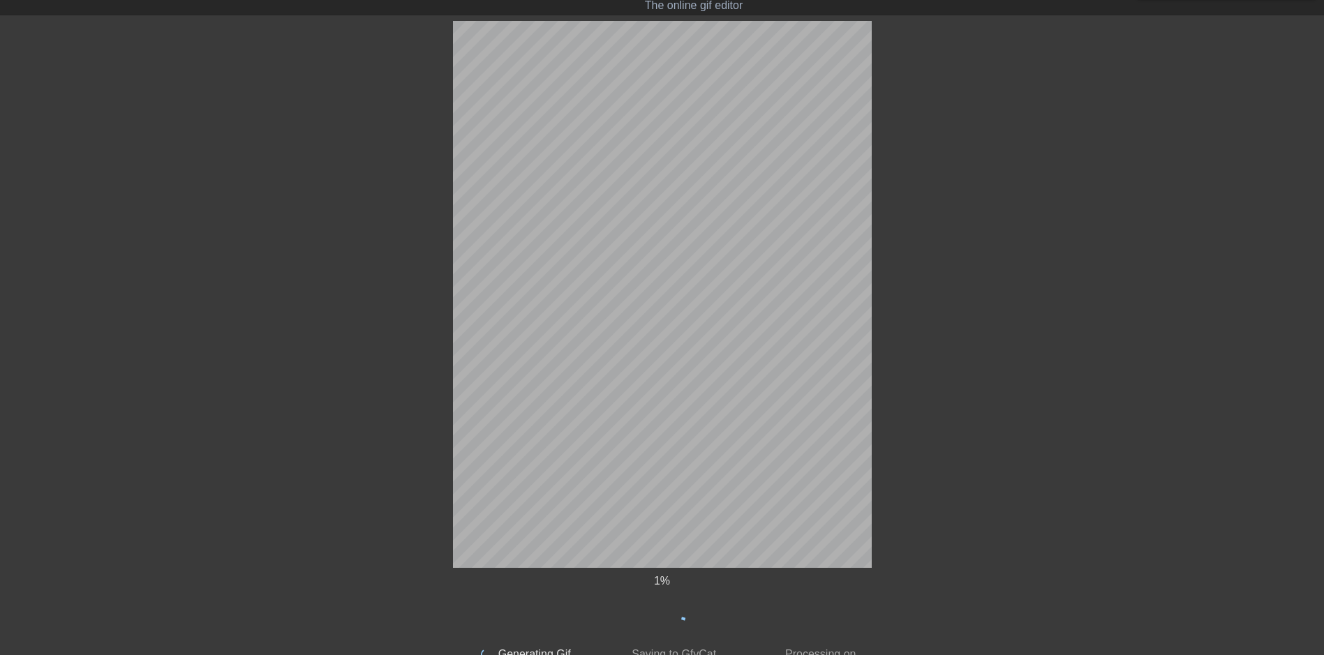
scroll to position [0, 0]
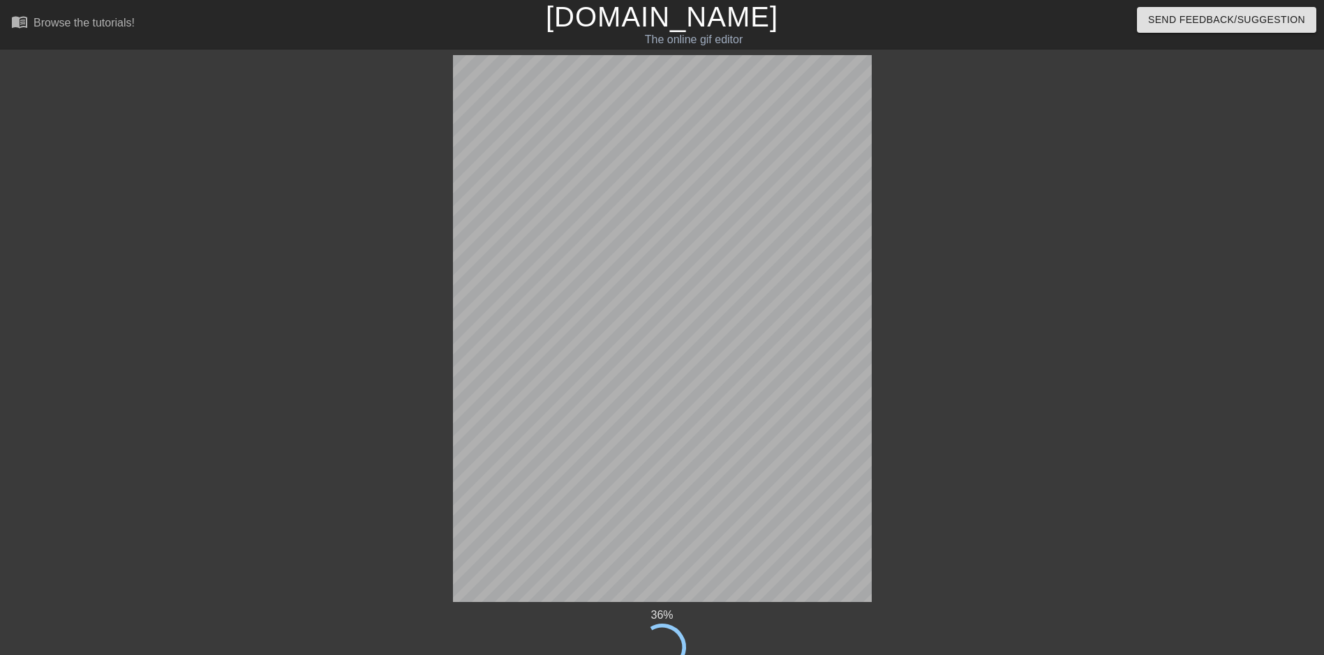
drag, startPoint x: 680, startPoint y: 1, endPoint x: 1023, endPoint y: 193, distance: 392.8
click at [1023, 193] on div at bounding box center [993, 264] width 209 height 419
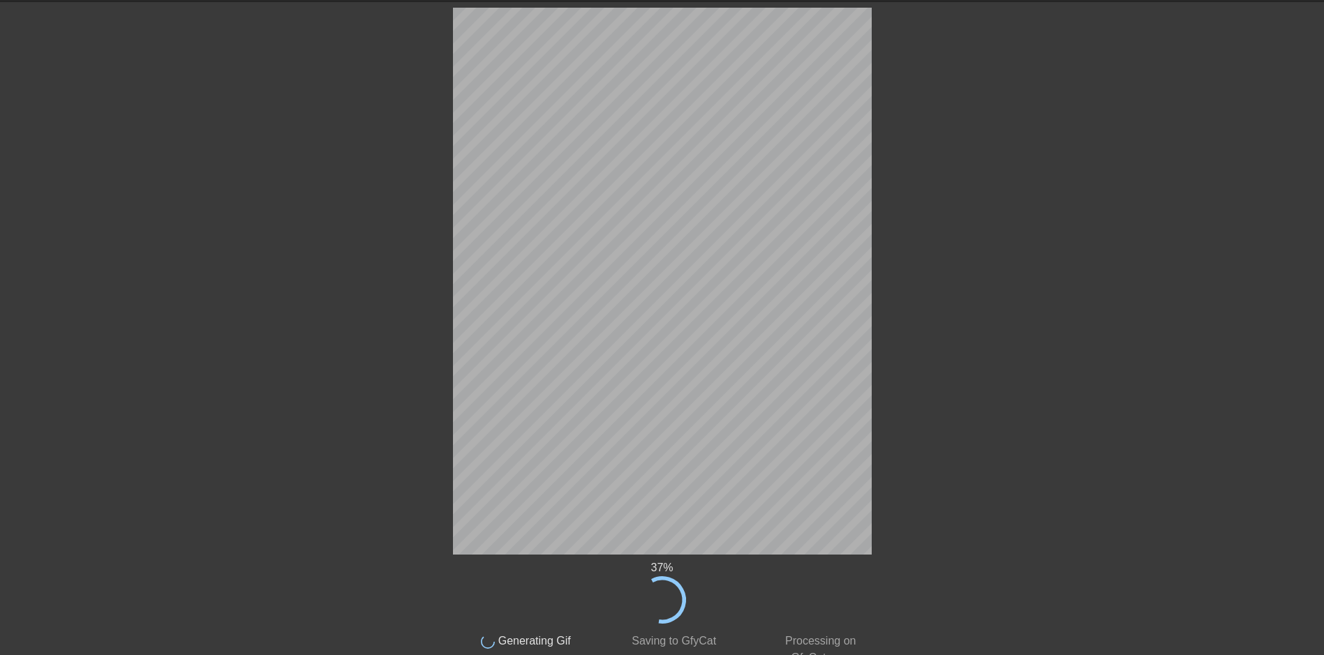
scroll to position [64, 0]
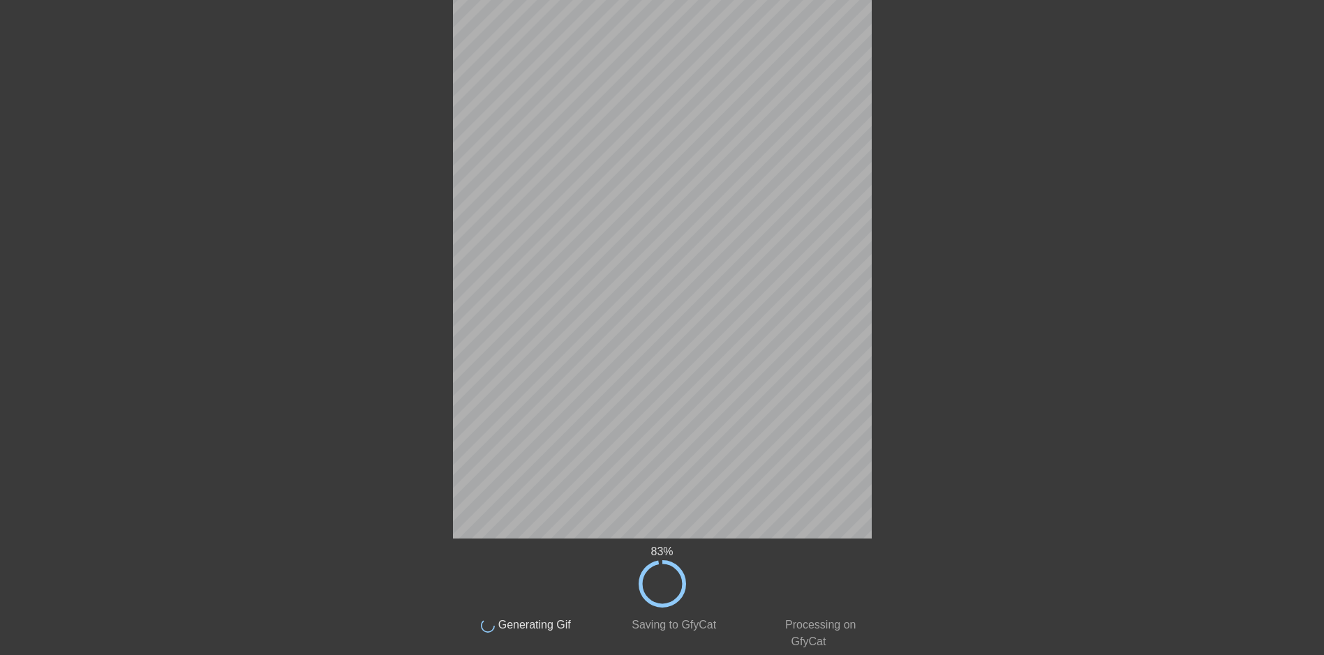
click at [981, 110] on div at bounding box center [993, 201] width 209 height 419
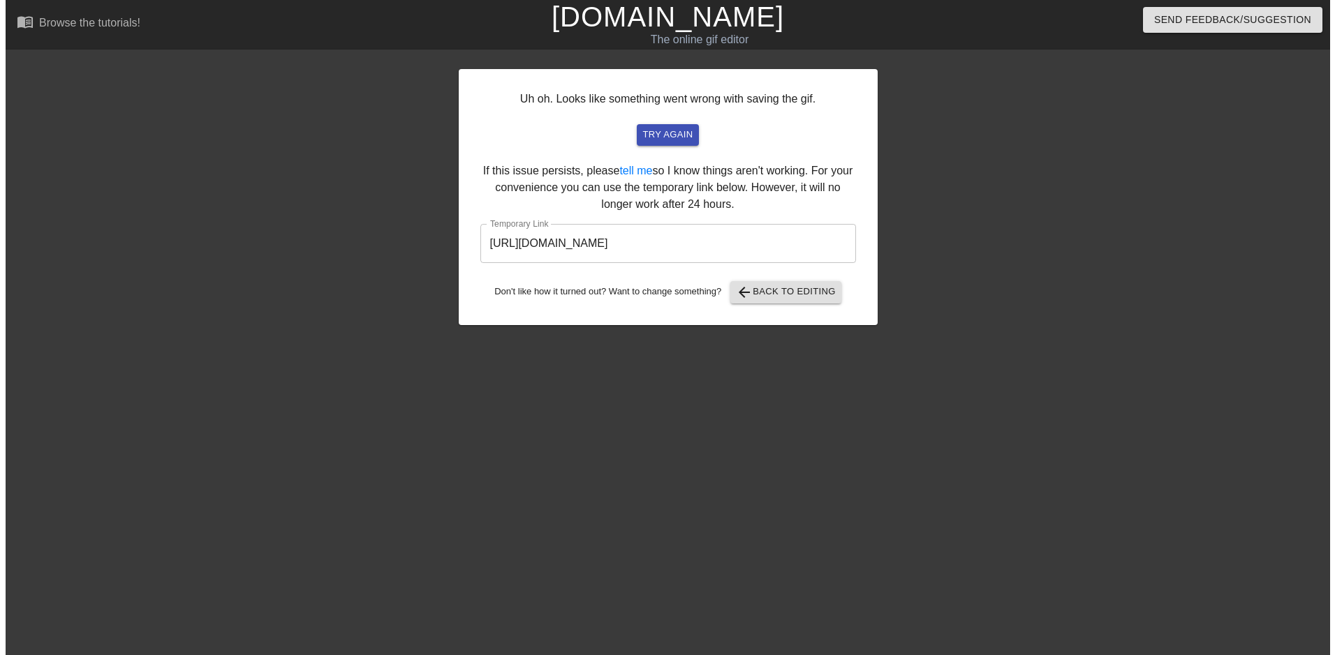
scroll to position [0, 0]
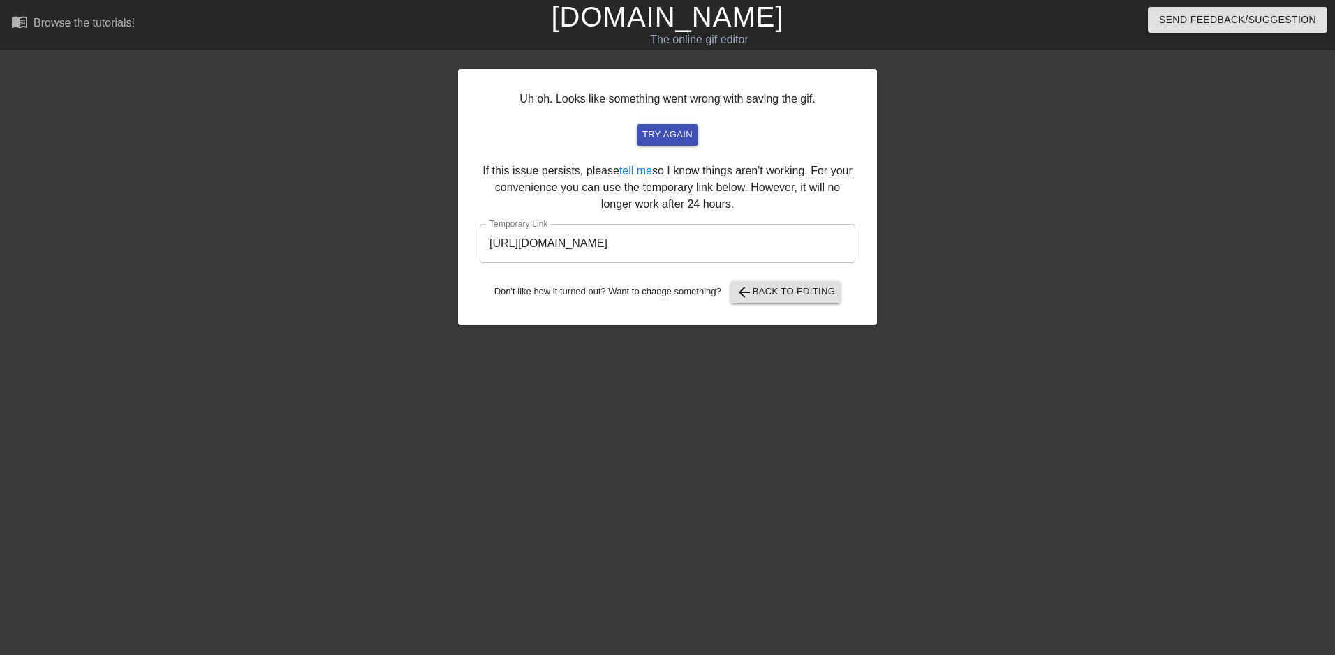
click at [791, 249] on input "https://www.gifntext.com/temp_generations/UAvljo8b.gif" at bounding box center [668, 243] width 376 height 39
click at [791, 248] on input "https://www.gifntext.com/temp_generations/UAvljo8b.gif" at bounding box center [668, 243] width 376 height 39
drag, startPoint x: 791, startPoint y: 248, endPoint x: 703, endPoint y: 238, distance: 88.5
